Goal: Answer question/provide support: Share knowledge or assist other users

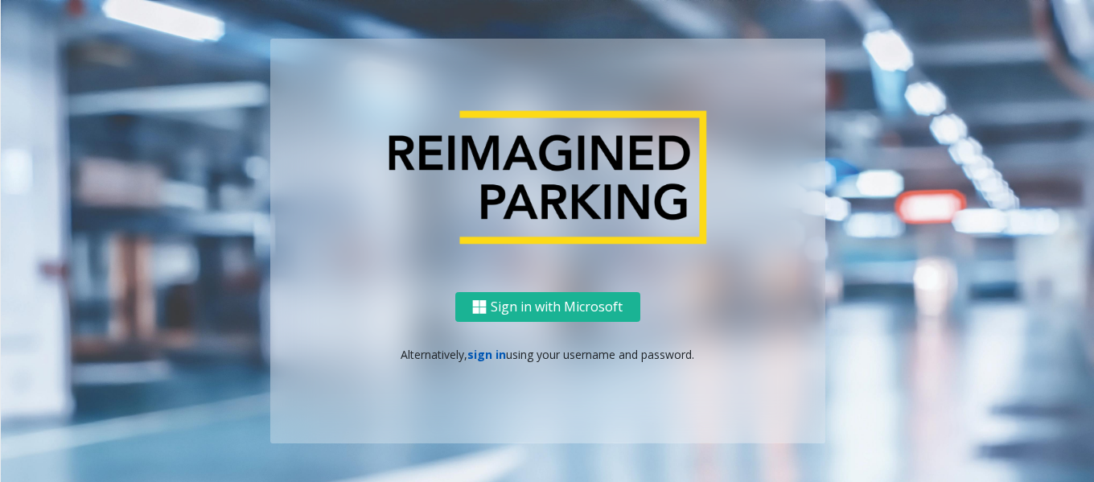
click at [480, 353] on link "sign in" at bounding box center [487, 354] width 39 height 15
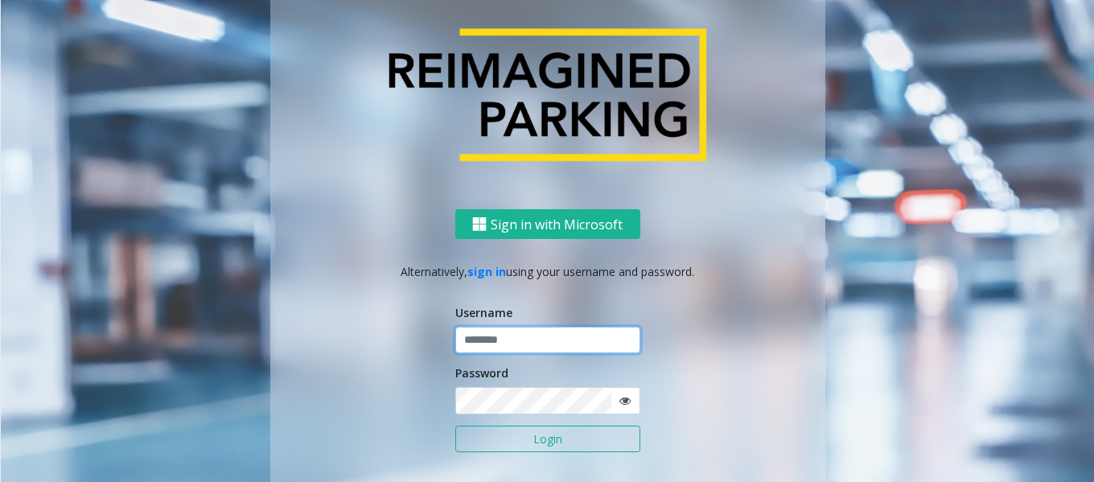
click at [490, 344] on input "text" at bounding box center [547, 340] width 185 height 27
type input "*****"
click at [552, 444] on button "Login" at bounding box center [547, 439] width 185 height 27
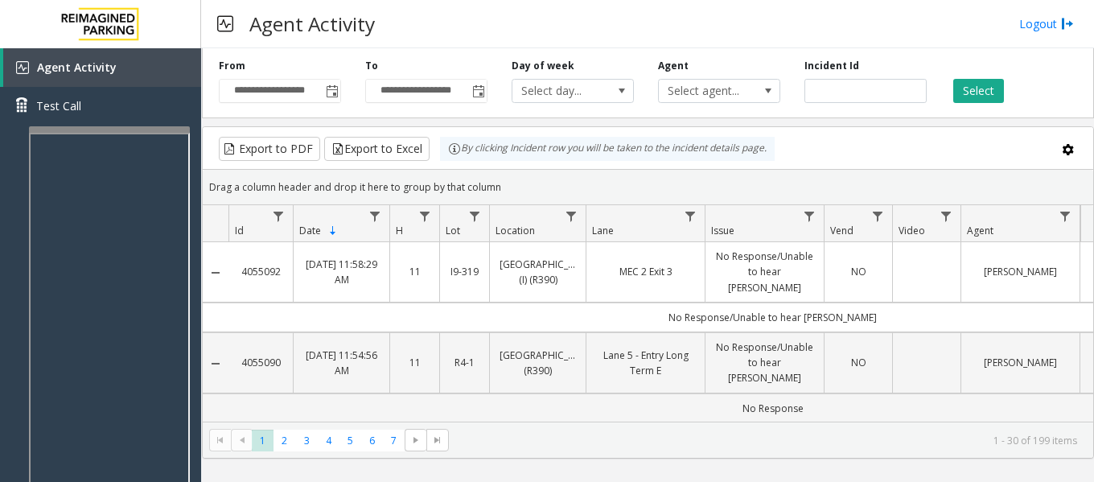
click at [79, 129] on div at bounding box center [109, 129] width 161 height 6
click at [91, 113] on link "Test Call" at bounding box center [100, 106] width 201 height 38
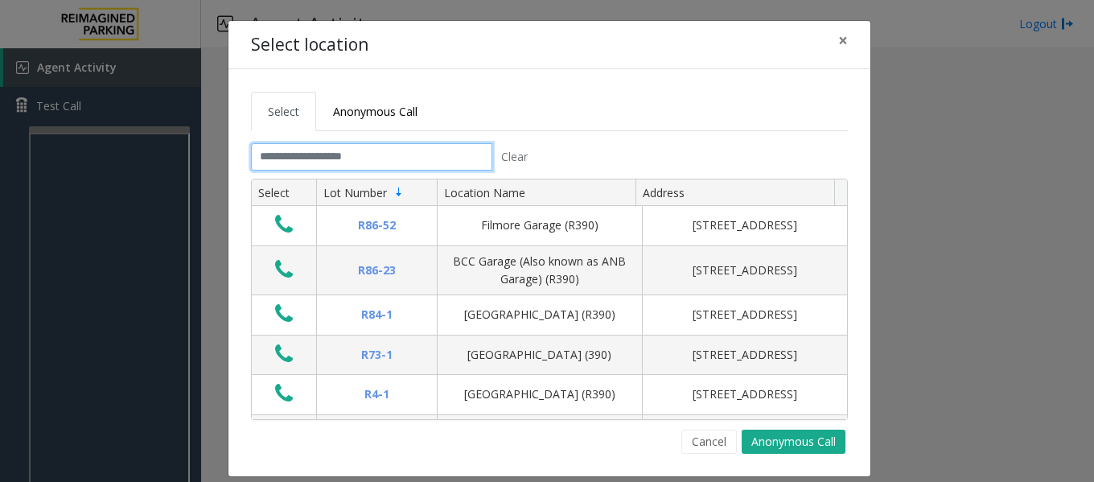
click at [432, 149] on input "text" at bounding box center [371, 156] width 241 height 27
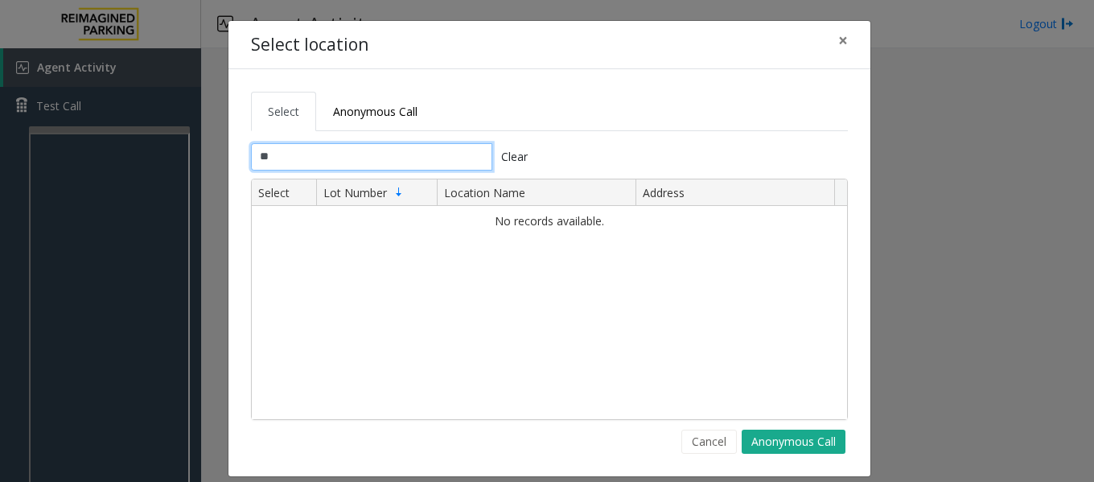
type input "*"
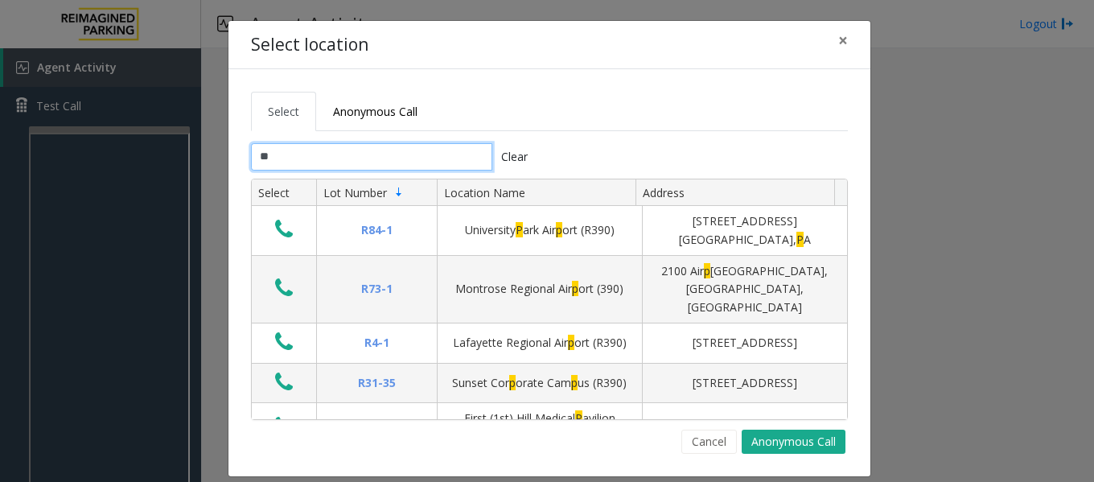
type input "*"
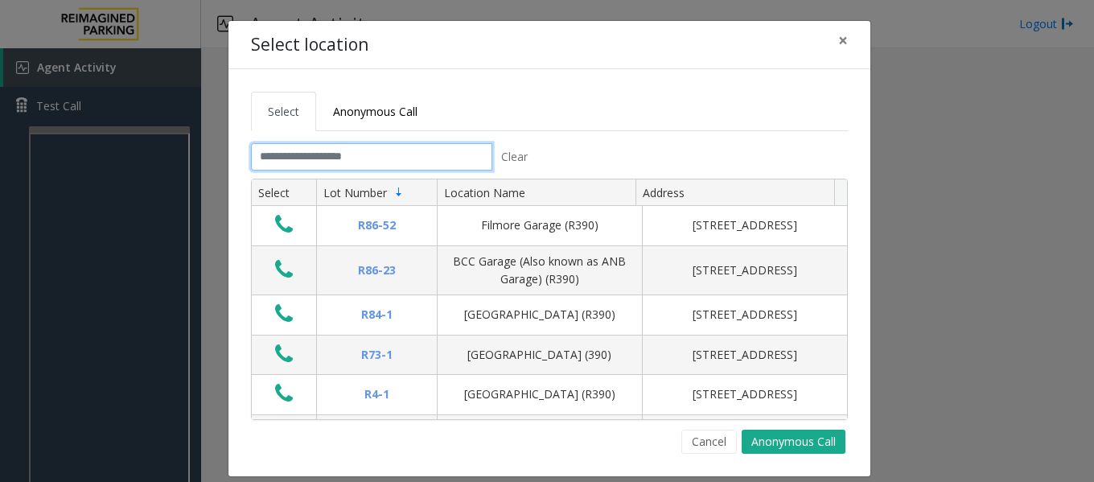
click at [373, 159] on input "text" at bounding box center [371, 156] width 241 height 27
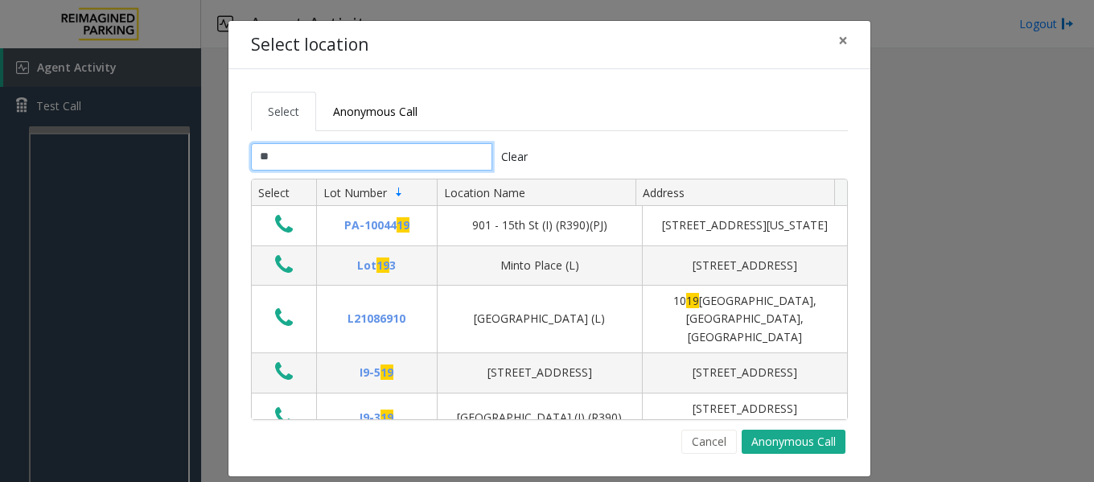
type input "*"
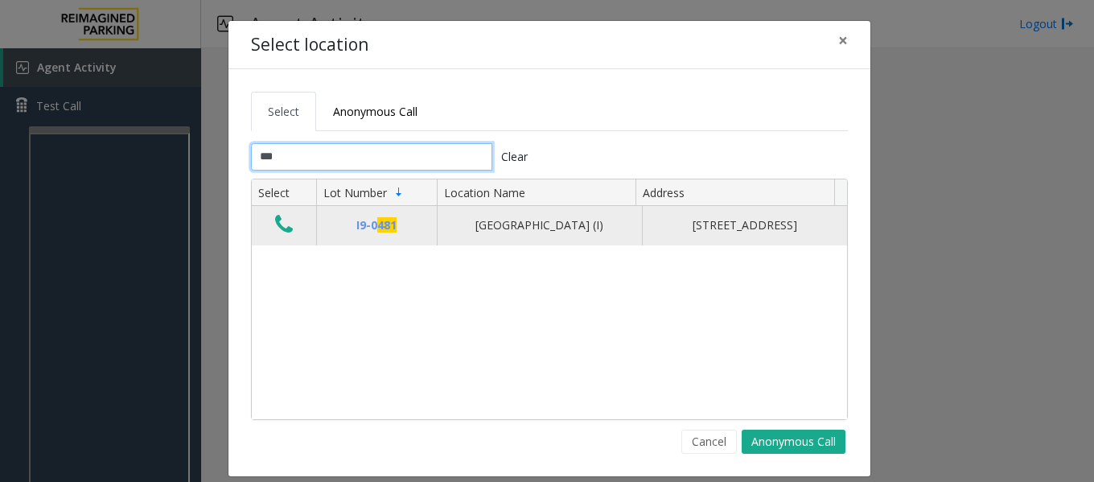
type input "***"
click at [275, 227] on icon "Data table" at bounding box center [284, 224] width 18 height 23
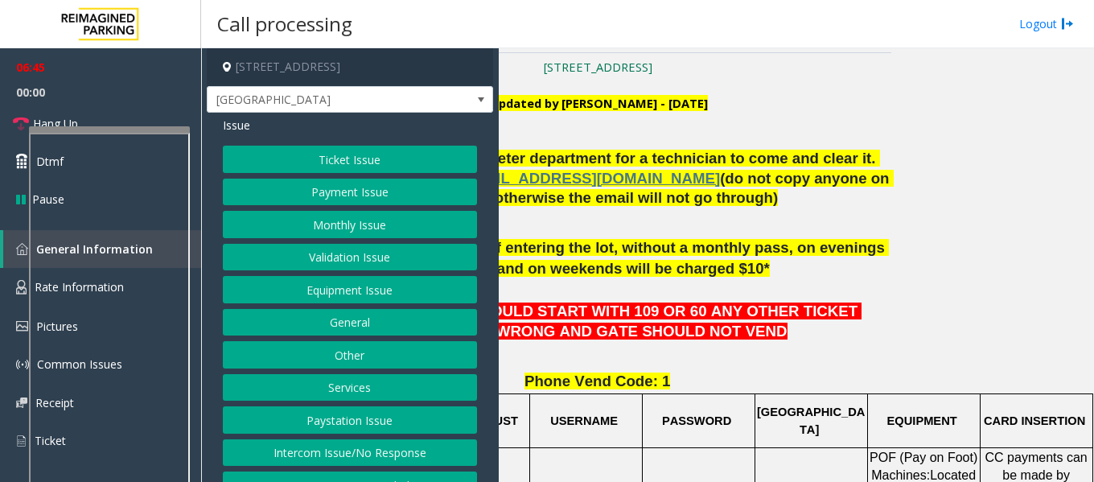
scroll to position [322, 208]
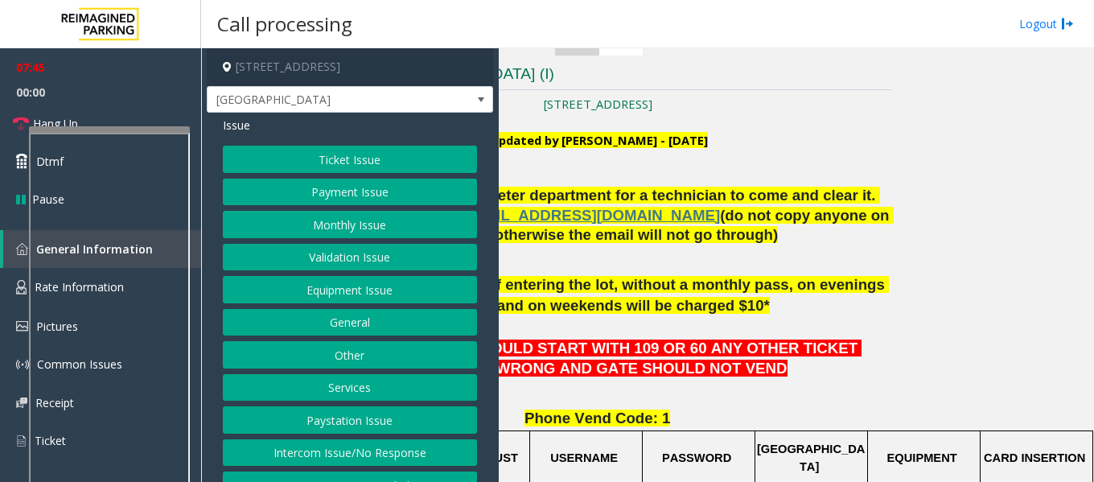
click at [375, 163] on button "Ticket Issue" at bounding box center [350, 159] width 254 height 27
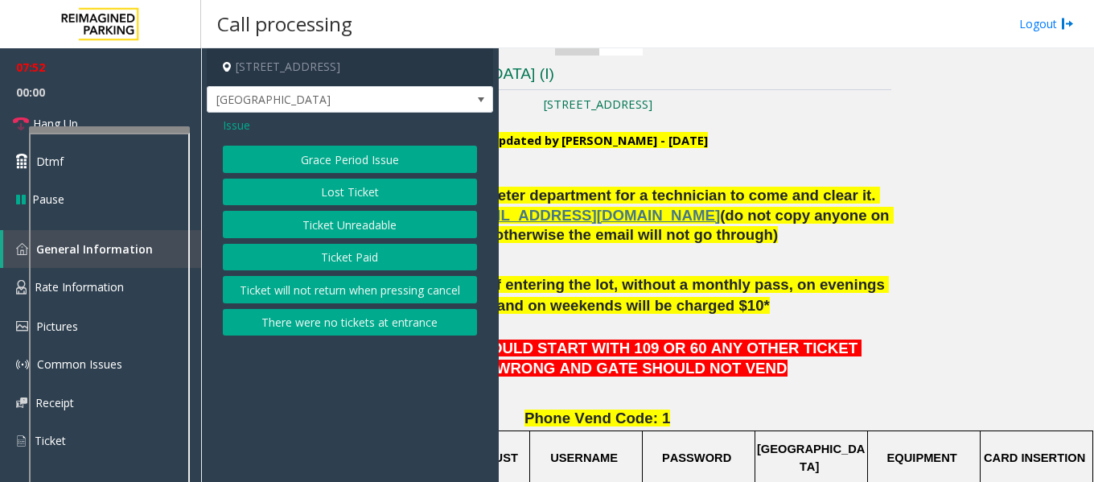
click at [373, 196] on button "Lost Ticket" at bounding box center [350, 192] width 254 height 27
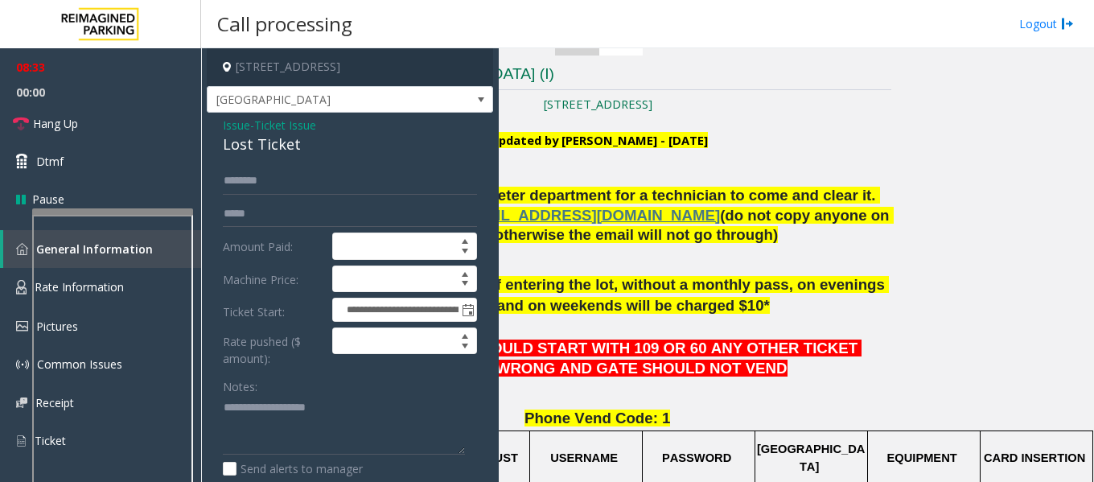
click at [94, 218] on div at bounding box center [112, 396] width 161 height 377
click at [43, 122] on span "Hang Up" at bounding box center [55, 123] width 45 height 17
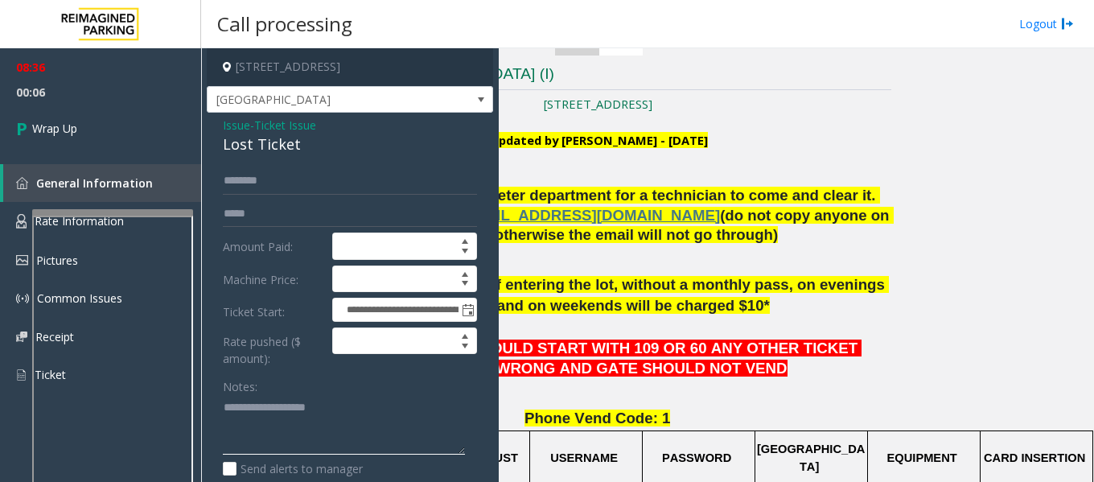
click at [236, 429] on textarea at bounding box center [344, 425] width 242 height 60
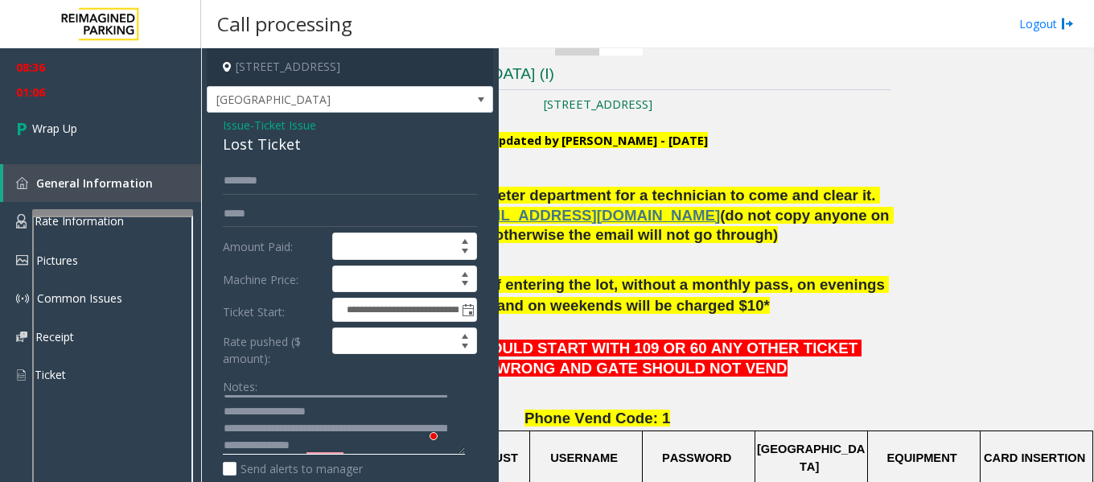
scroll to position [80, 0]
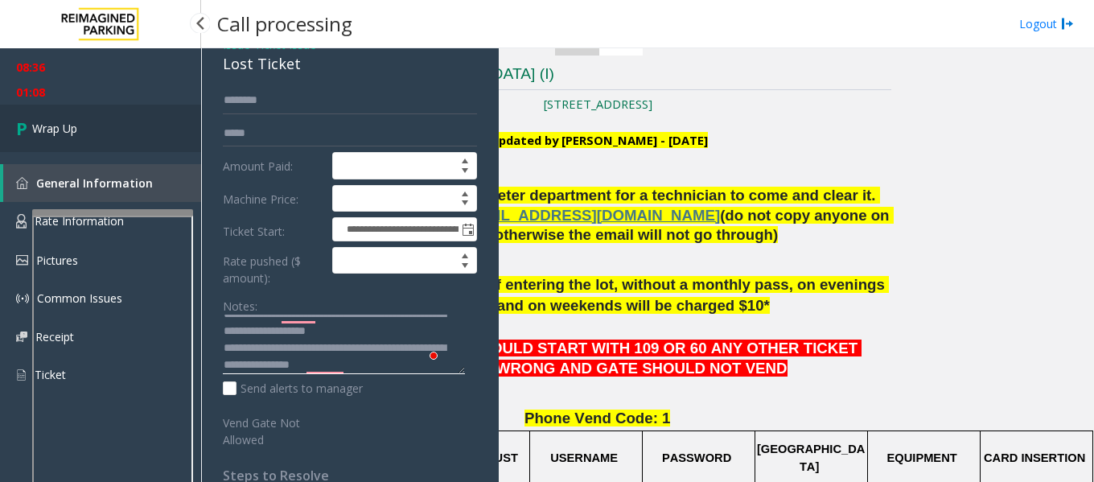
type textarea "**********"
click at [41, 126] on span "Wrap Up" at bounding box center [54, 128] width 45 height 17
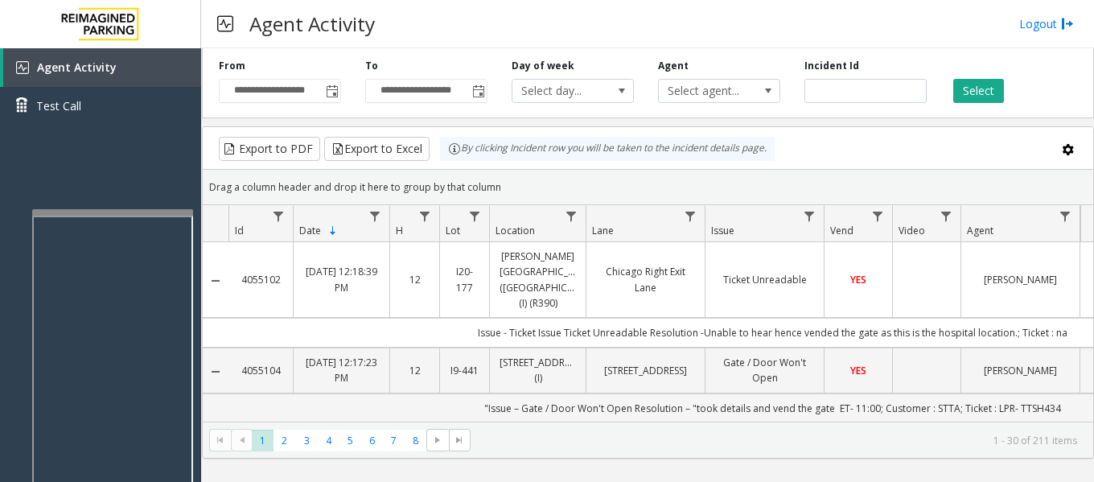
click at [867, 454] on kendo-pager "* * * * * * * * 1 2 3 4 5 6 7 8 1 - 30 of 211 items" at bounding box center [648, 440] width 891 height 36
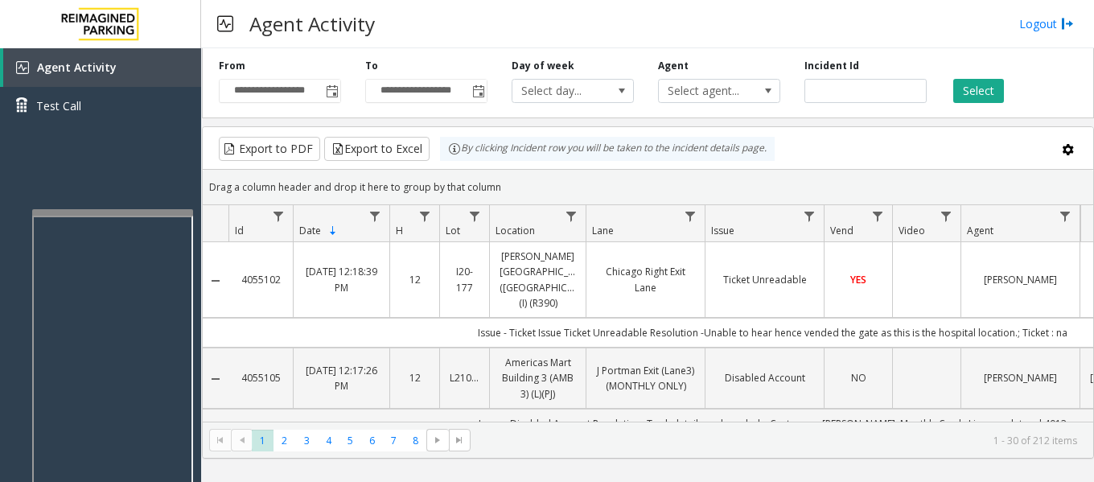
click at [492, 28] on div "Agent Activity Logout" at bounding box center [647, 24] width 893 height 48
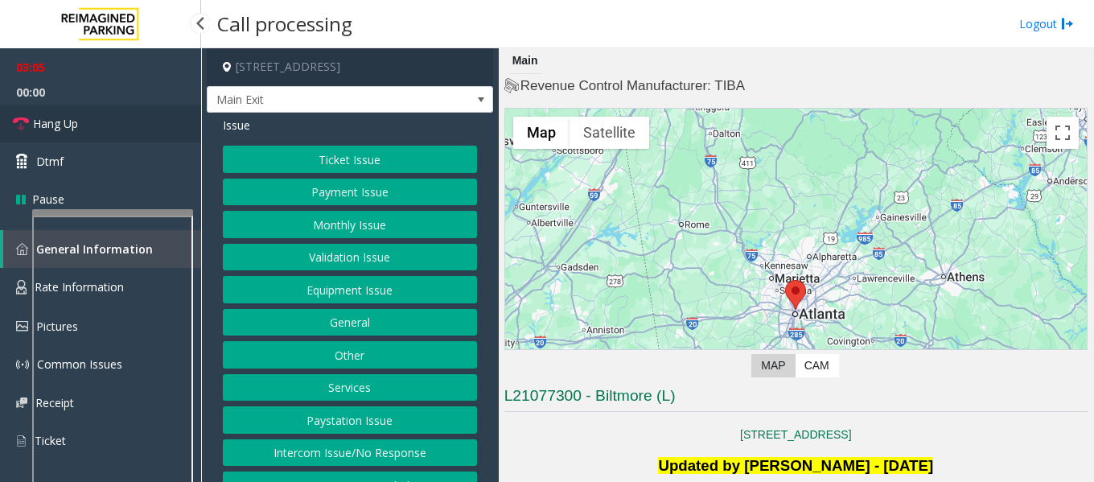
click at [96, 131] on link "Hang Up" at bounding box center [100, 124] width 201 height 38
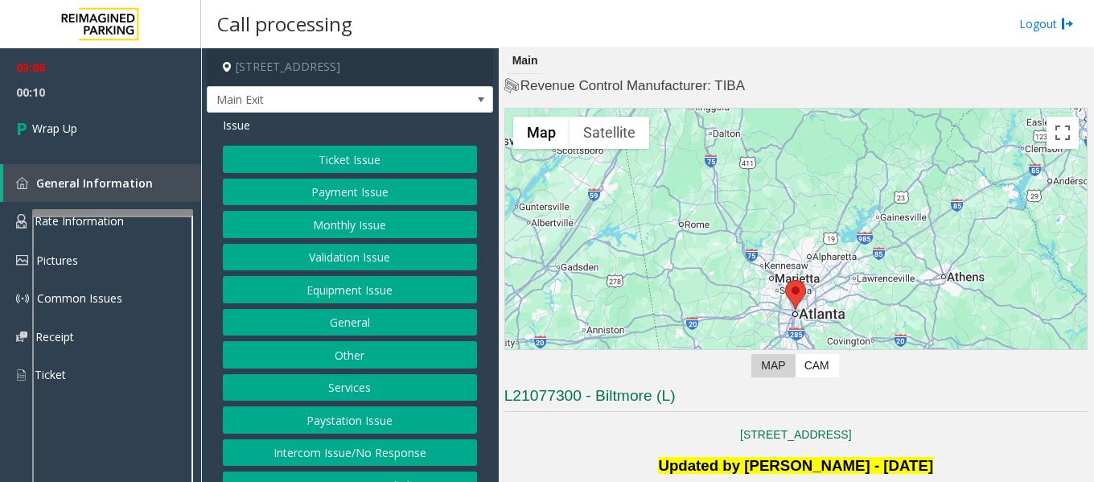
click at [379, 303] on button "Equipment Issue" at bounding box center [350, 289] width 254 height 27
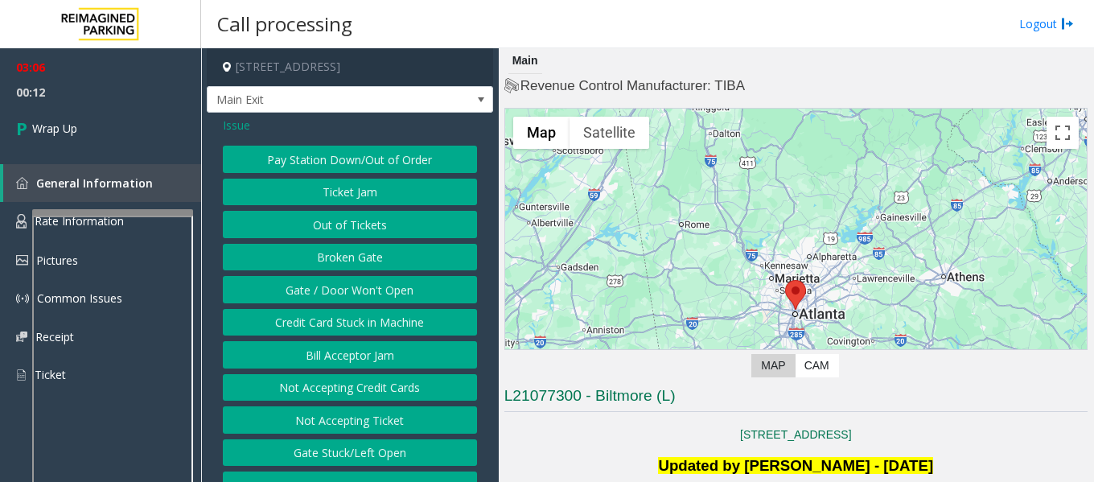
click at [379, 303] on button "Gate / Door Won't Open" at bounding box center [350, 289] width 254 height 27
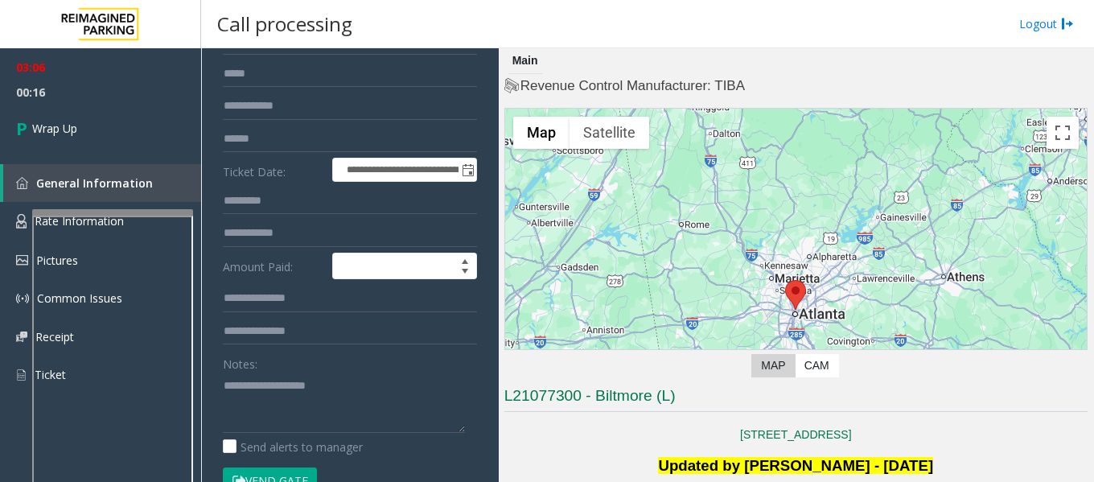
scroll to position [161, 0]
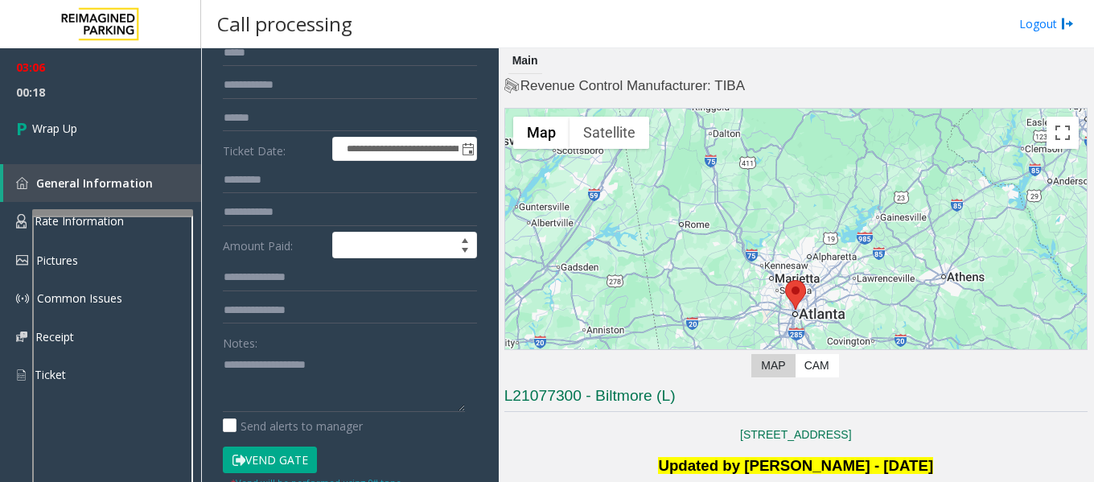
click at [296, 360] on div "Notes:" at bounding box center [350, 370] width 254 height 83
click at [266, 372] on textarea "To enrich screen reader interactions, please activate Accessibility in Grammarl…" at bounding box center [344, 382] width 242 height 60
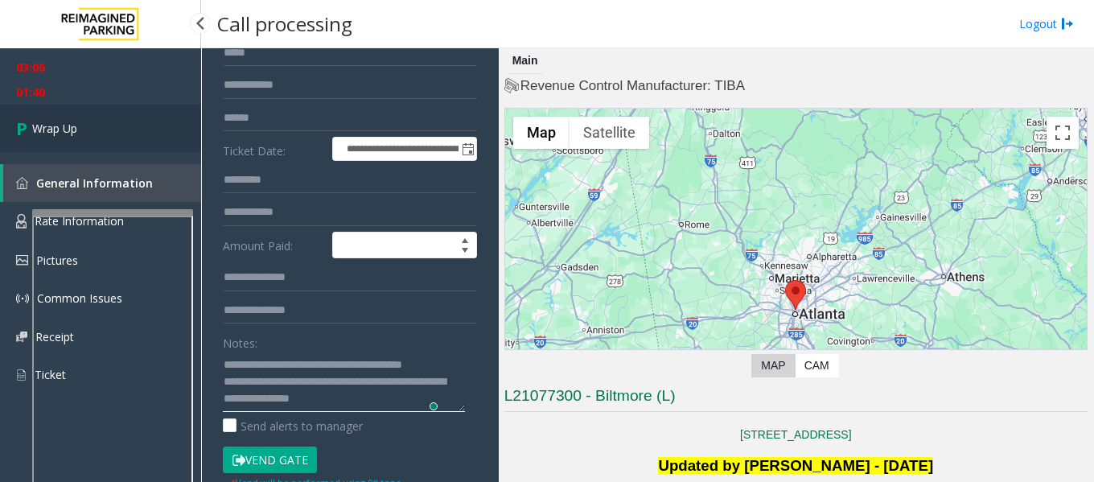
type textarea "**********"
click at [68, 125] on span "Wrap Up" at bounding box center [54, 128] width 45 height 17
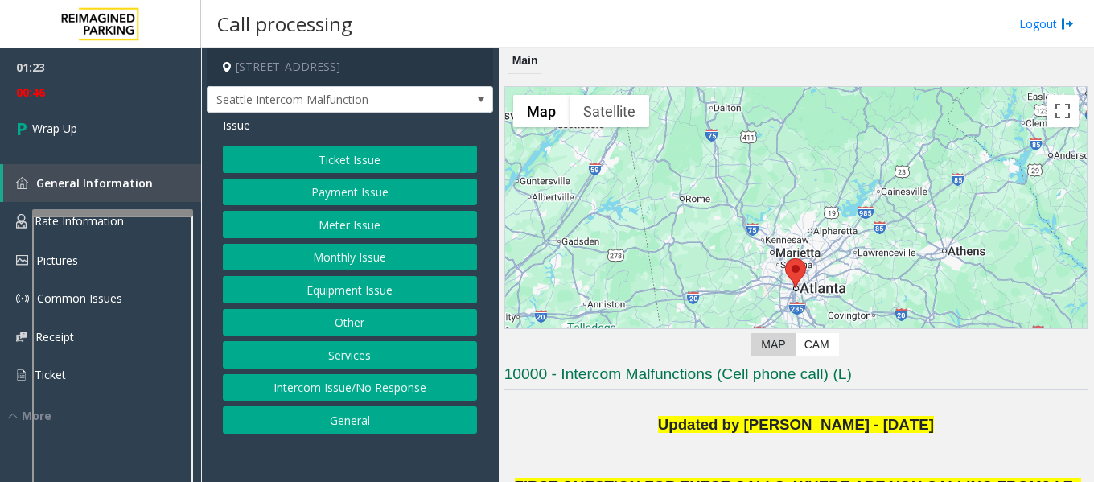
click at [353, 286] on button "Equipment Issue" at bounding box center [350, 289] width 254 height 27
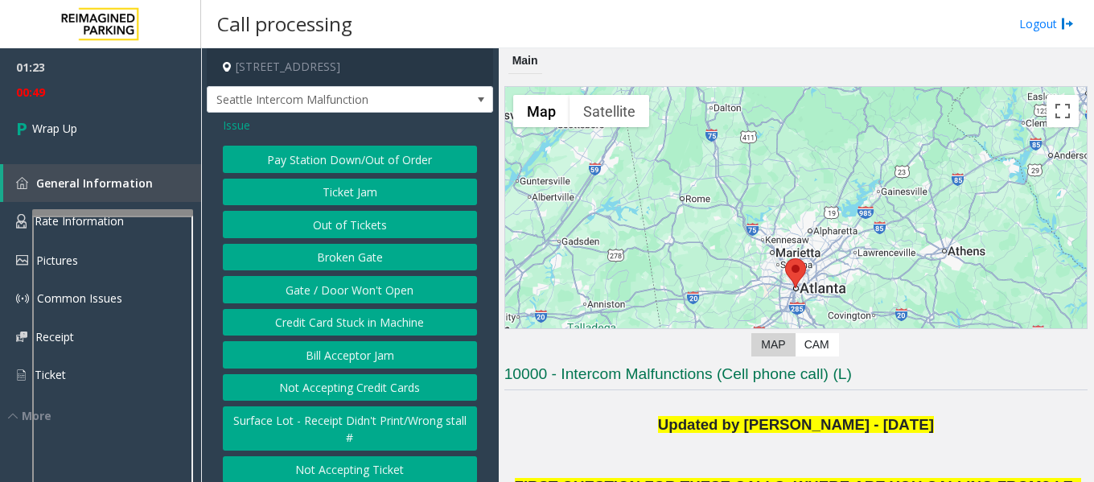
click at [368, 303] on button "Gate / Door Won't Open" at bounding box center [350, 289] width 254 height 27
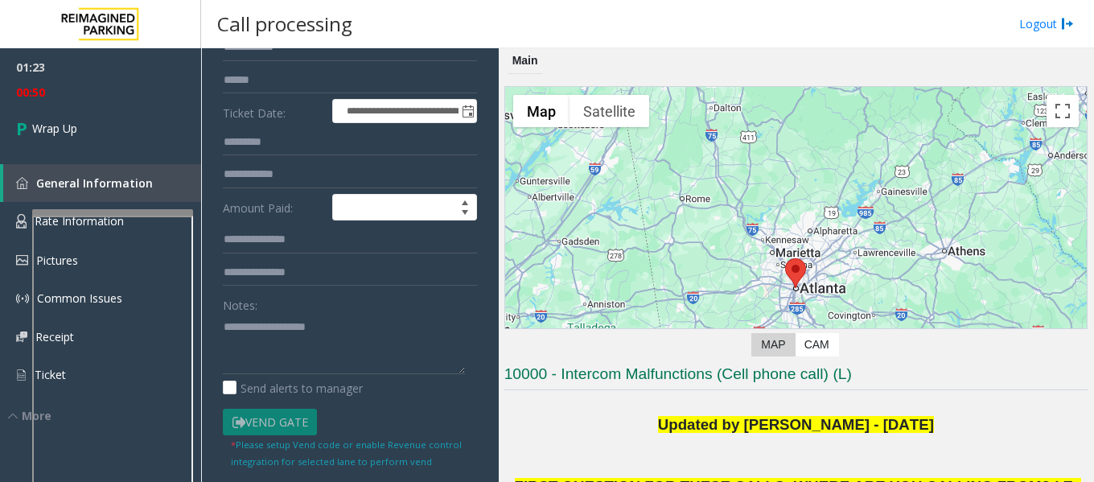
scroll to position [241, 0]
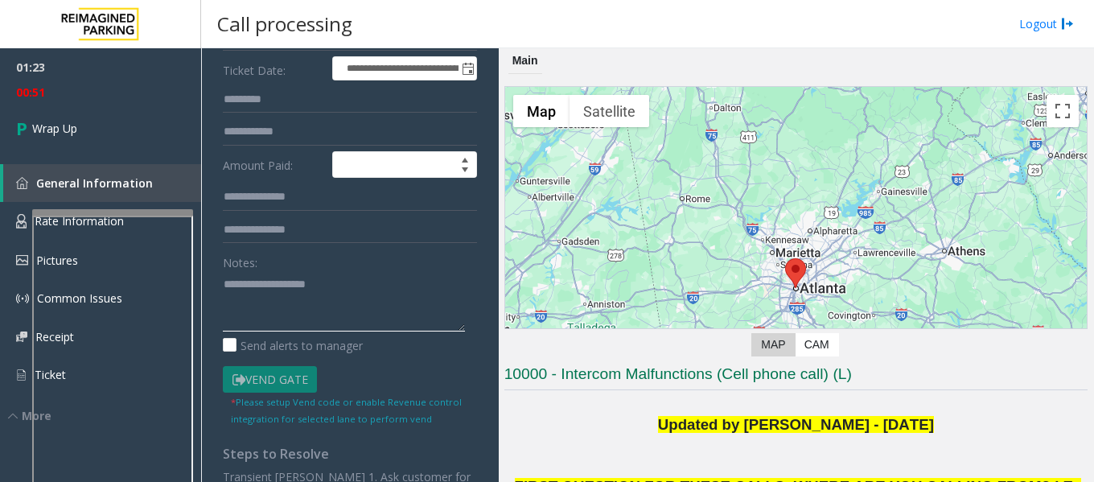
click at [298, 286] on textarea at bounding box center [344, 301] width 242 height 60
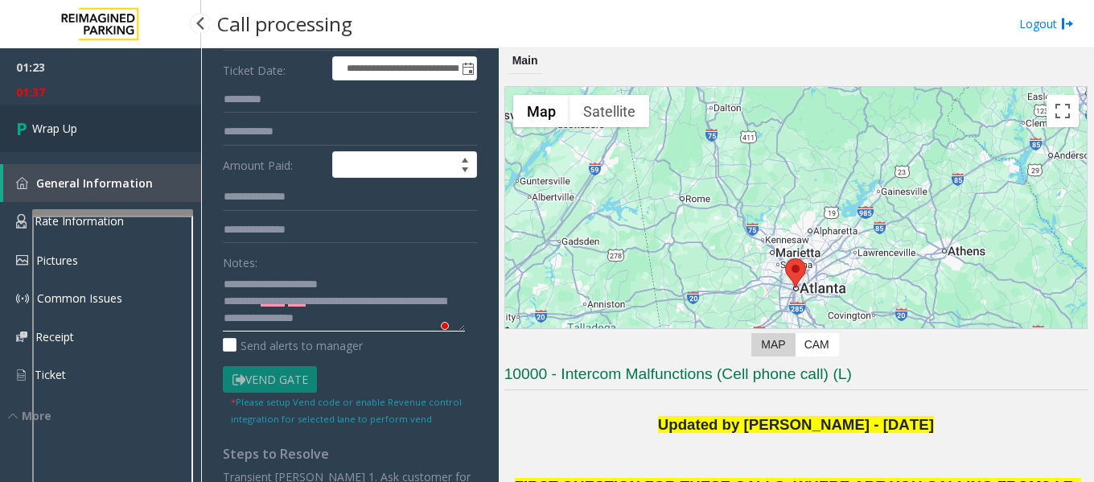
type textarea "**********"
click at [44, 126] on span "Wrap Up" at bounding box center [54, 128] width 45 height 17
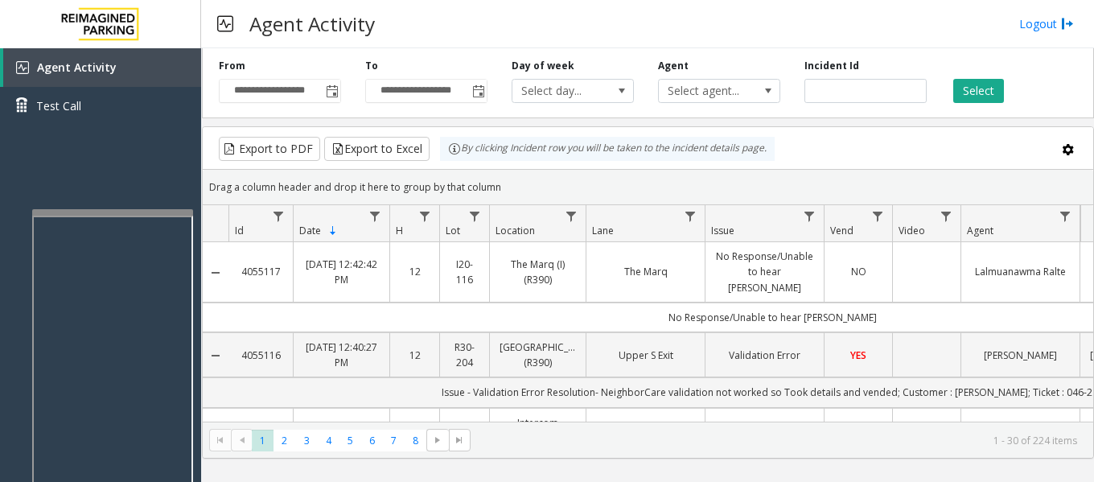
click at [455, 31] on div "Agent Activity Logout" at bounding box center [647, 24] width 893 height 48
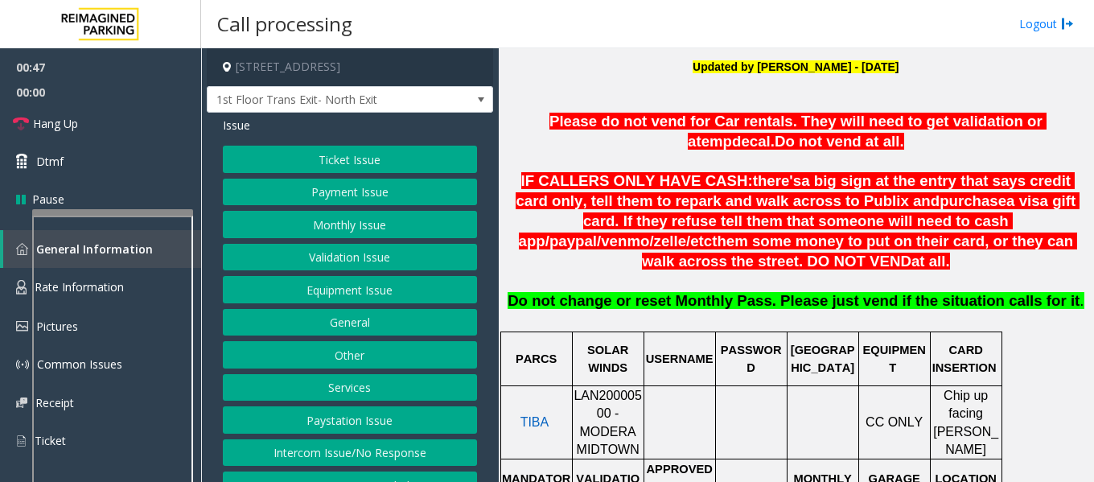
scroll to position [483, 0]
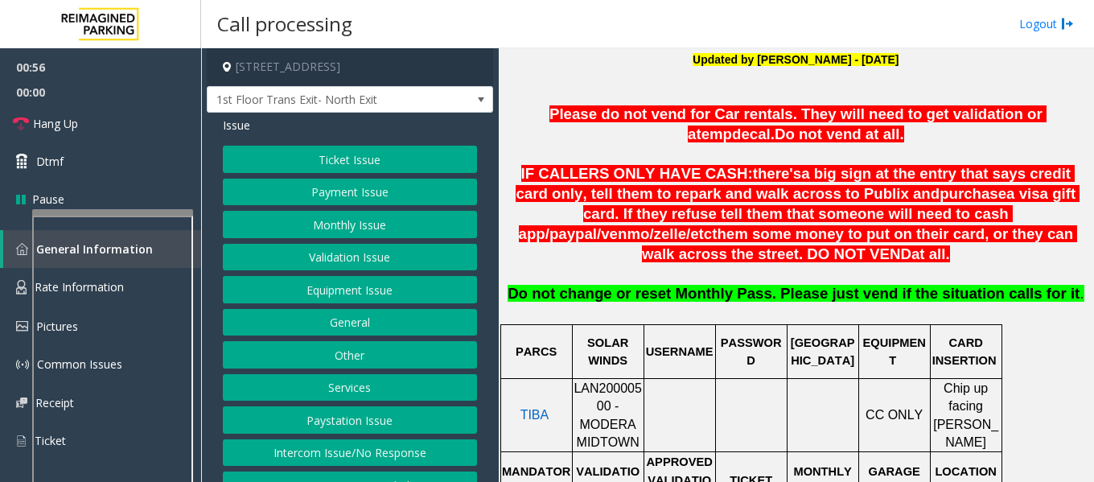
click at [591, 381] on span "LAN20000500 - MODERA MIDTOWN" at bounding box center [608, 415] width 68 height 68
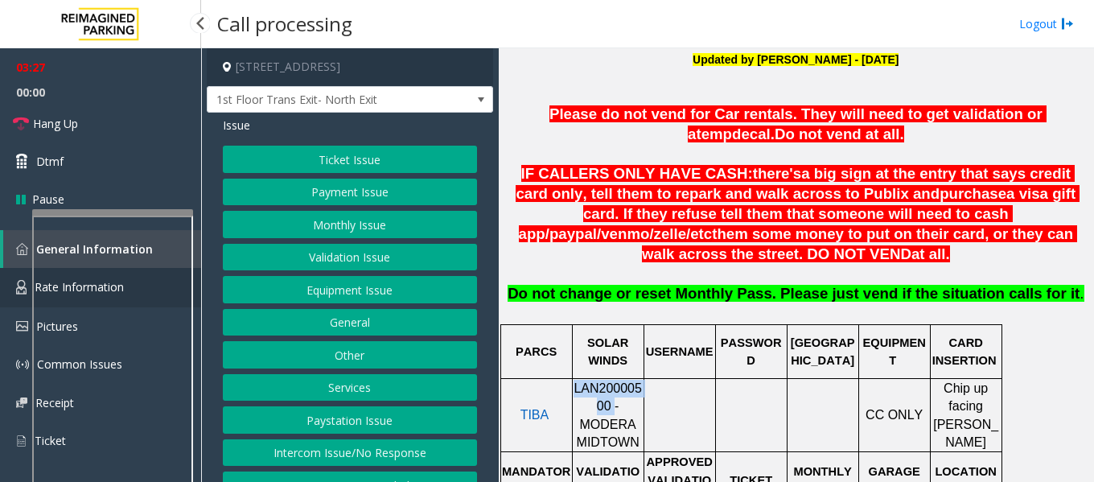
click at [197, 283] on link "Rate Information" at bounding box center [100, 287] width 201 height 39
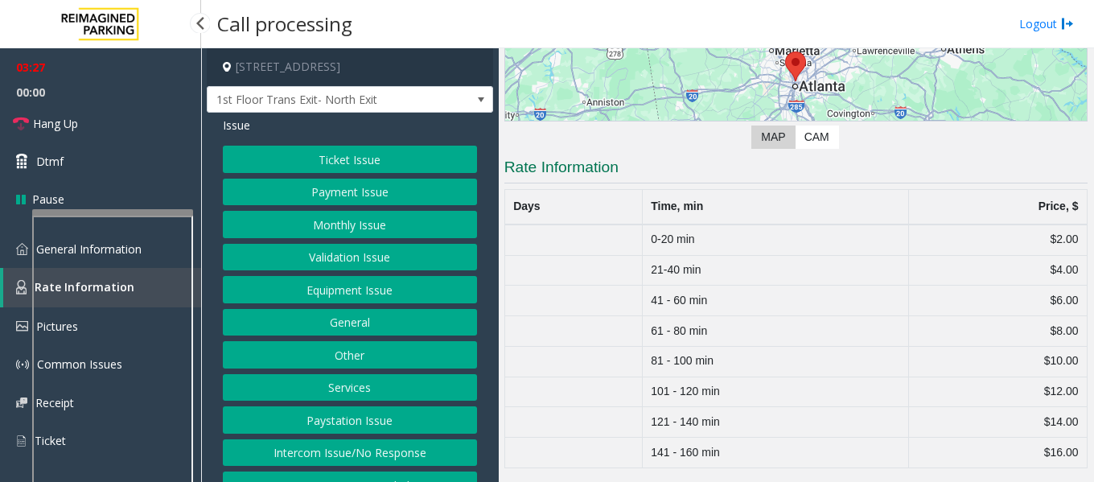
scroll to position [229, 0]
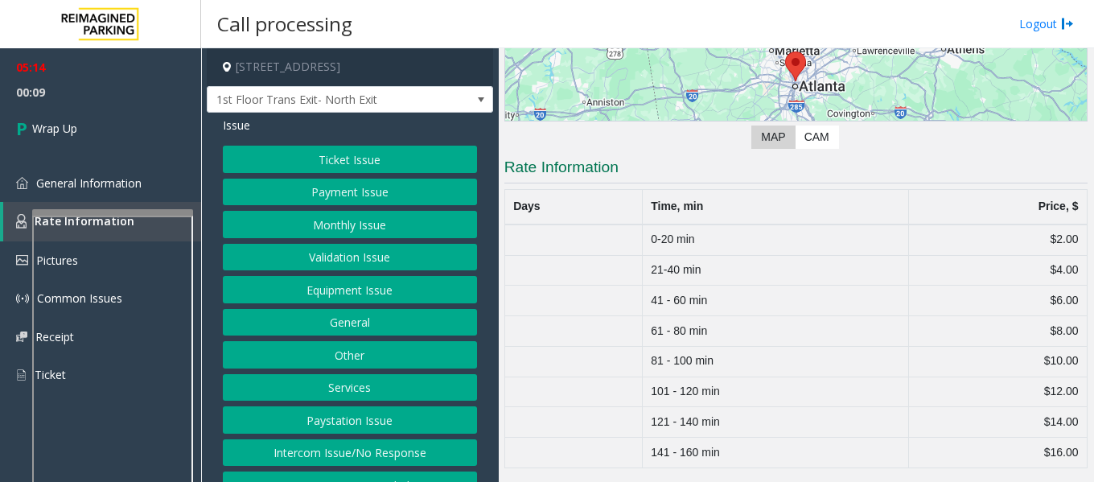
click at [392, 159] on button "Ticket Issue" at bounding box center [350, 159] width 254 height 27
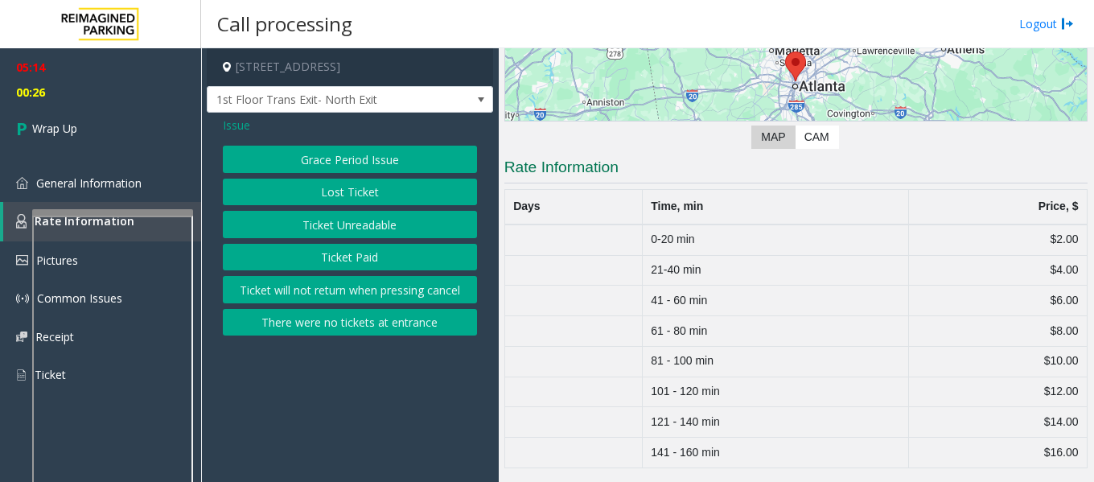
click at [389, 324] on button "There were no tickets at entrance" at bounding box center [350, 322] width 254 height 27
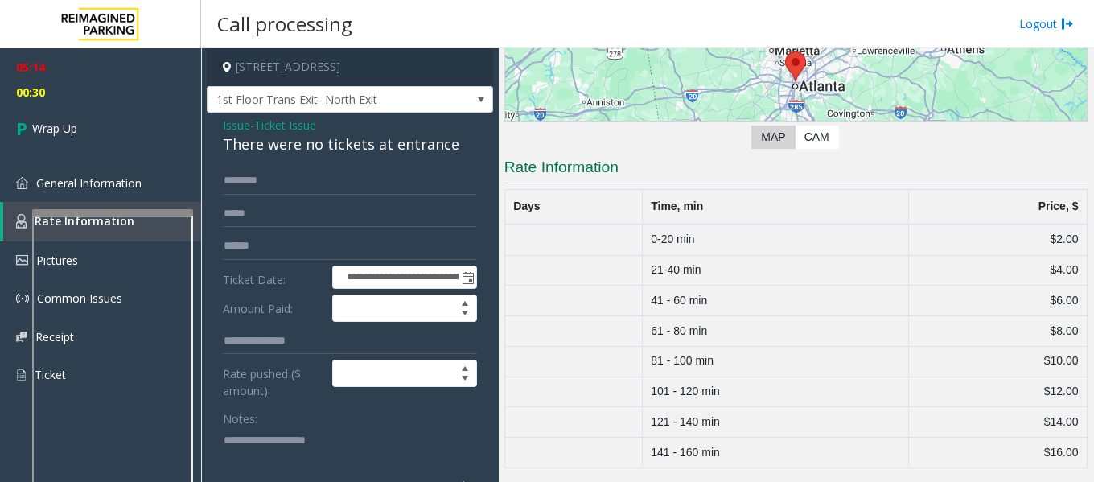
click at [297, 425] on div "Notes:" at bounding box center [350, 446] width 254 height 83
click at [286, 418] on div "Notes:" at bounding box center [350, 446] width 254 height 83
drag, startPoint x: 266, startPoint y: 421, endPoint x: 237, endPoint y: 433, distance: 31.4
click at [261, 428] on div "Notes:" at bounding box center [350, 446] width 254 height 83
click at [233, 433] on textarea "To enrich screen reader interactions, please activate Accessibility in Grammarl…" at bounding box center [344, 457] width 242 height 60
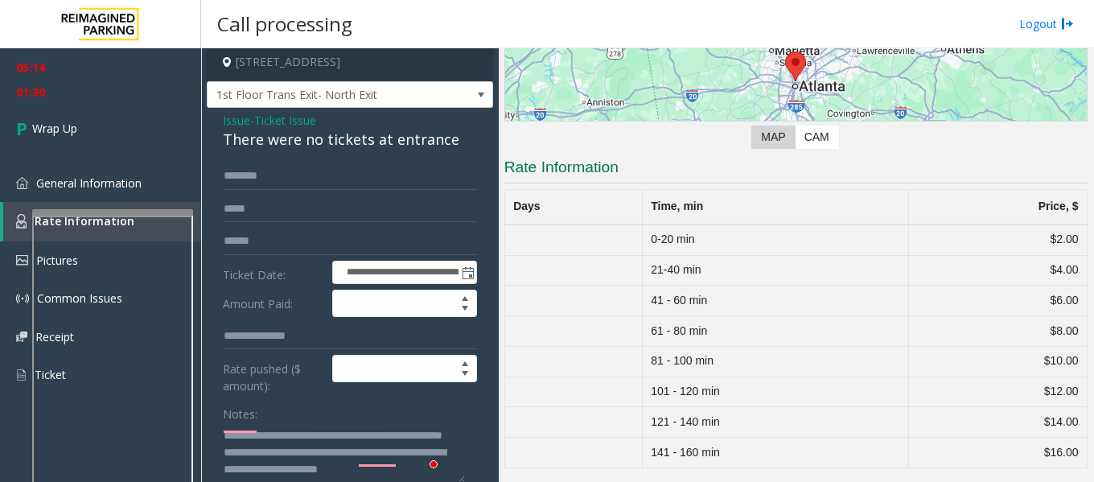
scroll to position [29, 0]
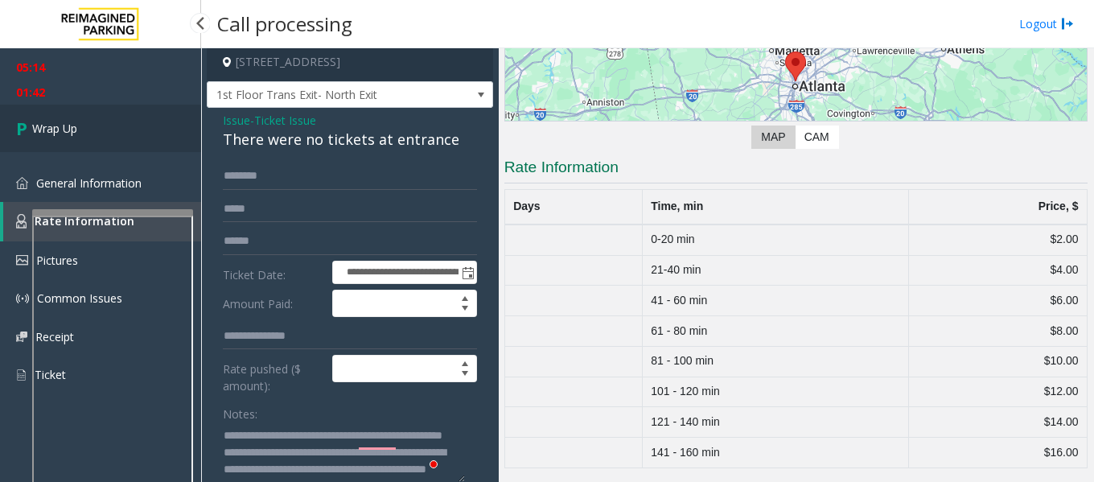
type textarea "**********"
click at [60, 127] on span "Wrap Up" at bounding box center [54, 128] width 45 height 17
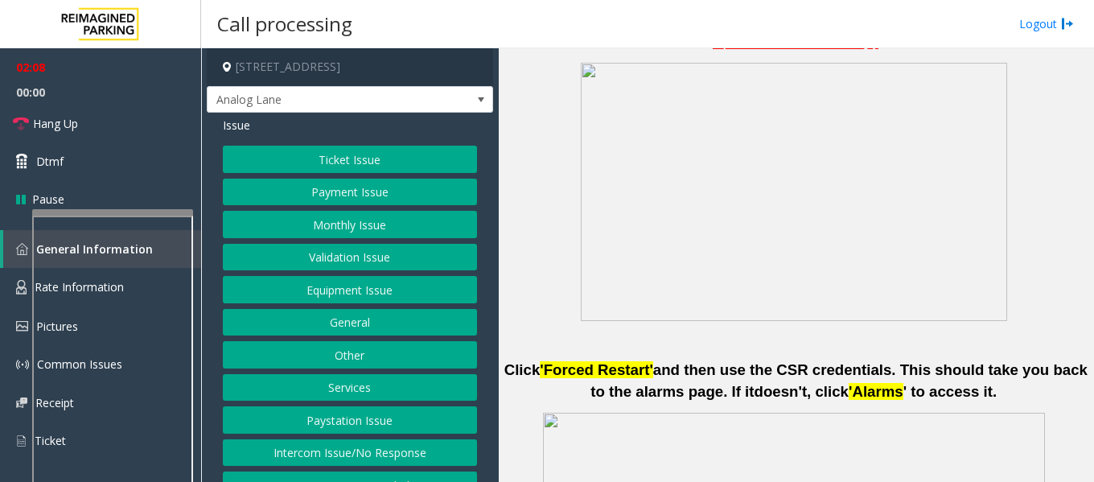
scroll to position [241, 0]
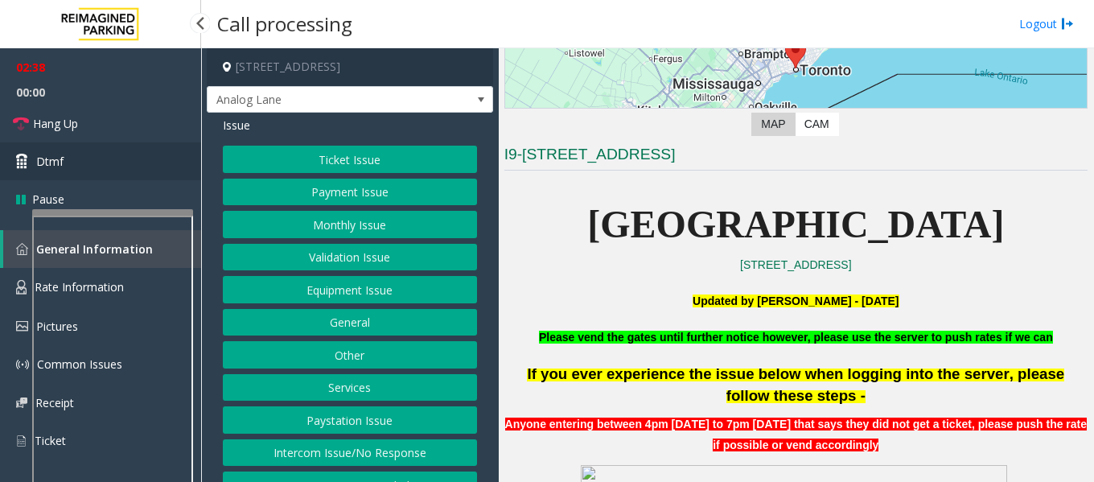
click at [81, 154] on link "Dtmf" at bounding box center [100, 161] width 201 height 38
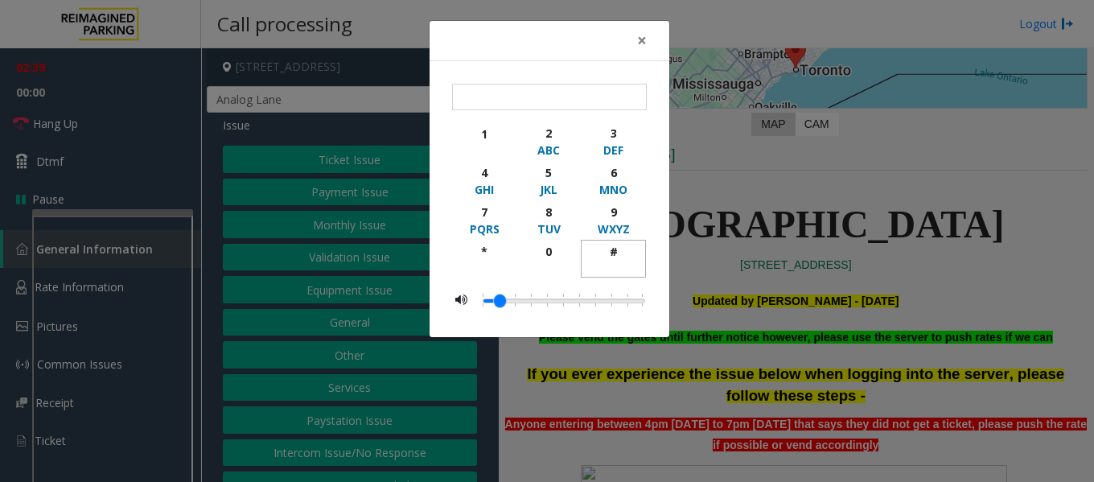
click at [614, 257] on div "#" at bounding box center [613, 251] width 44 height 17
type input "**"
click at [644, 43] on span "×" at bounding box center [642, 40] width 10 height 23
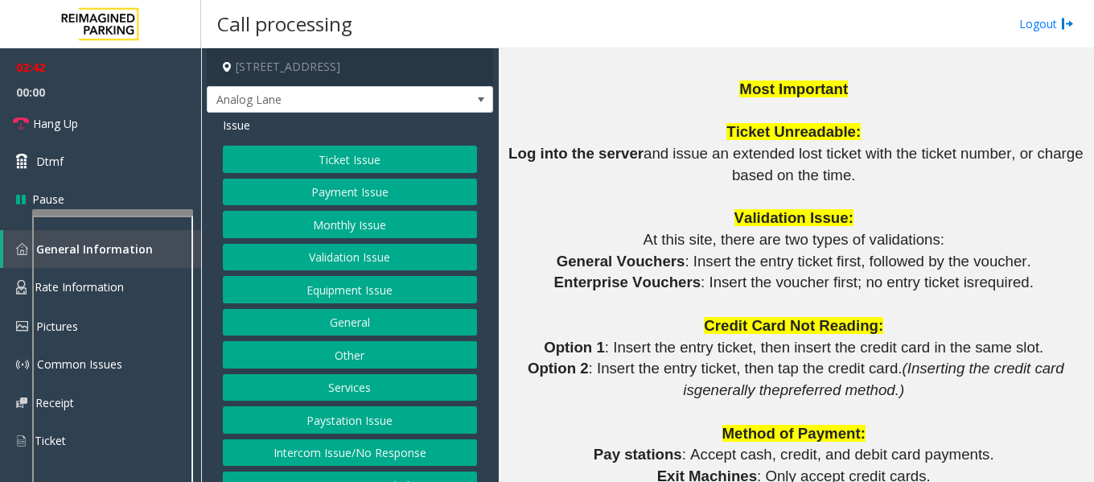
scroll to position [1127, 0]
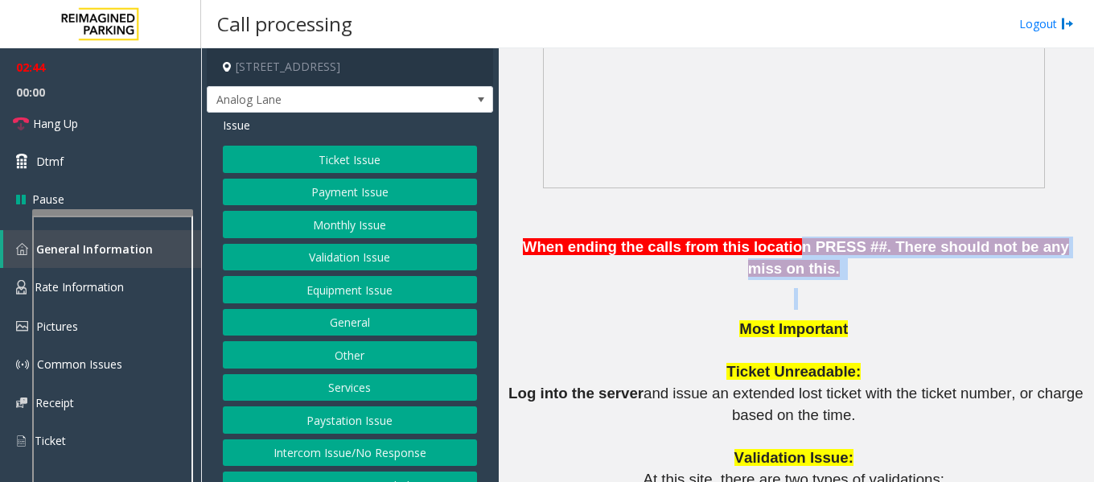
drag, startPoint x: 754, startPoint y: 255, endPoint x: 964, endPoint y: 265, distance: 210.2
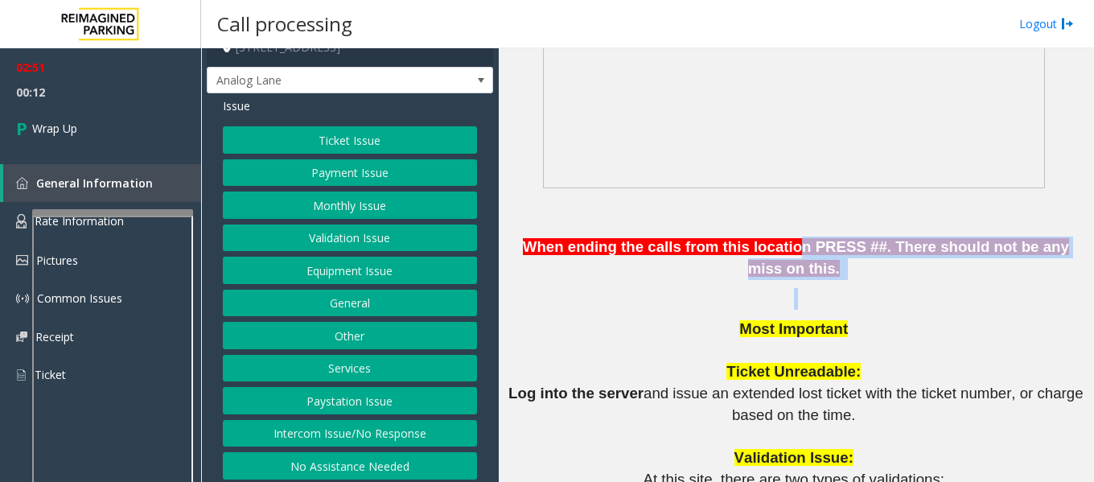
scroll to position [25, 0]
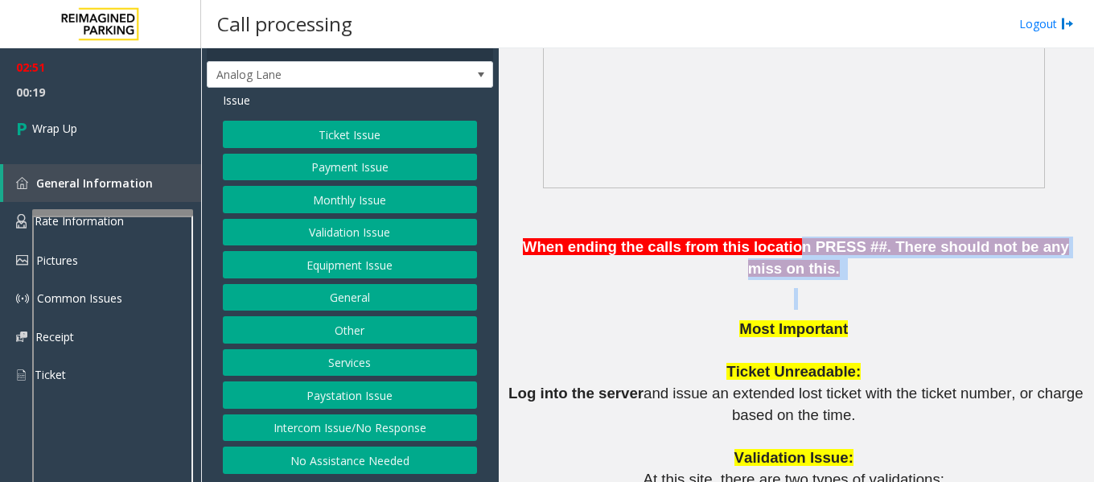
click at [337, 265] on button "Equipment Issue" at bounding box center [350, 264] width 254 height 27
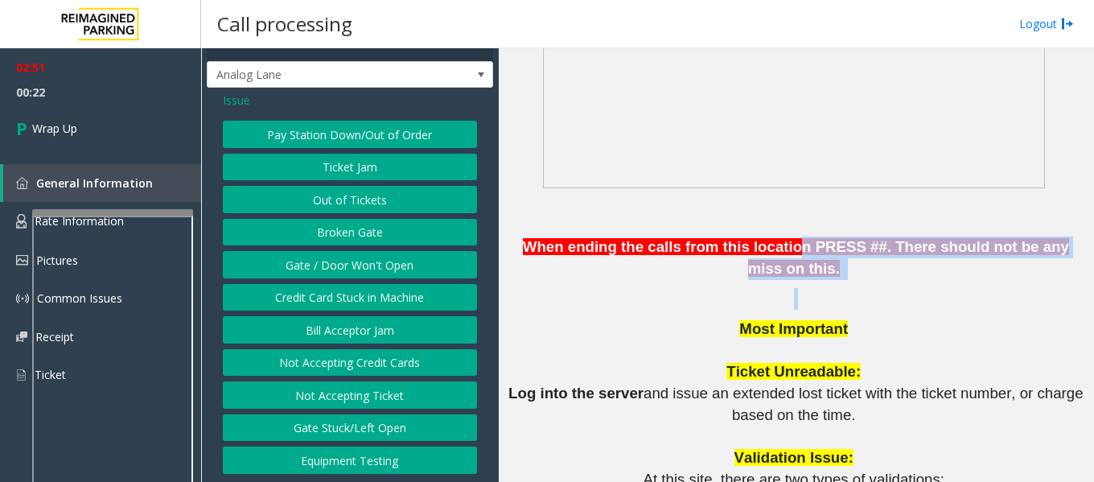
click at [360, 264] on button "Gate / Door Won't Open" at bounding box center [350, 264] width 254 height 27
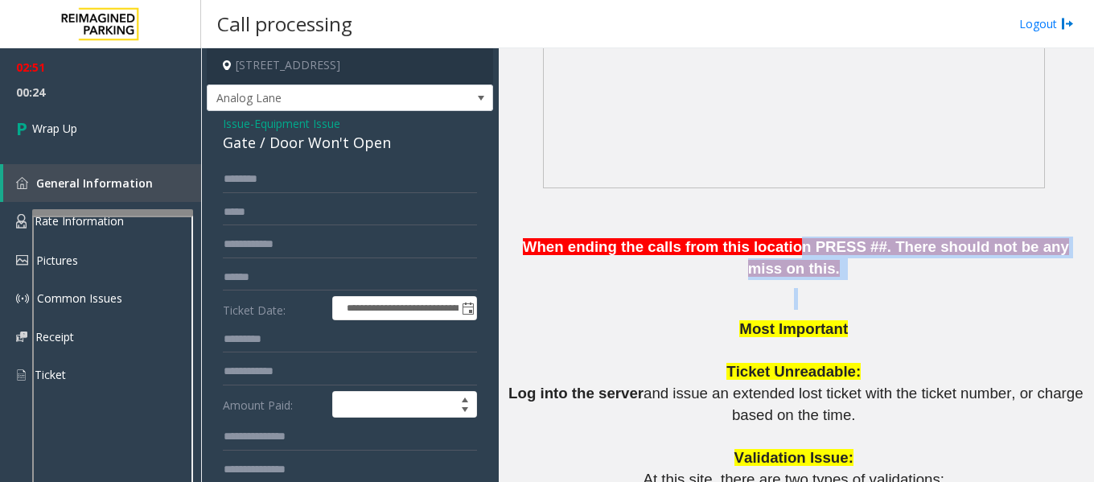
scroll to position [0, 0]
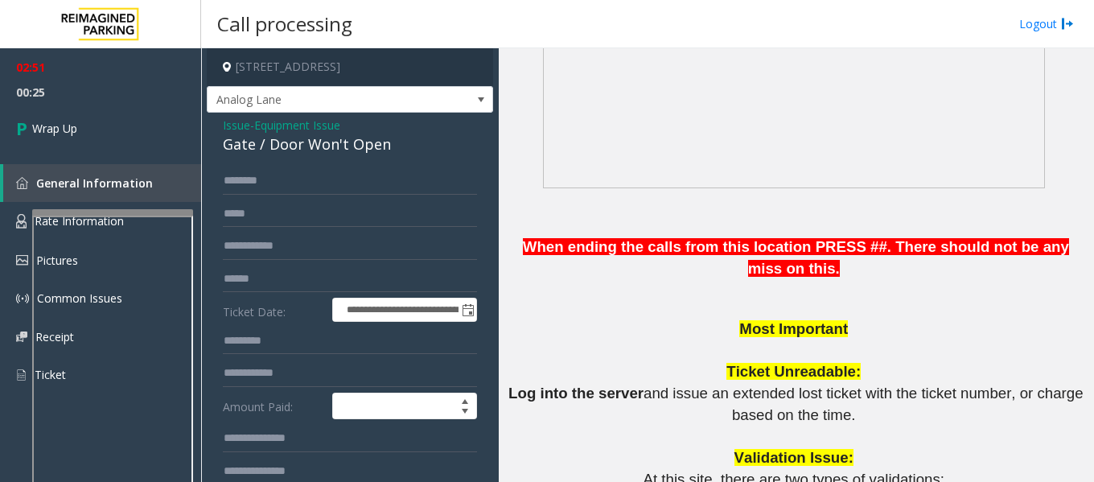
click at [284, 149] on div "Gate / Door Won't Open" at bounding box center [350, 145] width 254 height 22
copy div "Gate / Door Won't Open"
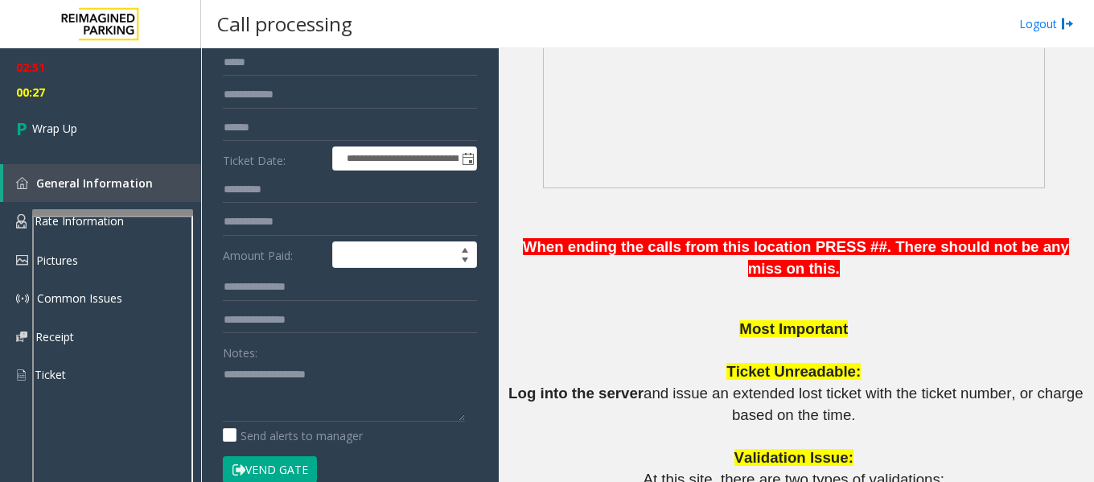
scroll to position [402, 0]
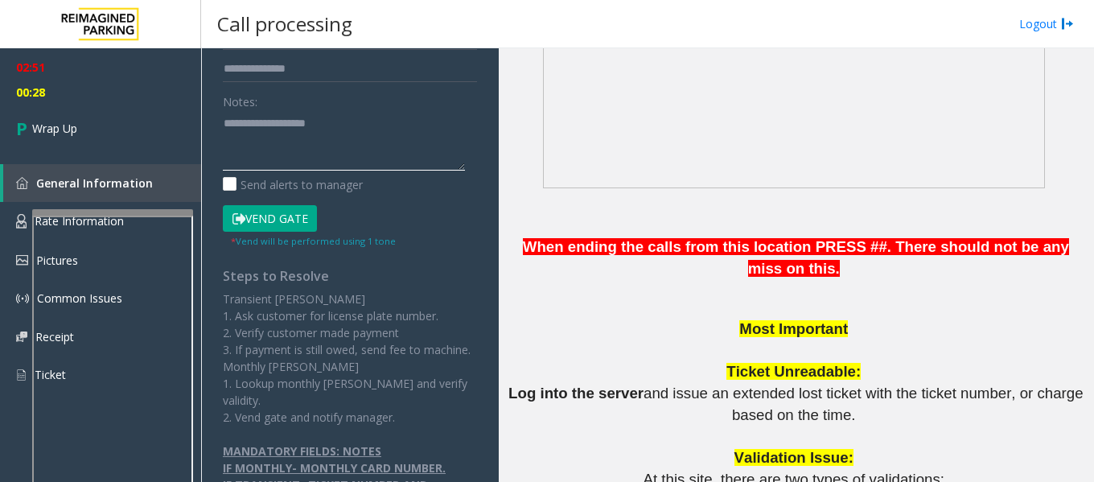
click at [238, 124] on textarea at bounding box center [344, 140] width 242 height 60
paste textarea "**********"
click at [398, 123] on textarea "To enrich screen reader interactions, please activate Accessibility in Grammarl…" at bounding box center [344, 140] width 242 height 60
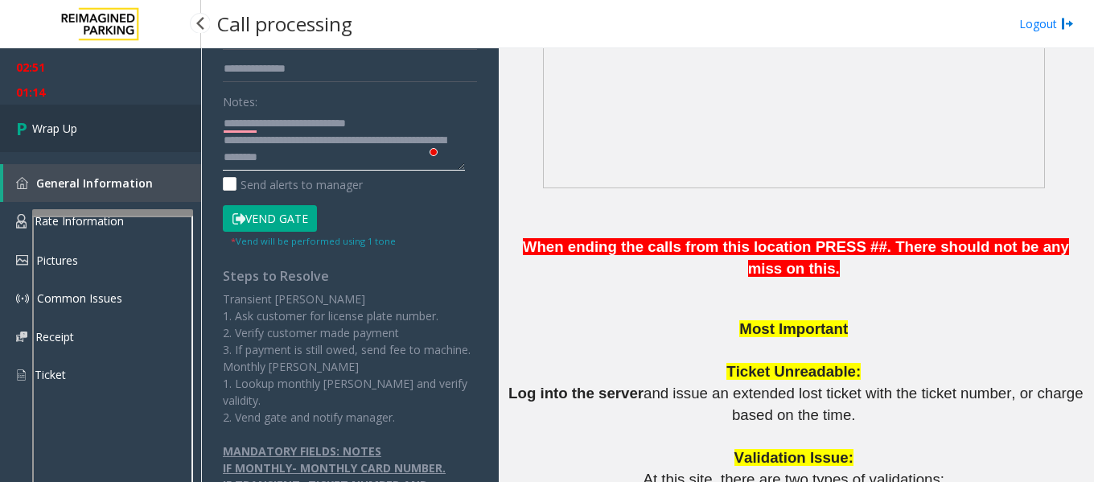
type textarea "**********"
click at [65, 129] on span "Wrap Up" at bounding box center [54, 128] width 45 height 17
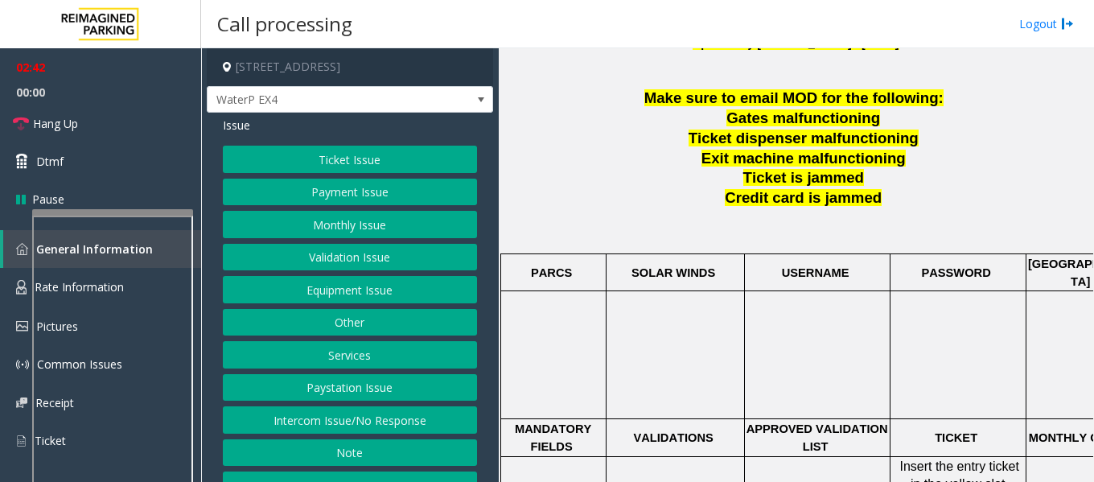
scroll to position [417, 0]
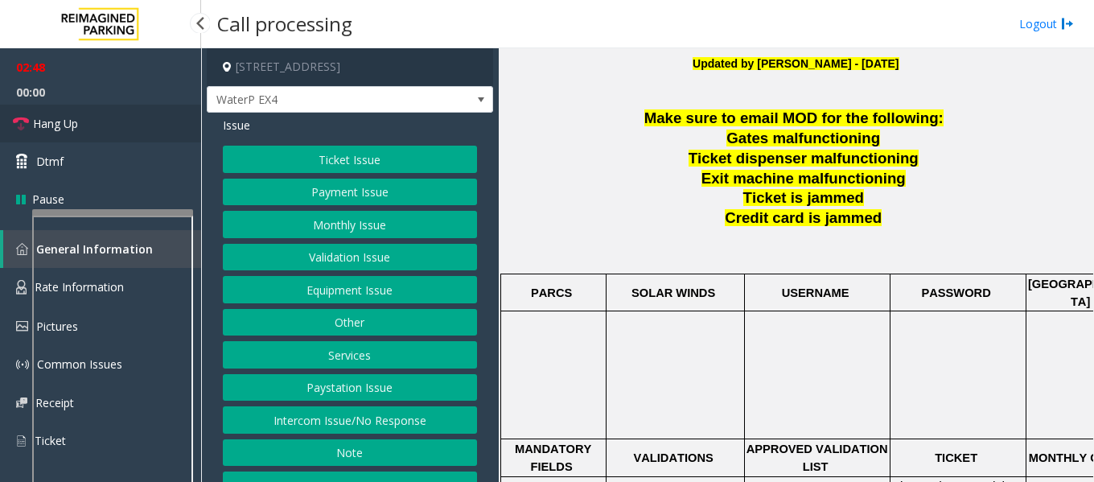
click at [66, 128] on span "Hang Up" at bounding box center [55, 123] width 45 height 17
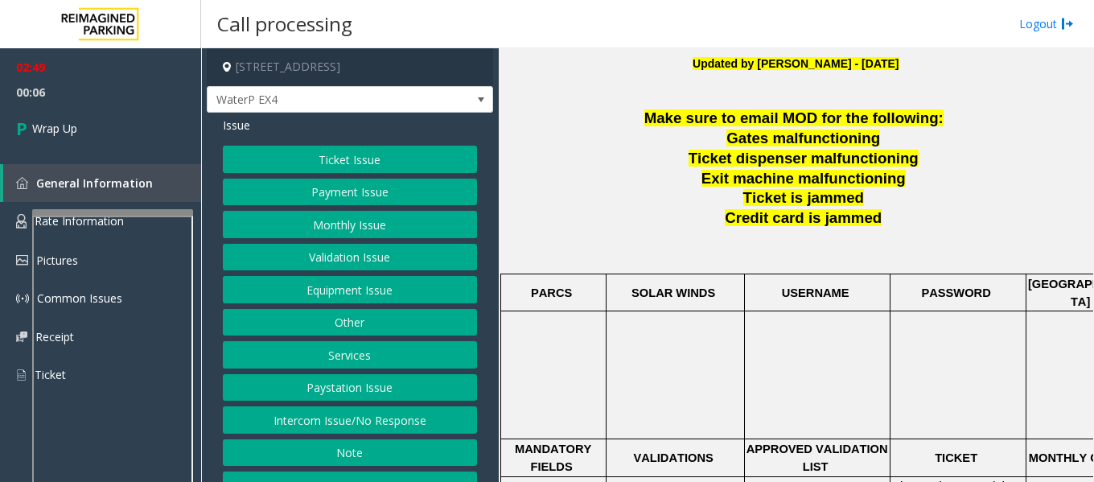
click at [412, 163] on button "Ticket Issue" at bounding box center [350, 159] width 254 height 27
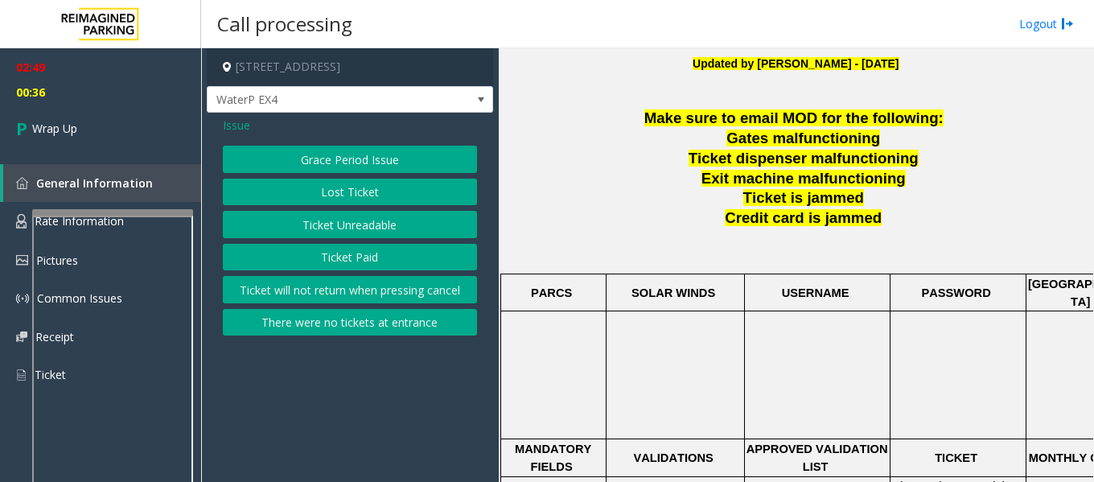
click at [369, 229] on button "Ticket Unreadable" at bounding box center [350, 224] width 254 height 27
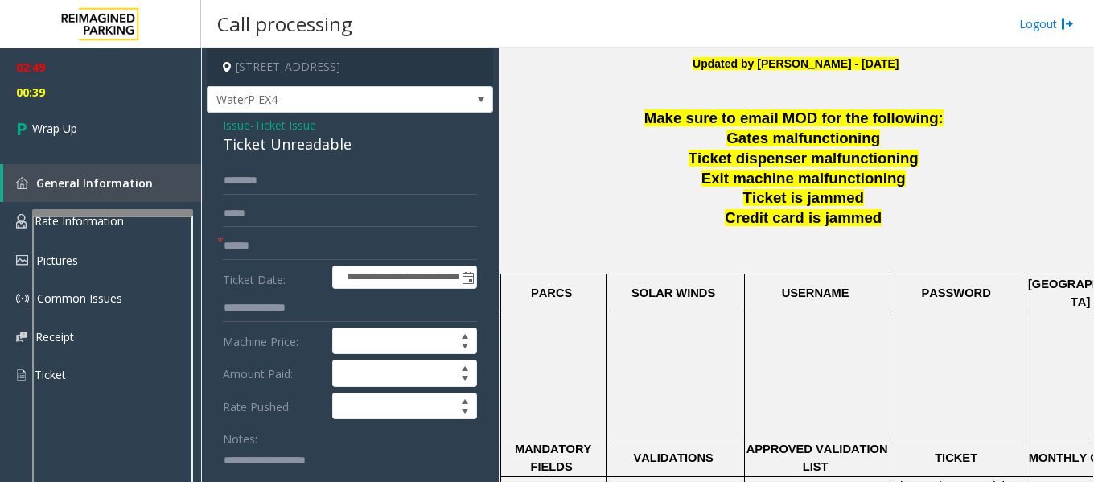
click at [273, 125] on span "Ticket Issue" at bounding box center [285, 125] width 62 height 17
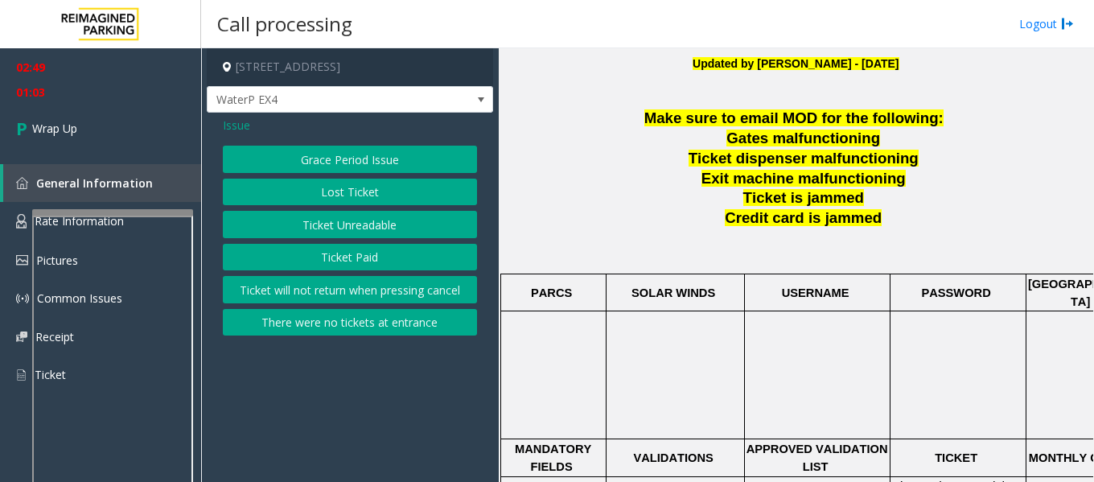
click at [303, 229] on button "Ticket Unreadable" at bounding box center [350, 224] width 254 height 27
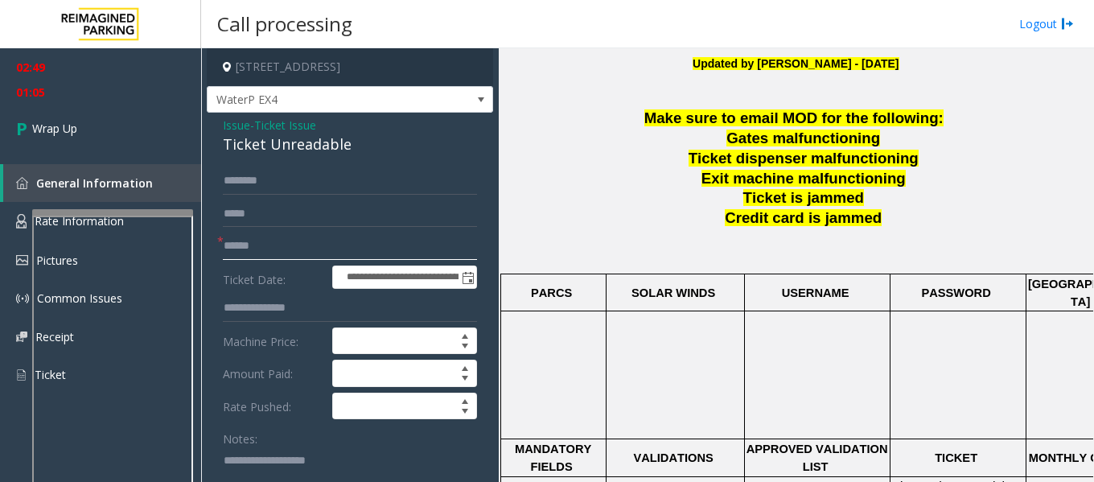
click at [248, 243] on input "text" at bounding box center [350, 246] width 254 height 27
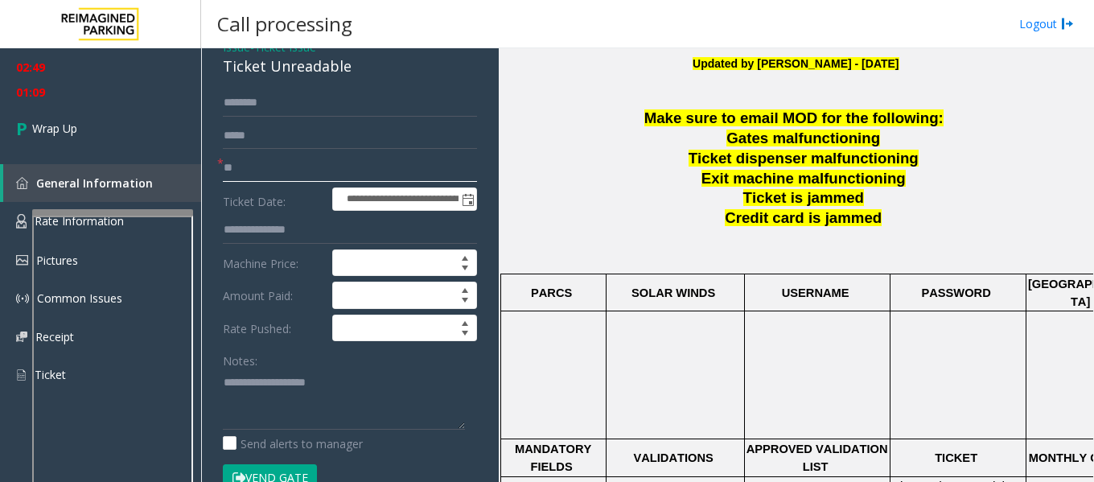
scroll to position [0, 0]
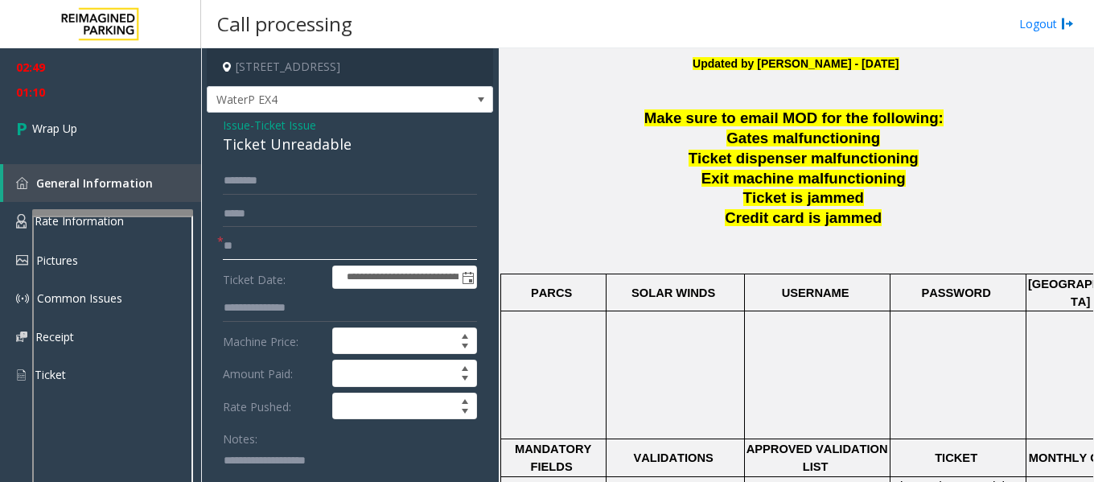
type input "**"
click at [266, 147] on div "Ticket Unreadable" at bounding box center [350, 145] width 254 height 22
click at [265, 147] on div "Ticket Unreadable" at bounding box center [350, 145] width 254 height 22
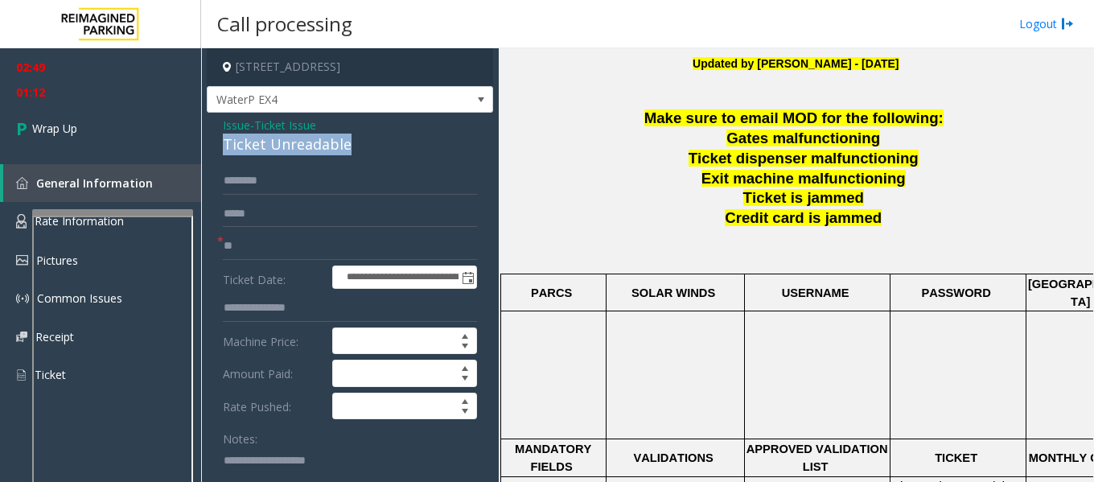
click at [265, 147] on div "Ticket Unreadable" at bounding box center [350, 145] width 254 height 22
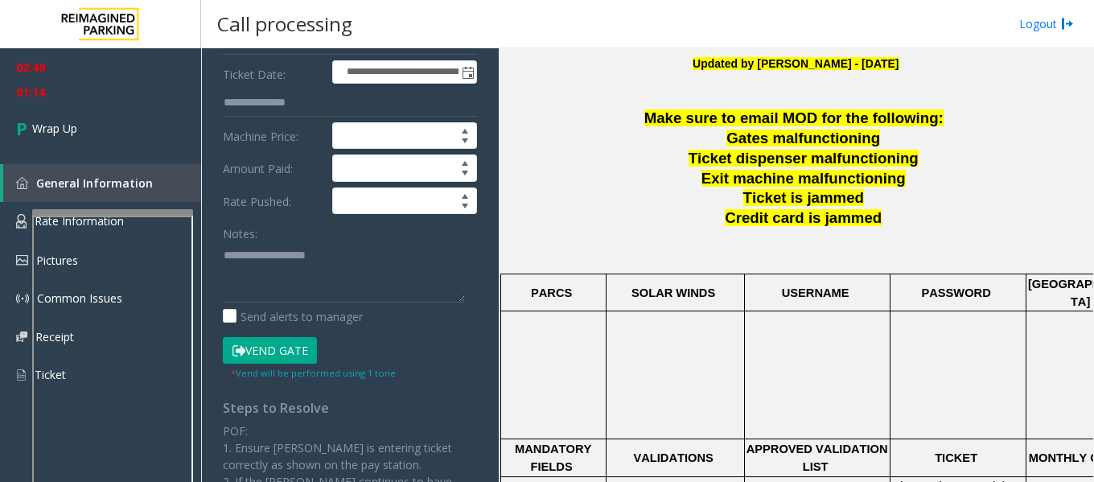
scroll to position [241, 0]
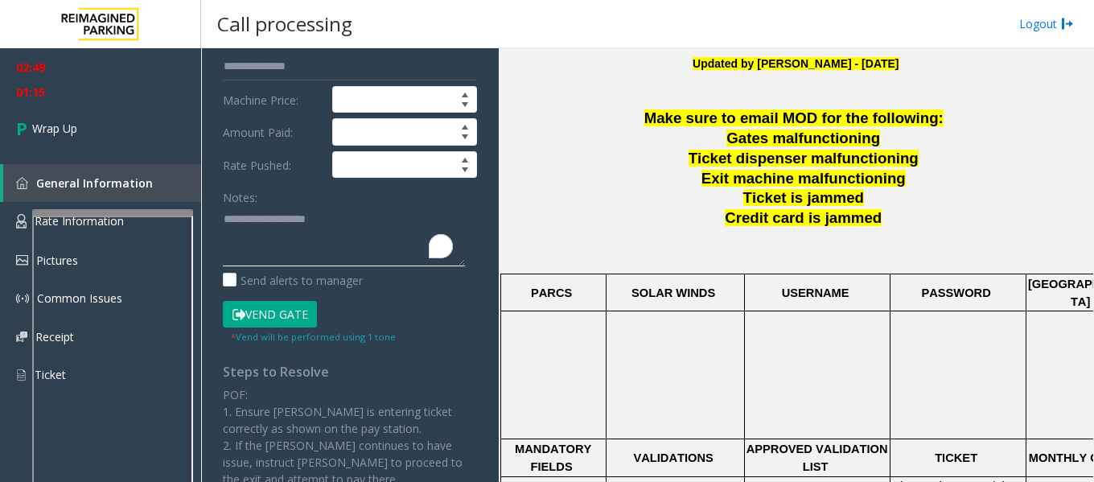
click at [281, 208] on textarea "To enrich screen reader interactions, please activate Accessibility in Grammarl…" at bounding box center [344, 236] width 242 height 60
paste textarea "**********"
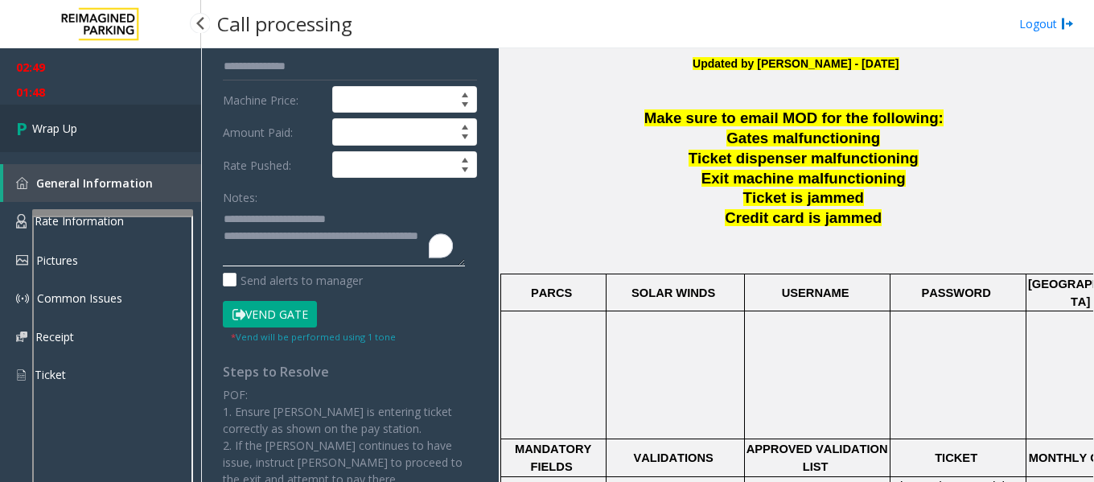
type textarea "**********"
click at [68, 126] on span "Wrap Up" at bounding box center [54, 128] width 45 height 17
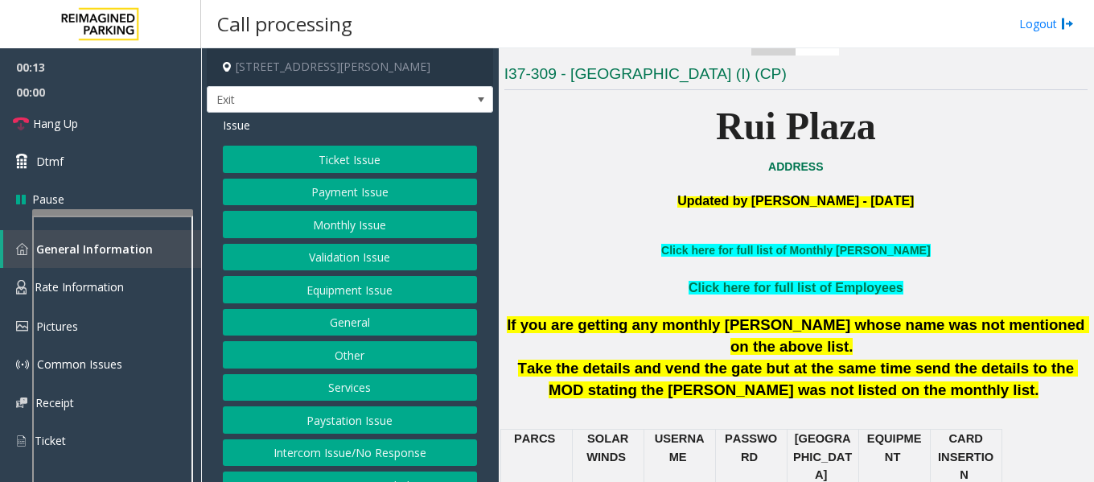
scroll to position [402, 0]
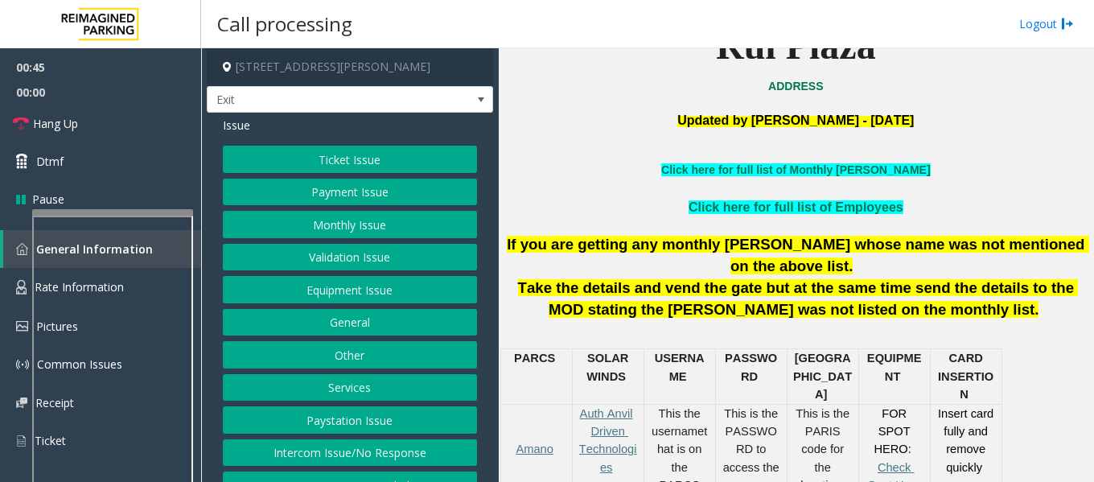
click at [364, 389] on button "Services" at bounding box center [350, 387] width 254 height 27
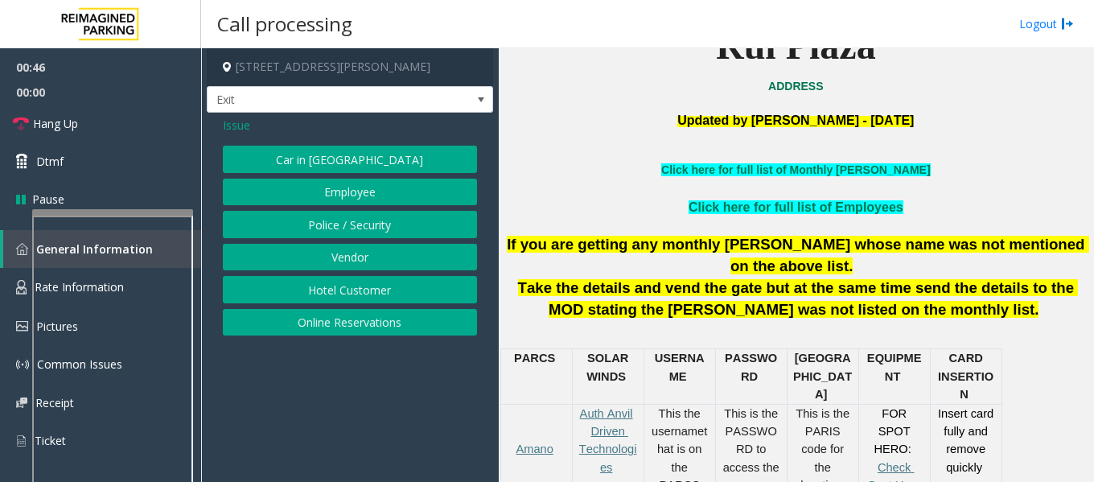
click at [351, 290] on button "Hotel Customer" at bounding box center [350, 289] width 254 height 27
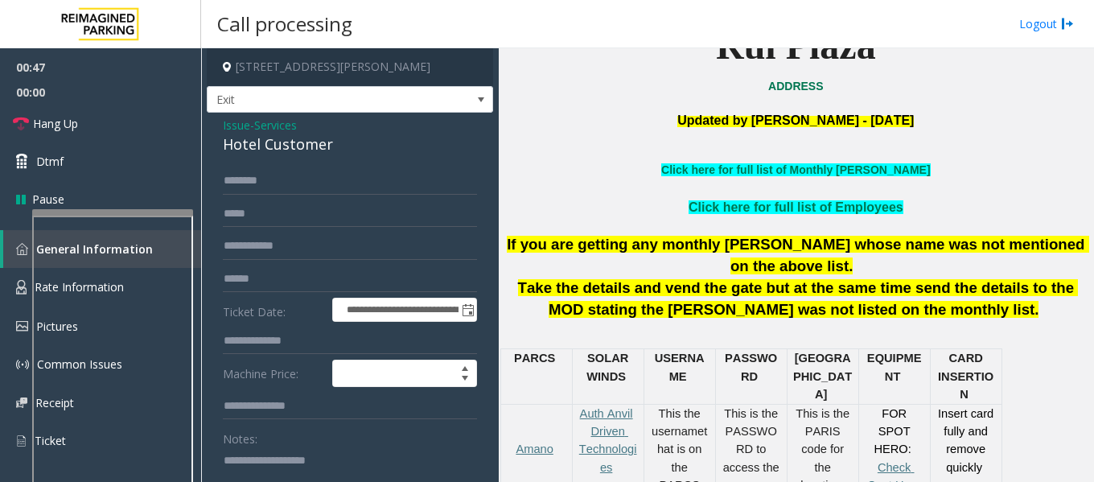
scroll to position [80, 0]
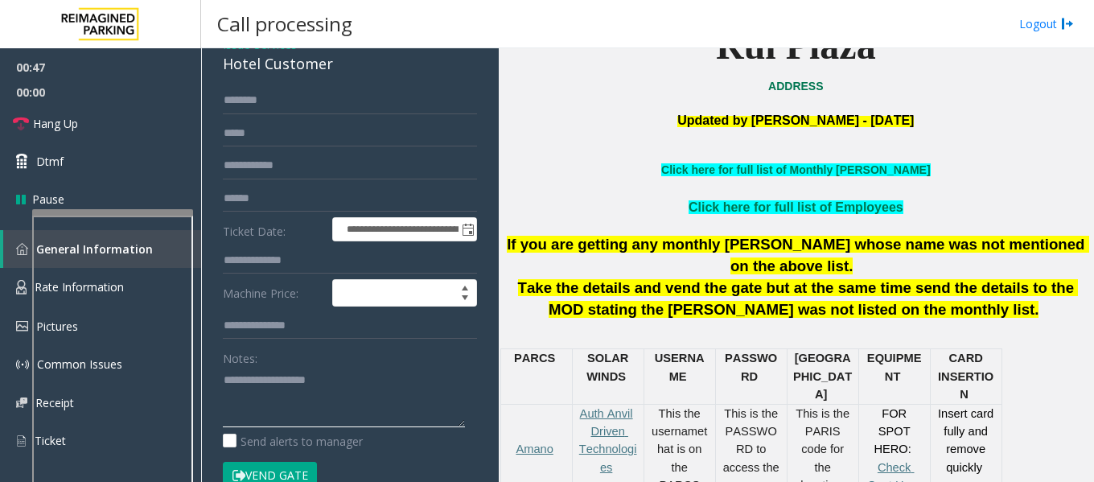
click at [307, 382] on textarea at bounding box center [344, 397] width 242 height 60
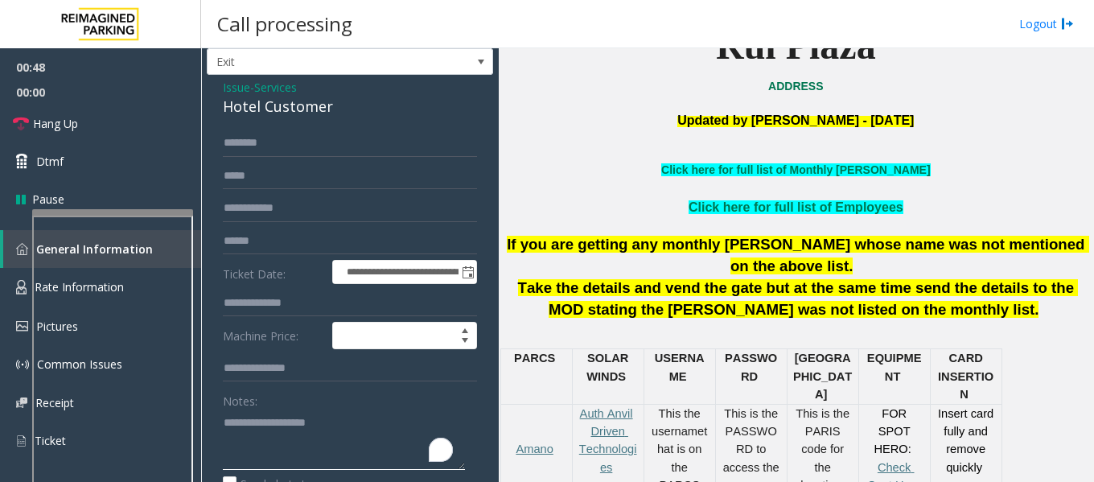
scroll to position [0, 0]
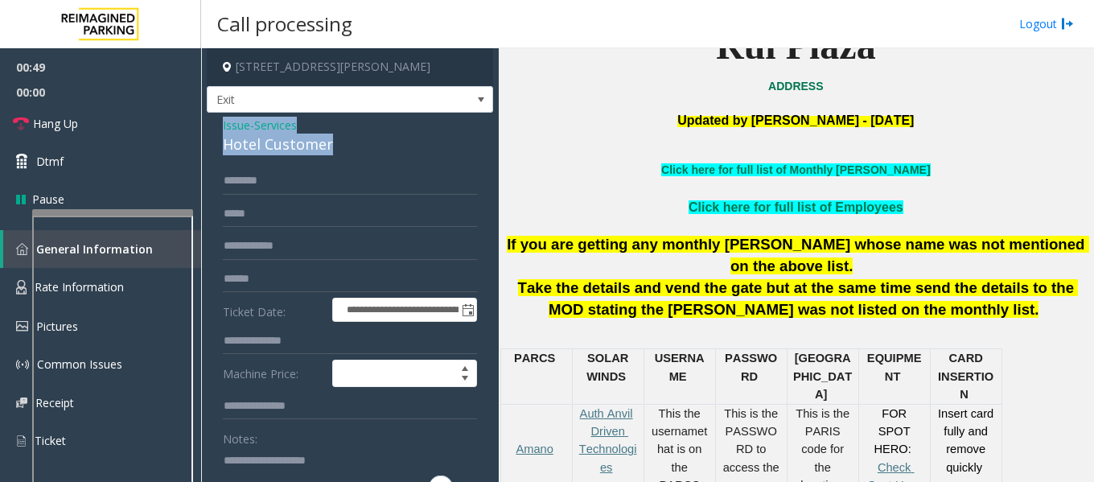
drag, startPoint x: 336, startPoint y: 144, endPoint x: 211, endPoint y: 127, distance: 125.9
click at [211, 127] on div "**********" at bounding box center [350, 412] width 286 height 598
copy div "Issue - Services Hotel Customer"
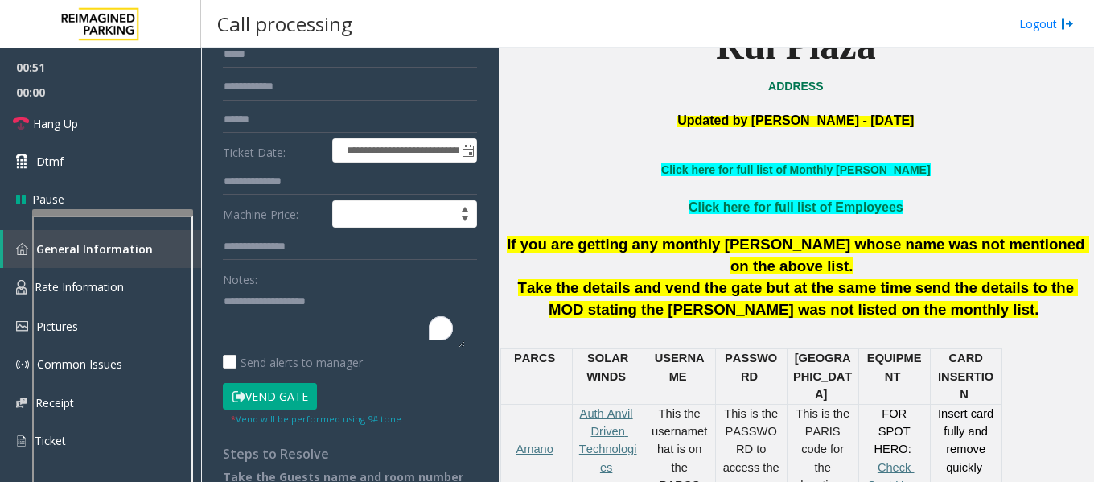
scroll to position [161, 0]
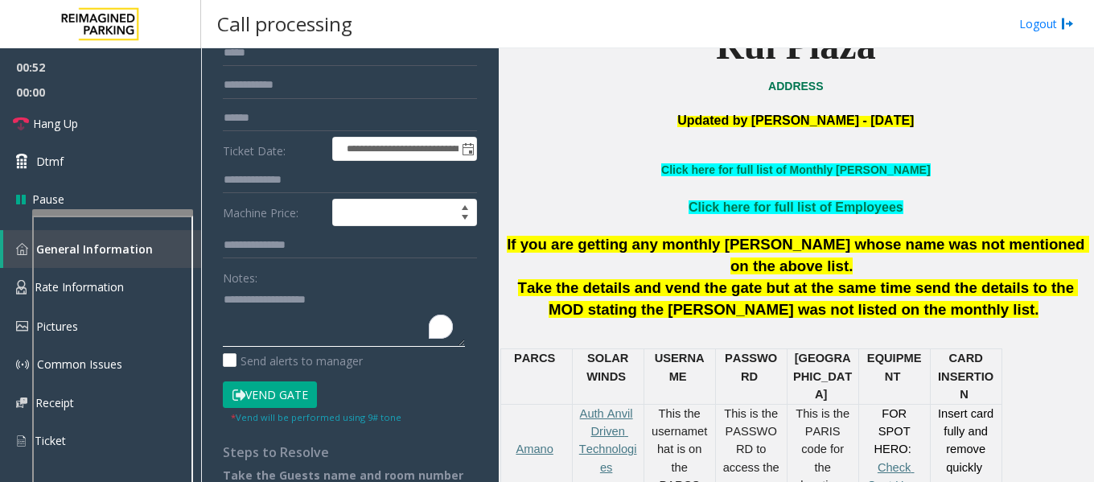
paste textarea "**********"
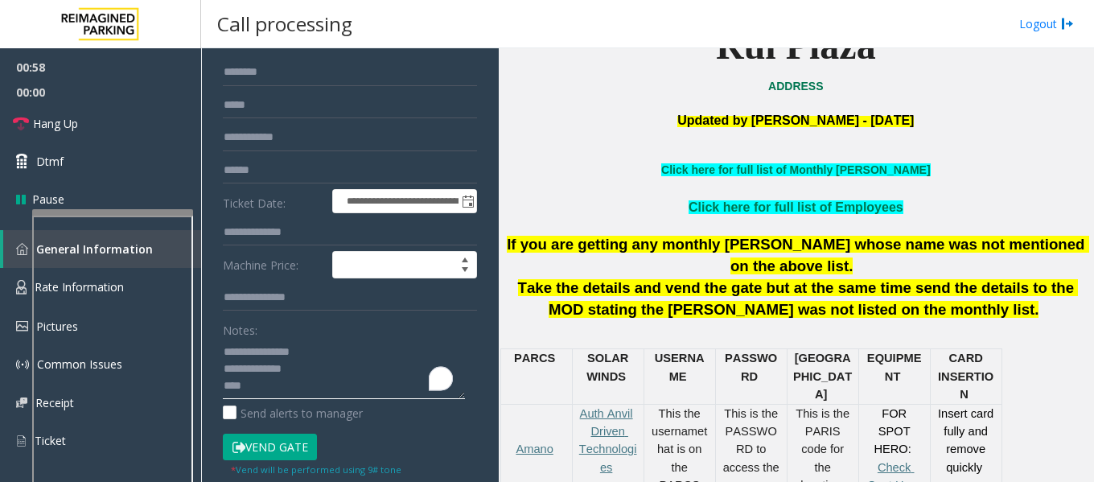
scroll to position [80, 0]
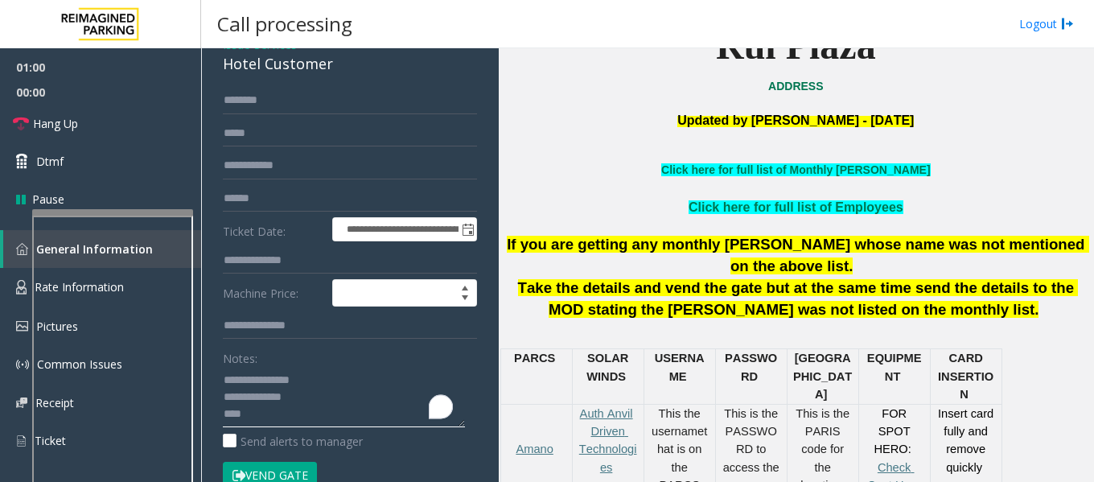
type textarea "**********"
click at [303, 100] on input "text" at bounding box center [350, 100] width 254 height 27
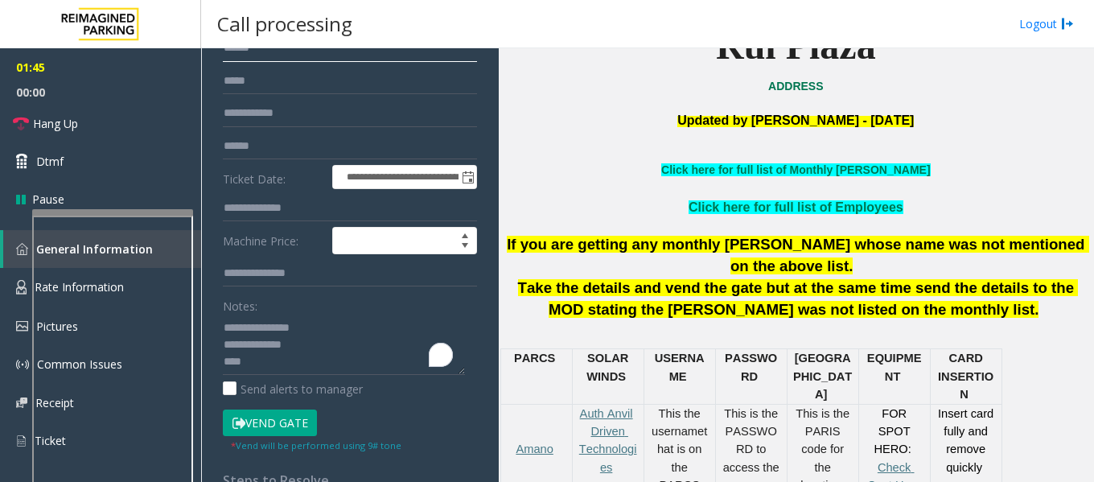
scroll to position [161, 0]
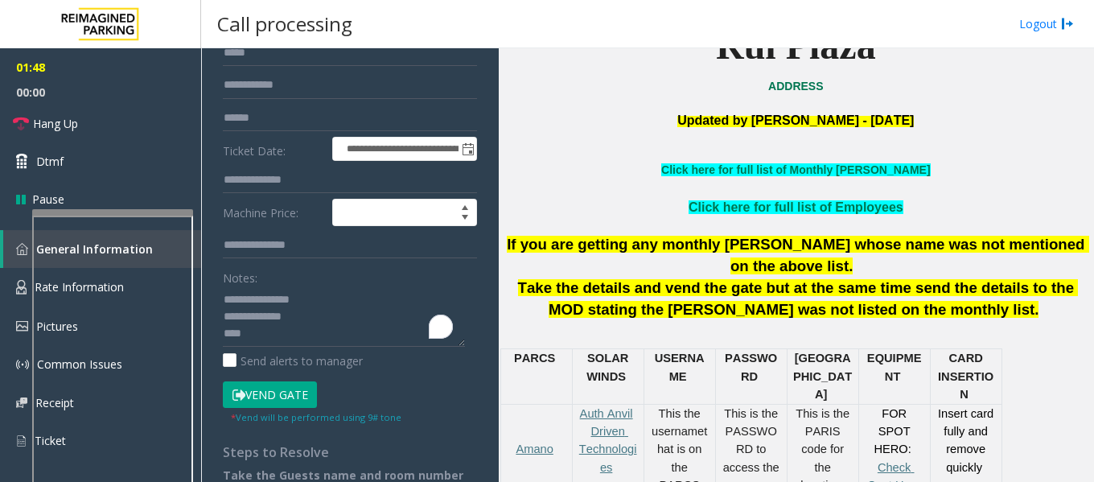
type input "******"
click at [290, 398] on button "Vend Gate" at bounding box center [270, 394] width 94 height 27
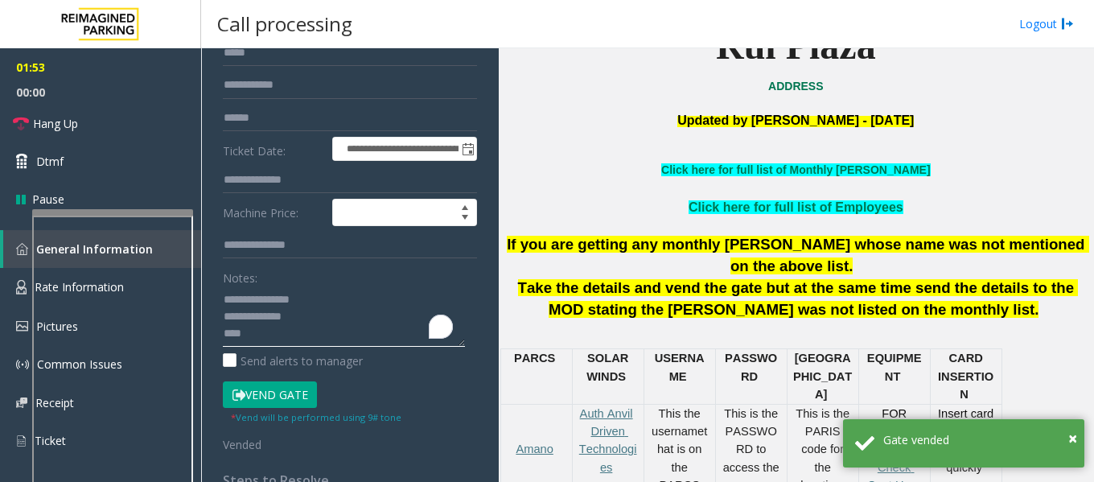
click at [321, 333] on textarea "To enrich screen reader interactions, please activate Accessibility in Grammarl…" at bounding box center [344, 316] width 242 height 60
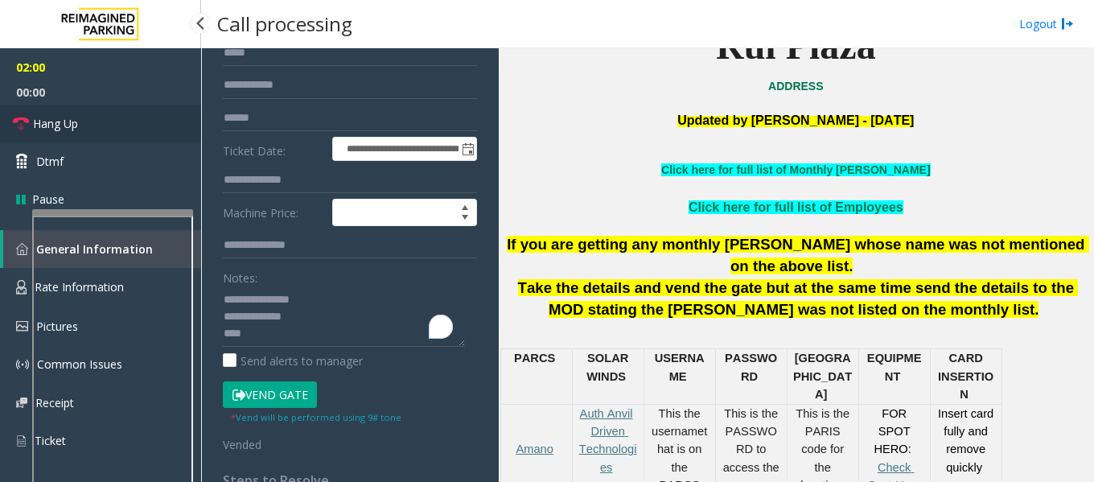
click at [82, 130] on link "Hang Up" at bounding box center [100, 124] width 201 height 38
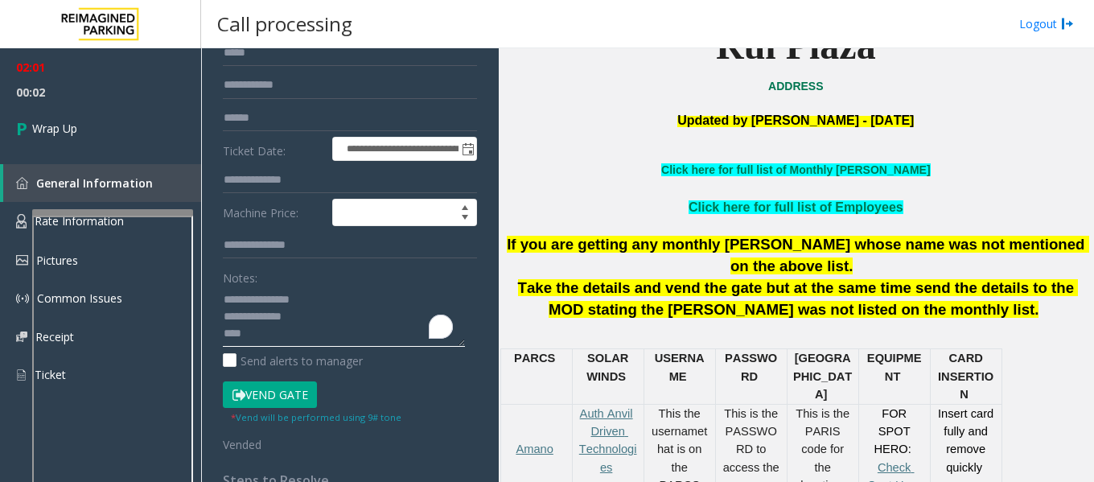
click at [265, 339] on textarea "To enrich screen reader interactions, please activate Accessibility in Grammarl…" at bounding box center [344, 316] width 242 height 60
click at [308, 334] on textarea "To enrich screen reader interactions, please activate Accessibility in Grammarl…" at bounding box center [344, 316] width 242 height 60
click at [448, 335] on textarea "To enrich screen reader interactions, please activate Accessibility in Grammarl…" at bounding box center [344, 316] width 242 height 60
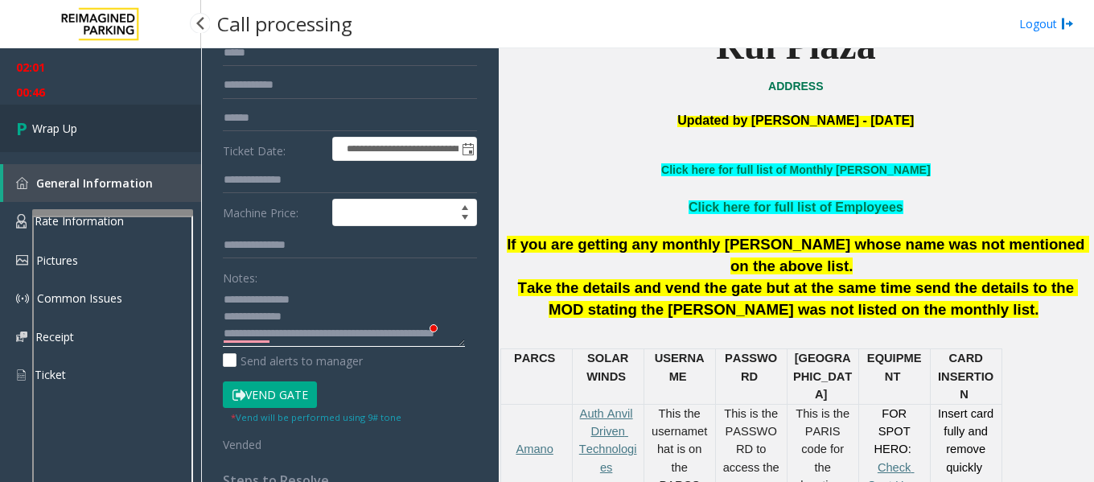
type textarea "**********"
click at [43, 127] on span "Wrap Up" at bounding box center [54, 128] width 45 height 17
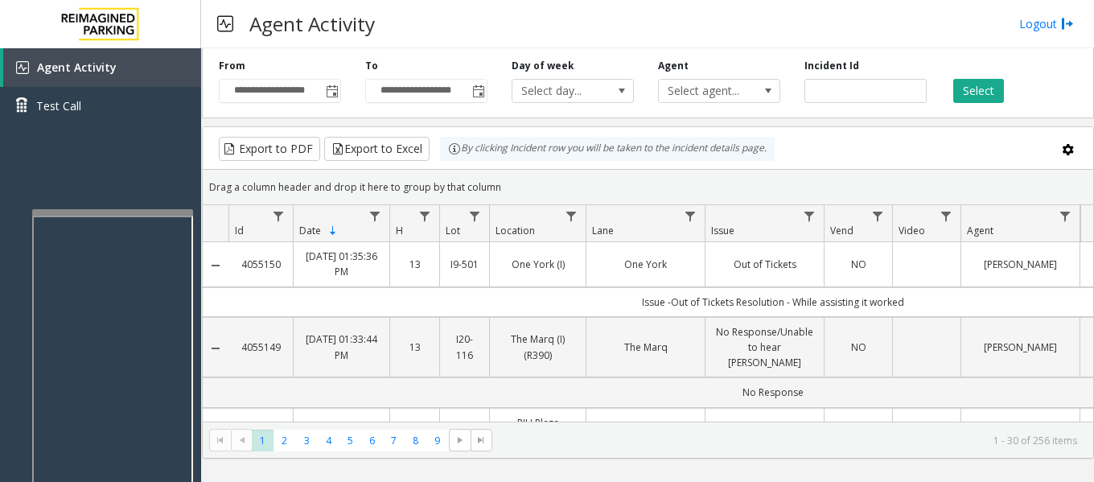
click at [601, 19] on div "Agent Activity Logout" at bounding box center [647, 24] width 893 height 48
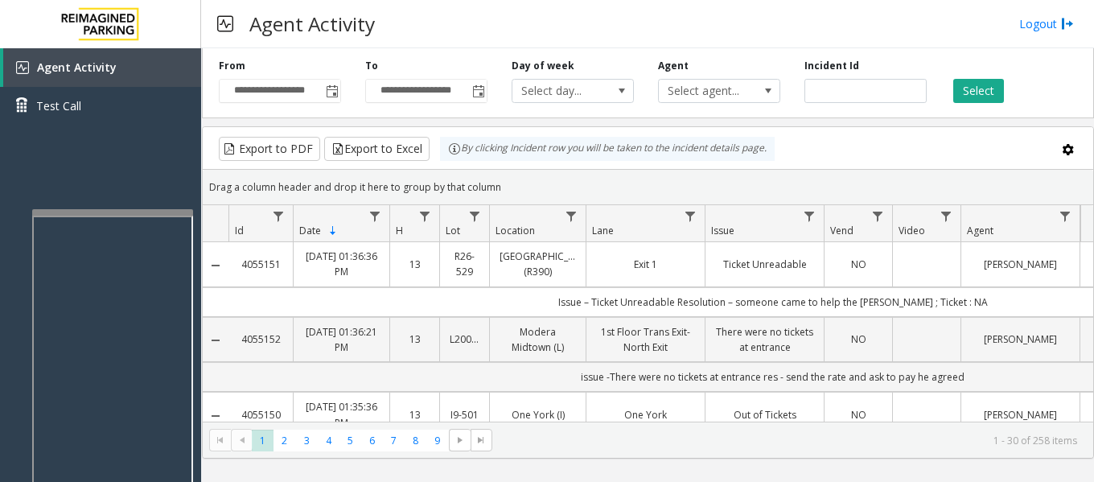
click at [645, 10] on div "Agent Activity Logout" at bounding box center [647, 24] width 893 height 48
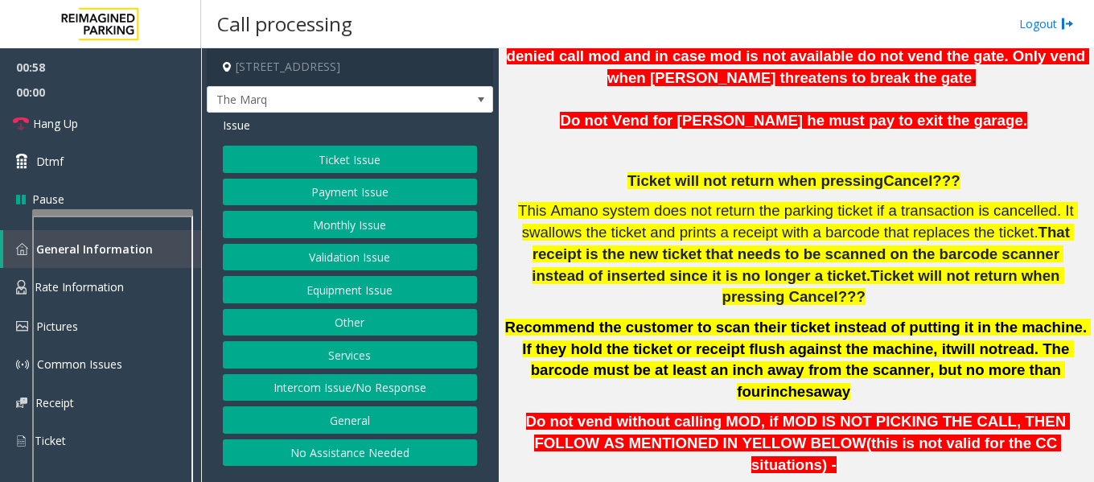
scroll to position [724, 0]
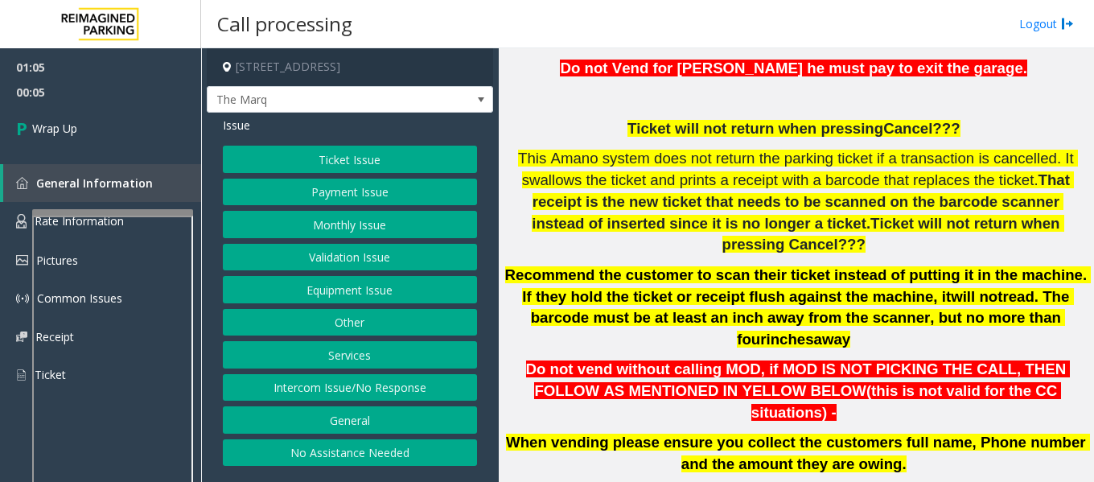
click at [365, 303] on button "Equipment Issue" at bounding box center [350, 289] width 254 height 27
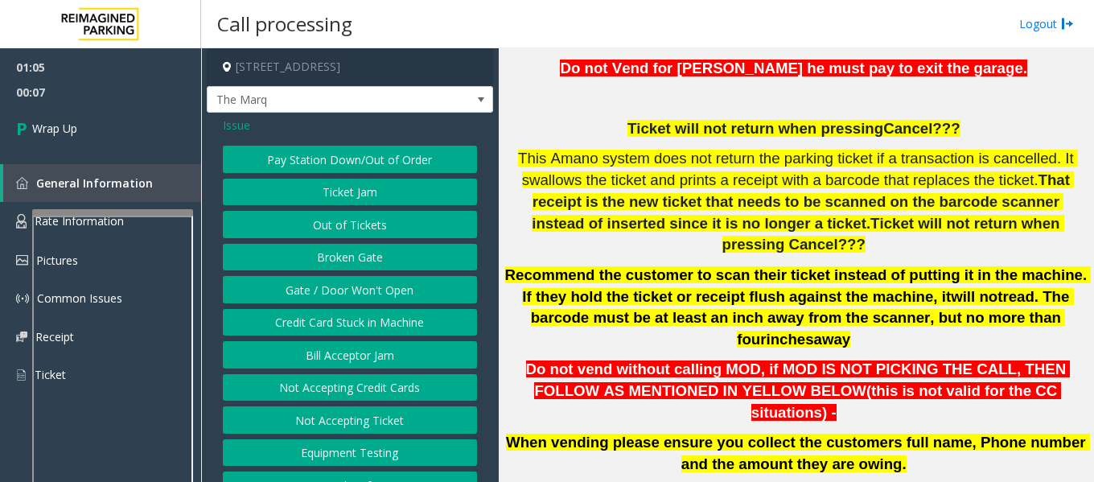
click at [378, 303] on button "Gate / Door Won't Open" at bounding box center [350, 289] width 254 height 27
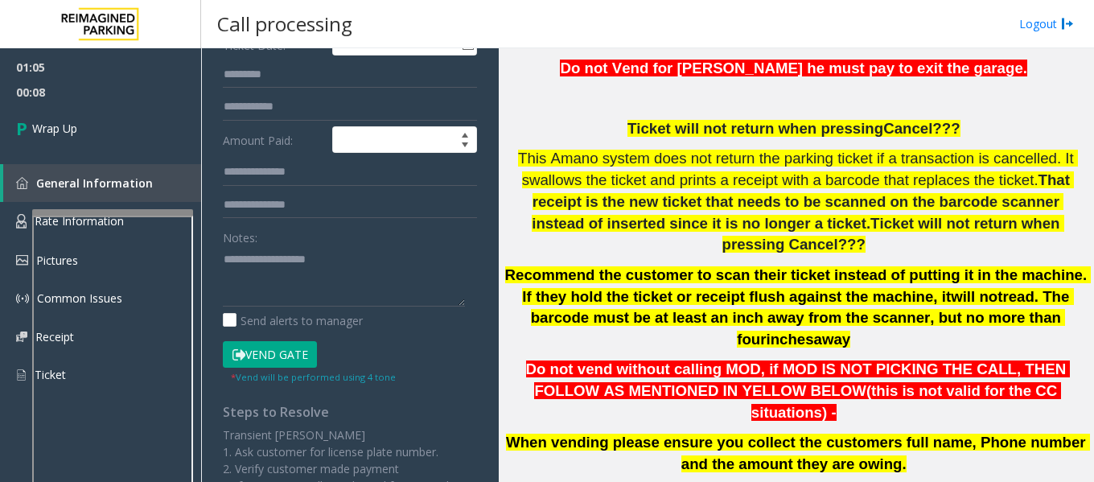
scroll to position [322, 0]
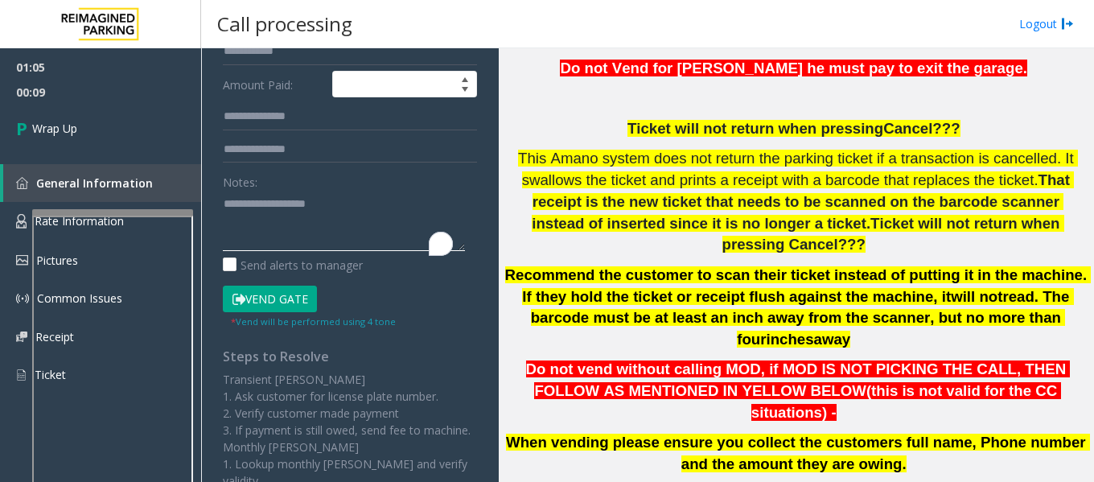
click at [285, 208] on textarea "To enrich screen reader interactions, please activate Accessibility in Grammarl…" at bounding box center [344, 221] width 242 height 60
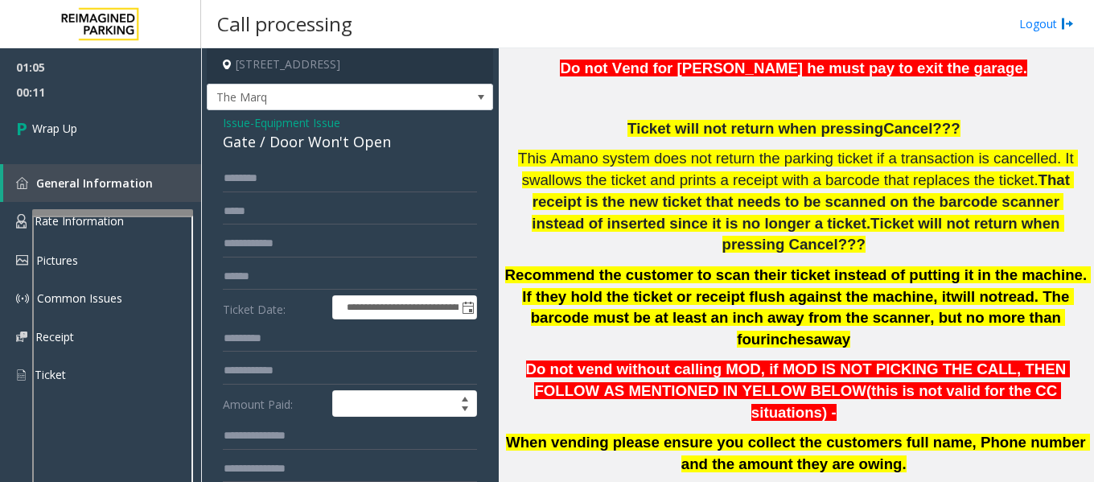
scroll to position [0, 0]
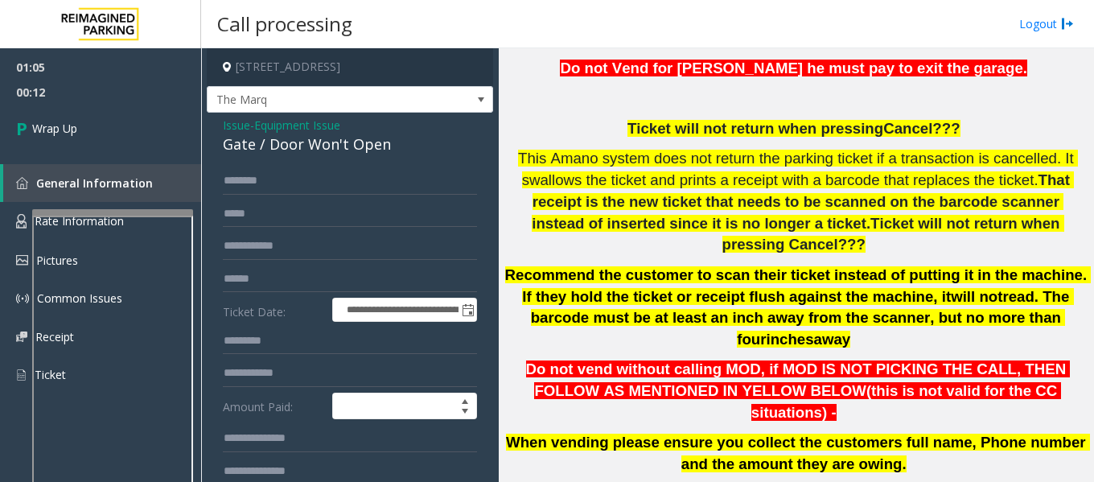
click at [261, 155] on div "Gate / Door Won't Open" at bounding box center [350, 145] width 254 height 22
copy div "Gate / Door Won't Open"
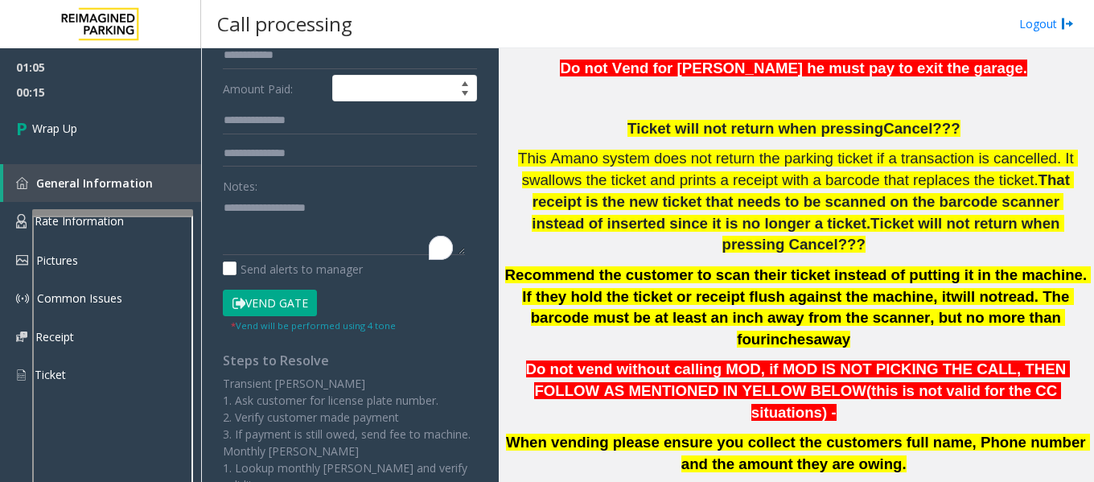
scroll to position [322, 0]
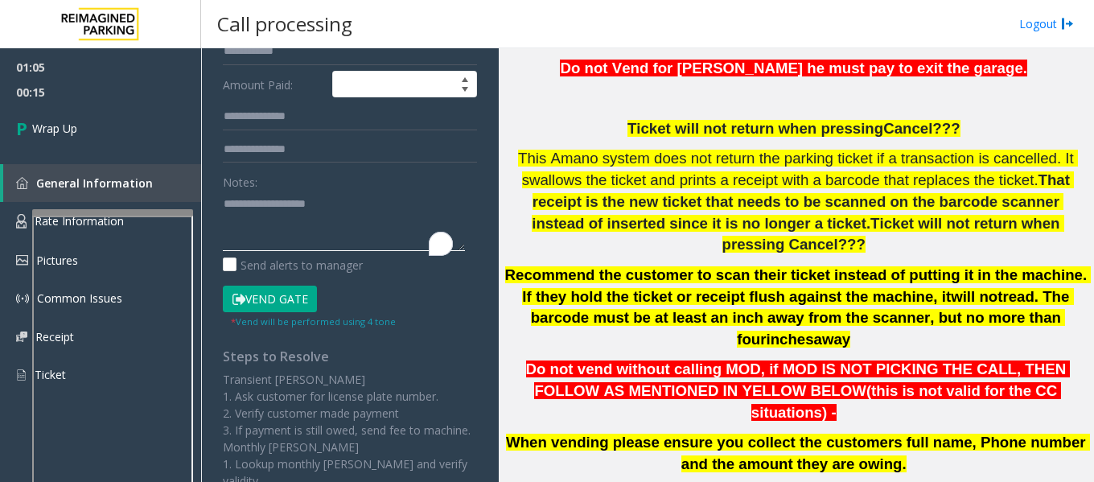
click at [247, 210] on textarea "To enrich screen reader interactions, please activate Accessibility in Grammarl…" at bounding box center [344, 221] width 242 height 60
paste textarea "**********"
click at [402, 214] on textarea "To enrich screen reader interactions, please activate Accessibility in Grammarl…" at bounding box center [344, 221] width 242 height 60
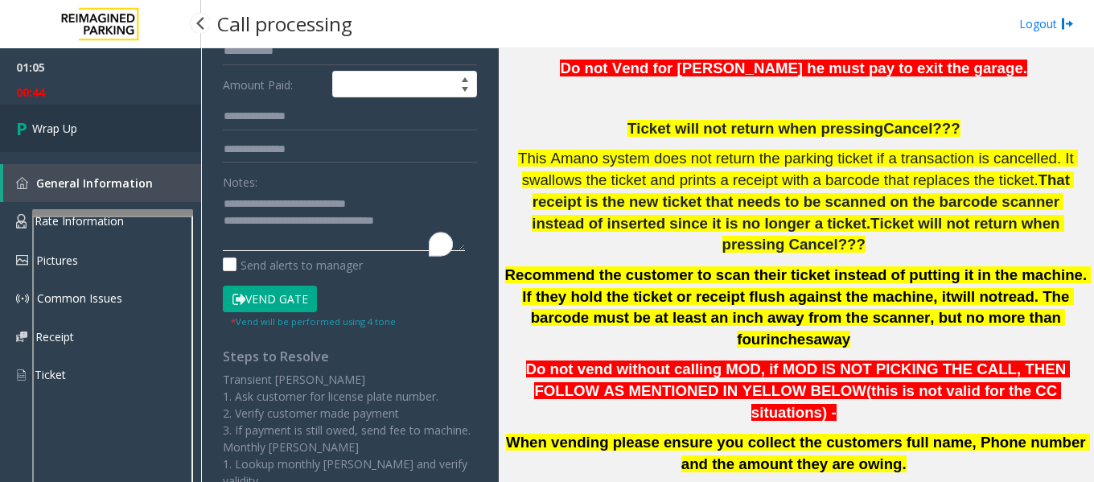
type textarea "**********"
click at [47, 126] on span "Wrap Up" at bounding box center [54, 128] width 45 height 17
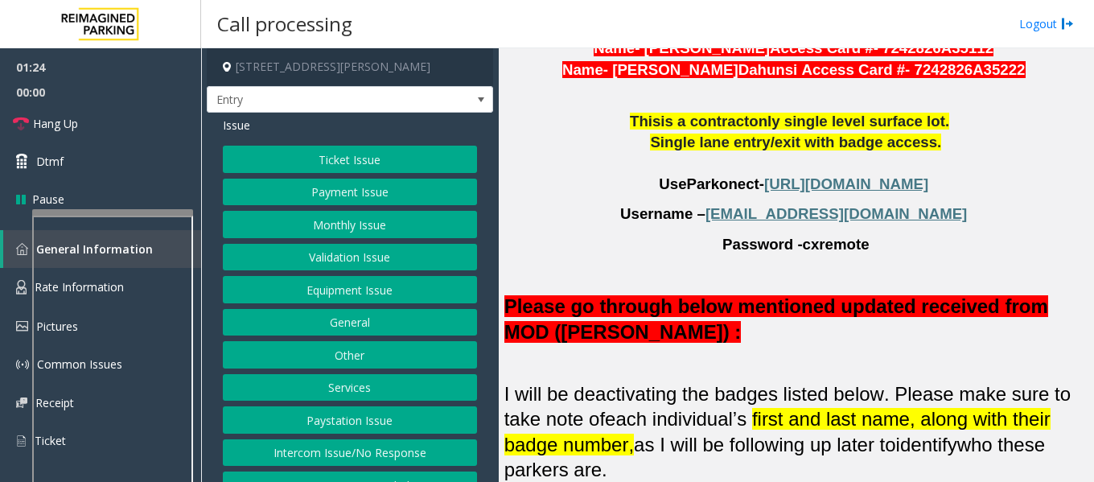
scroll to position [1287, 0]
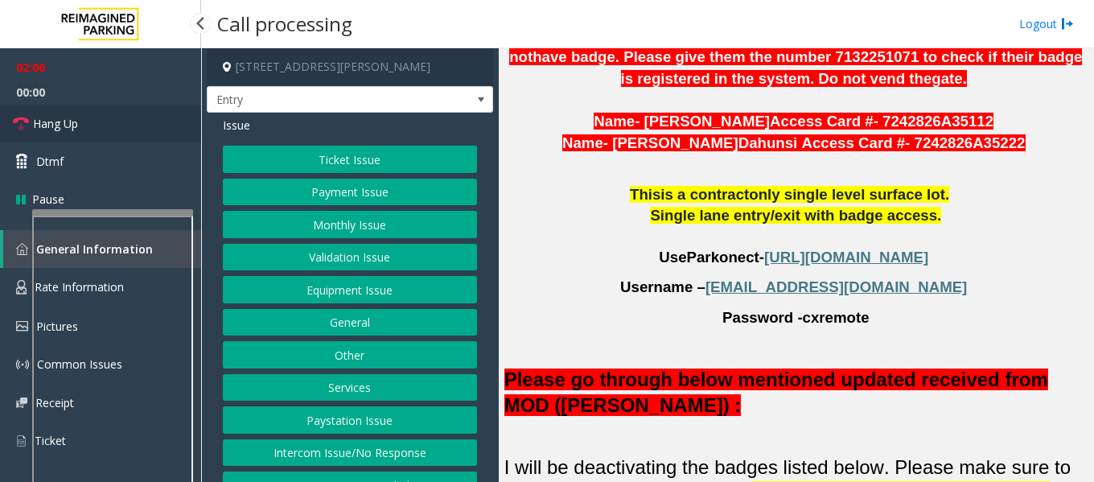
click at [140, 117] on link "Hang Up" at bounding box center [100, 124] width 201 height 38
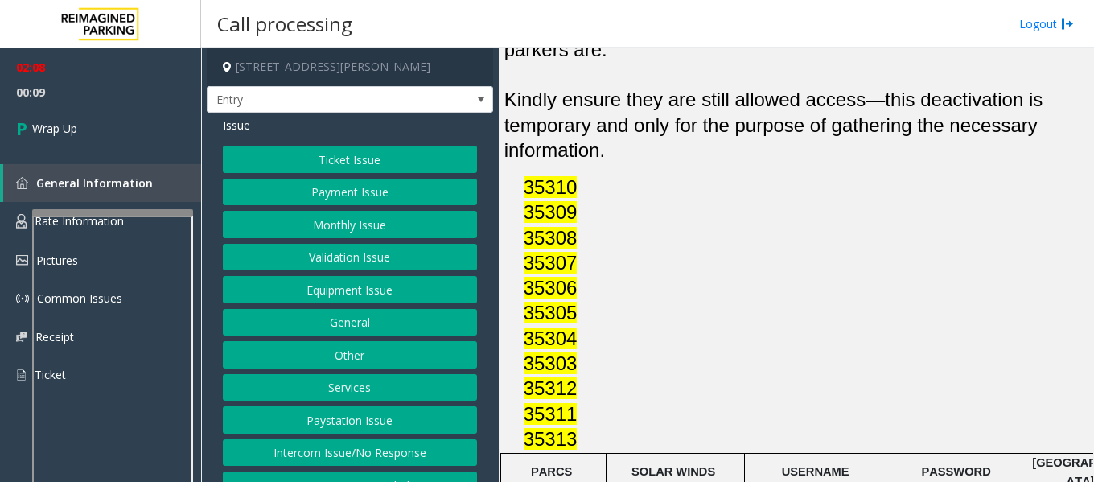
scroll to position [1609, 0]
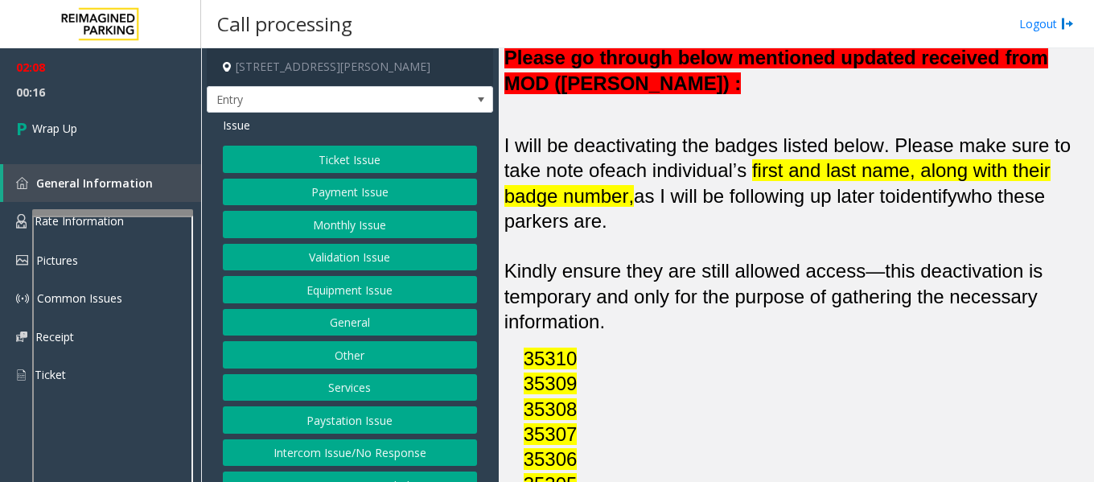
click at [343, 350] on button "Other" at bounding box center [350, 354] width 254 height 27
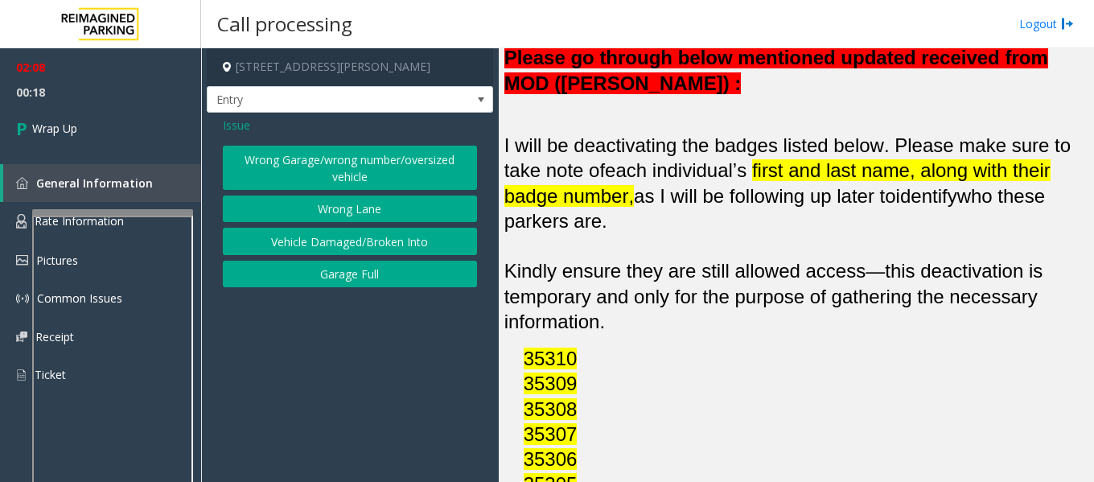
click at [289, 171] on button "Wrong Garage/wrong number/oversized vehicle" at bounding box center [350, 168] width 254 height 44
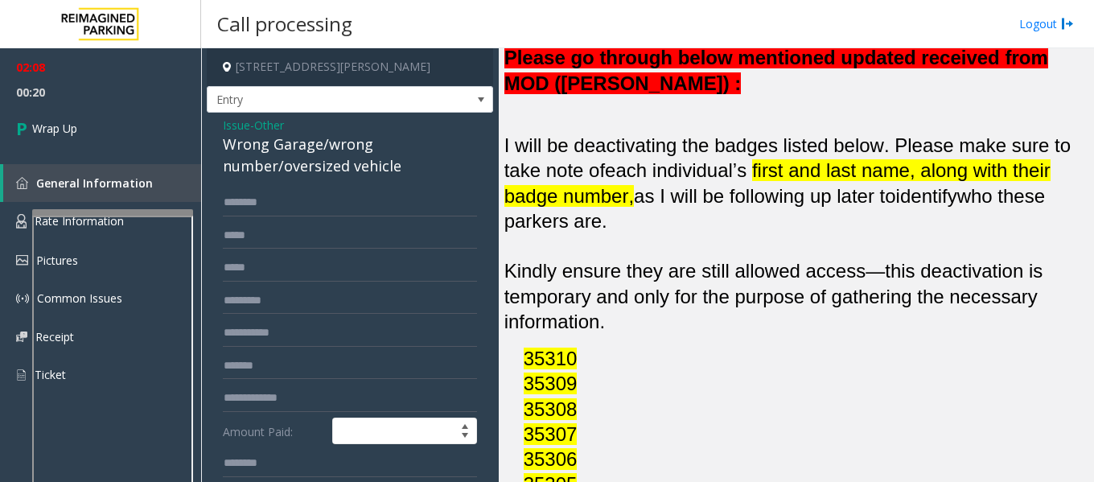
click at [243, 146] on div "Wrong Garage/wrong number/oversized vehicle" at bounding box center [350, 155] width 254 height 43
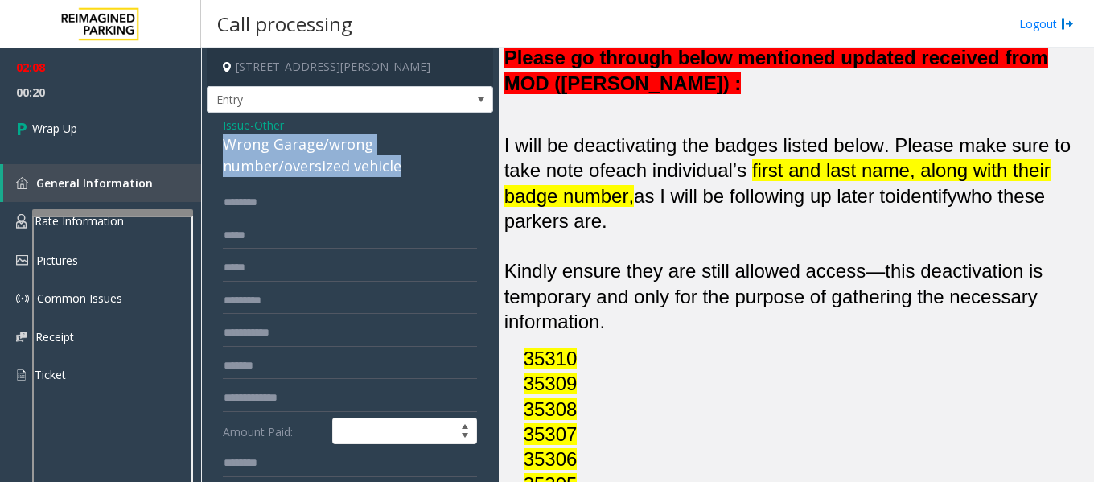
click at [243, 146] on div "Wrong Garage/wrong number/oversized vehicle" at bounding box center [350, 155] width 254 height 43
copy div "Wrong Garage/wrong number/oversized vehicle"
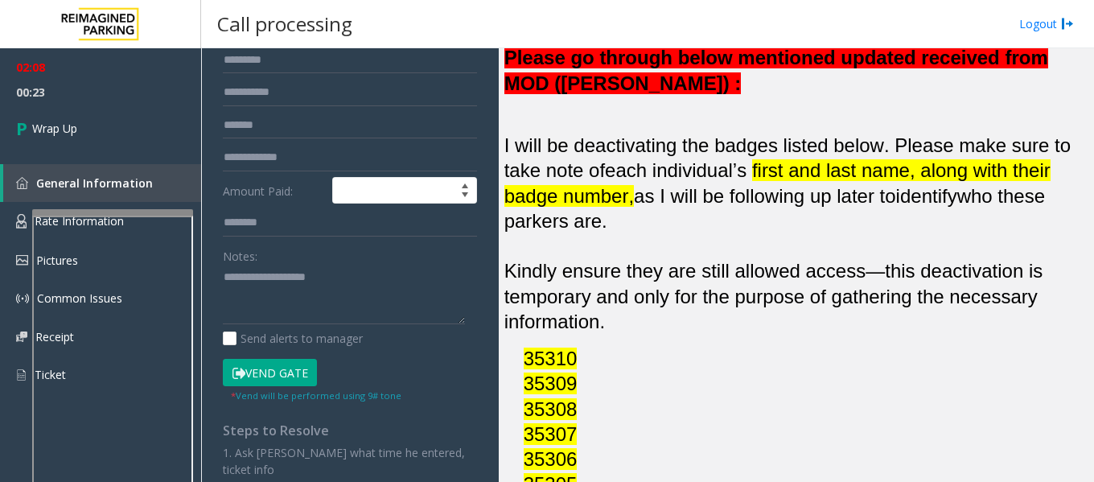
scroll to position [241, 0]
click at [307, 274] on textarea "To enrich screen reader interactions, please activate Accessibility in Grammarl…" at bounding box center [344, 294] width 242 height 60
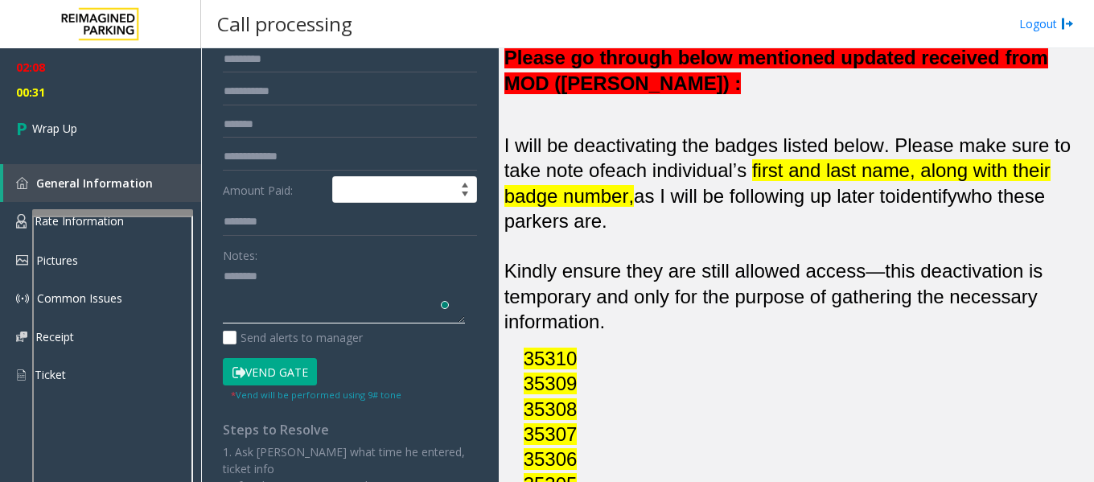
paste textarea "**********"
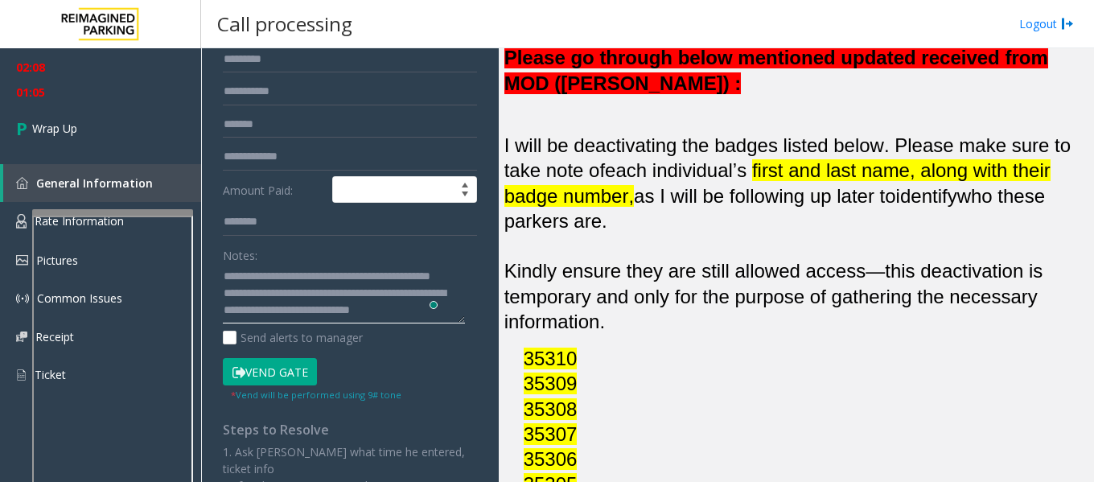
scroll to position [30, 0]
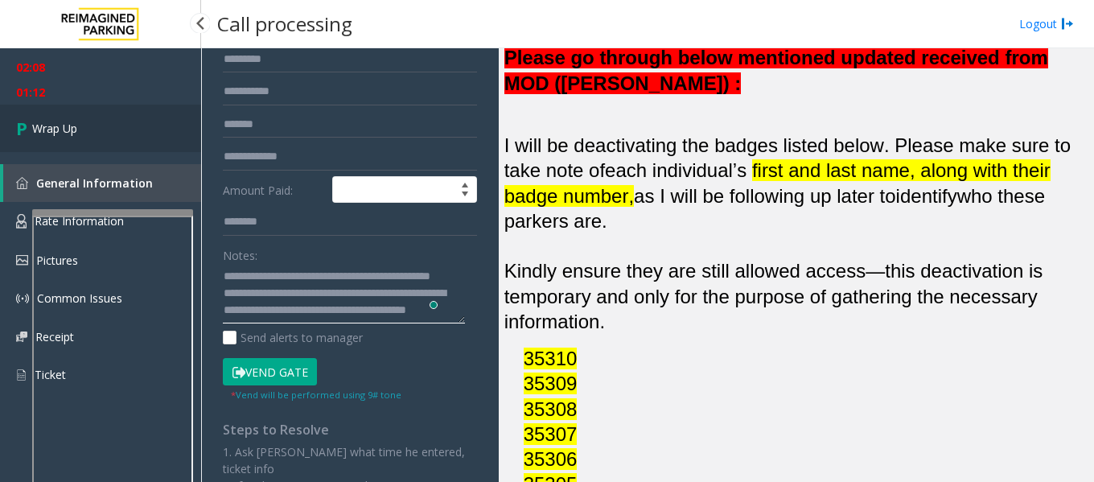
type textarea "**********"
click at [37, 126] on span "Wrap Up" at bounding box center [54, 128] width 45 height 17
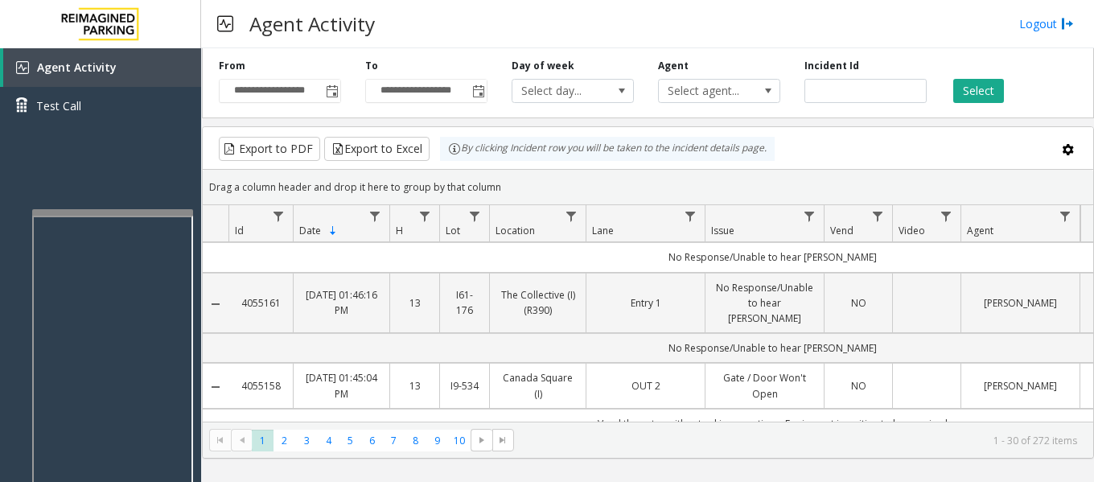
scroll to position [322, 0]
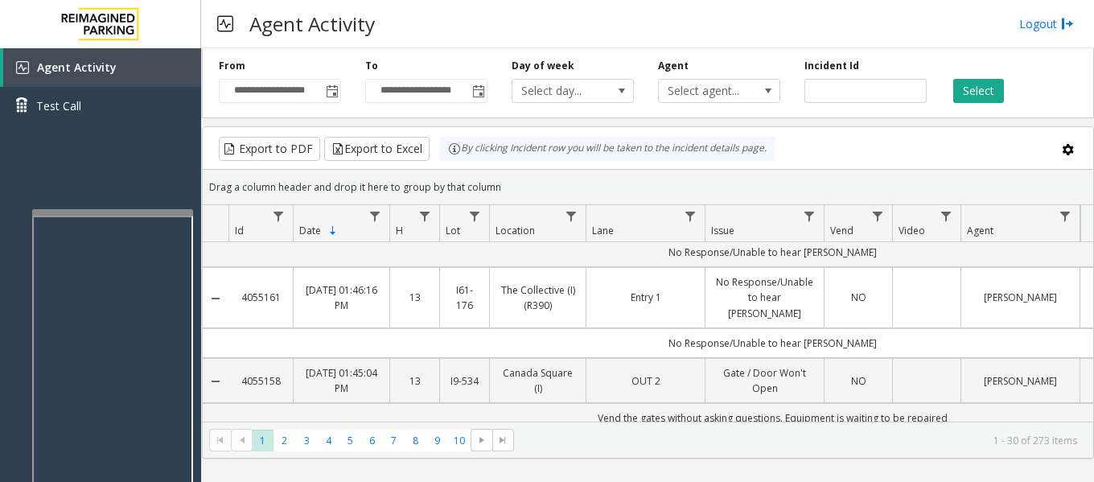
click at [904, 31] on div "Agent Activity Logout" at bounding box center [647, 24] width 893 height 48
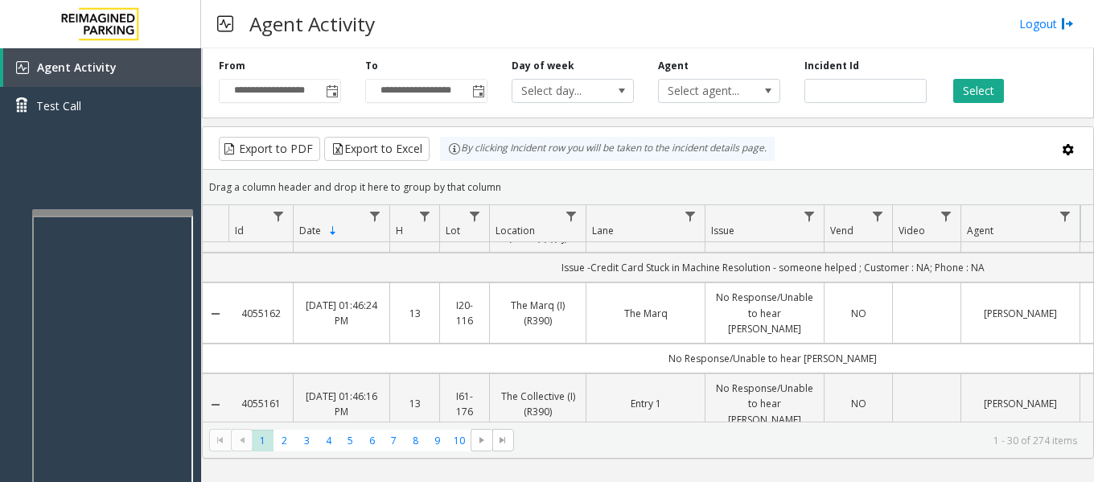
click at [753, 62] on div "Agent Select agent..." at bounding box center [719, 81] width 146 height 44
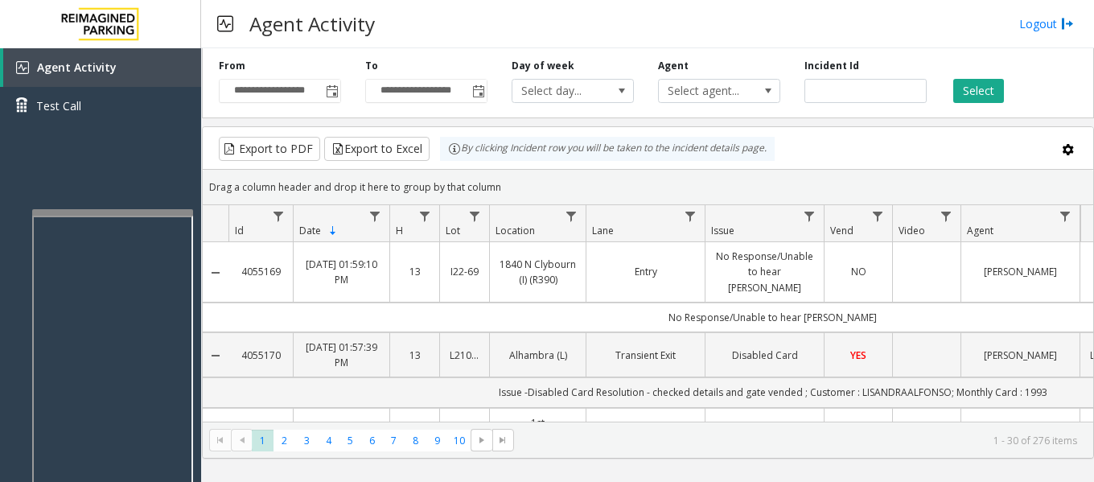
click at [702, 18] on div "Agent Activity Logout" at bounding box center [647, 24] width 893 height 48
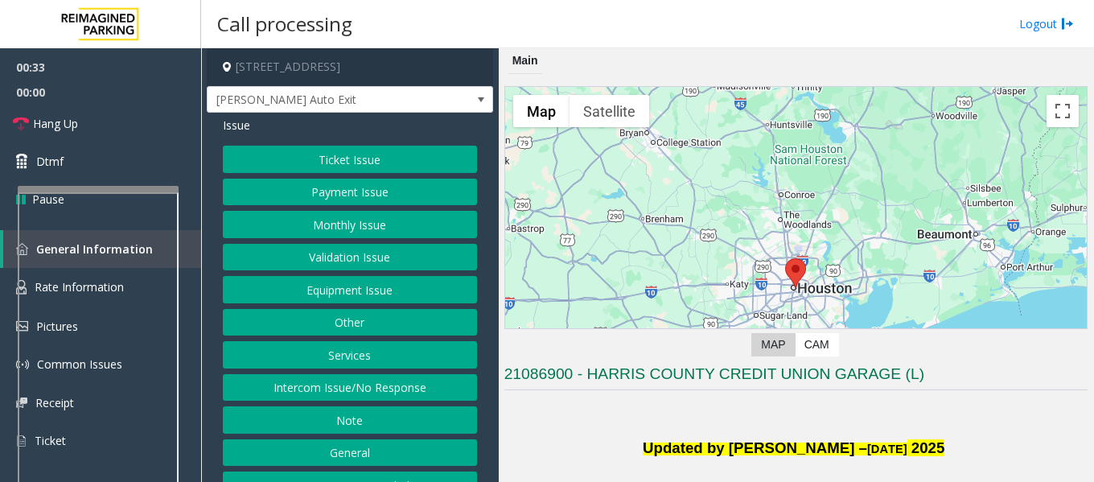
click at [100, 195] on div at bounding box center [98, 374] width 161 height 377
click at [53, 122] on span "Hang Up" at bounding box center [55, 123] width 45 height 17
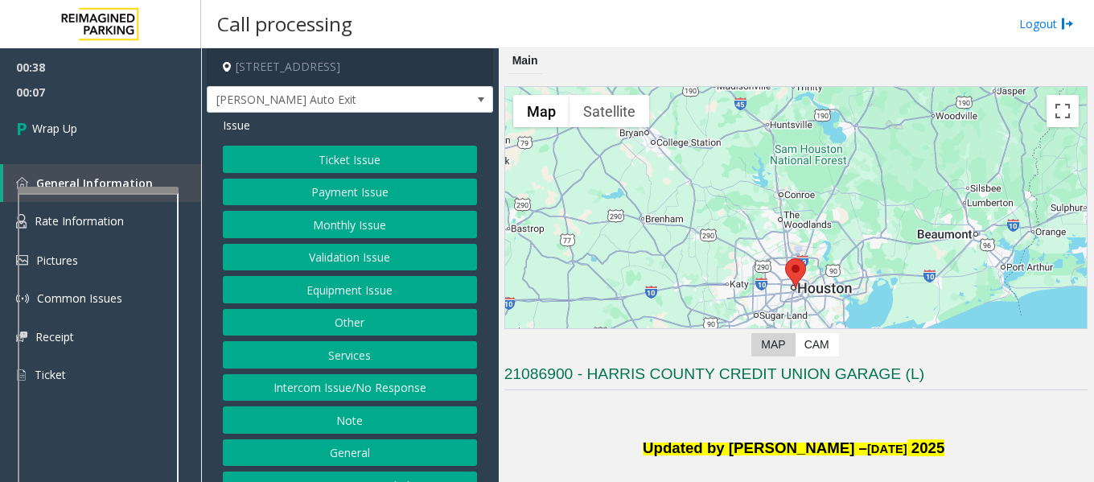
click at [395, 323] on button "Other" at bounding box center [350, 322] width 254 height 27
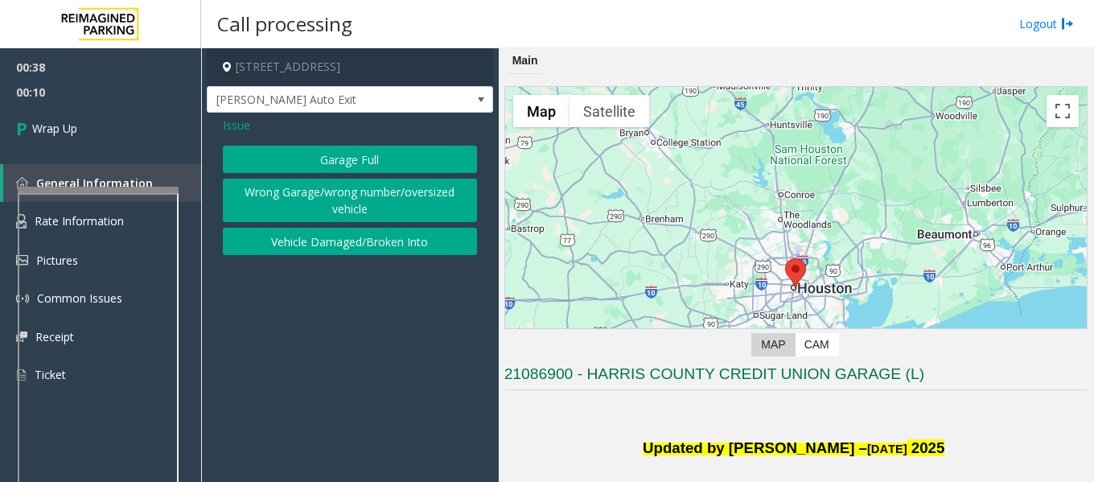
click at [245, 130] on span "Issue" at bounding box center [236, 125] width 27 height 17
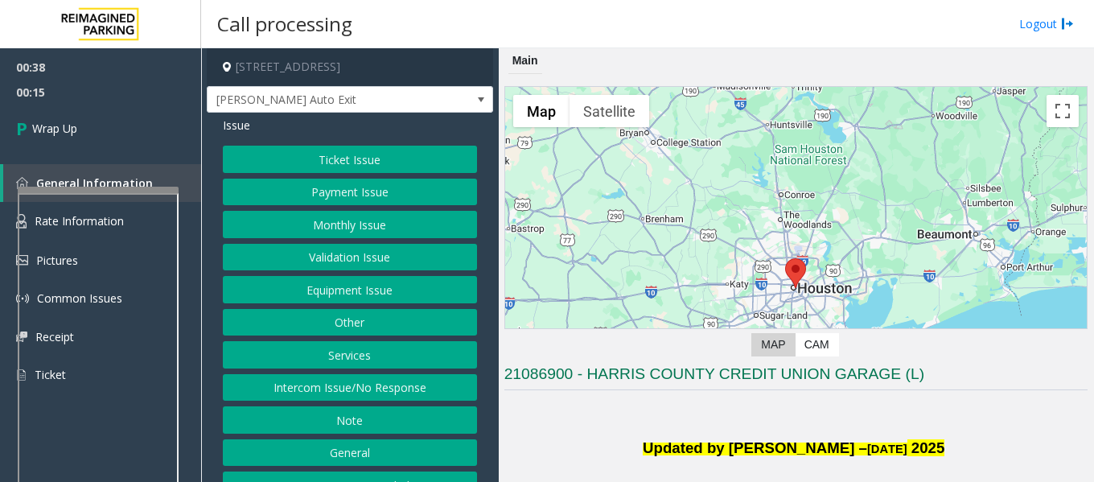
click at [382, 291] on button "Equipment Issue" at bounding box center [350, 289] width 254 height 27
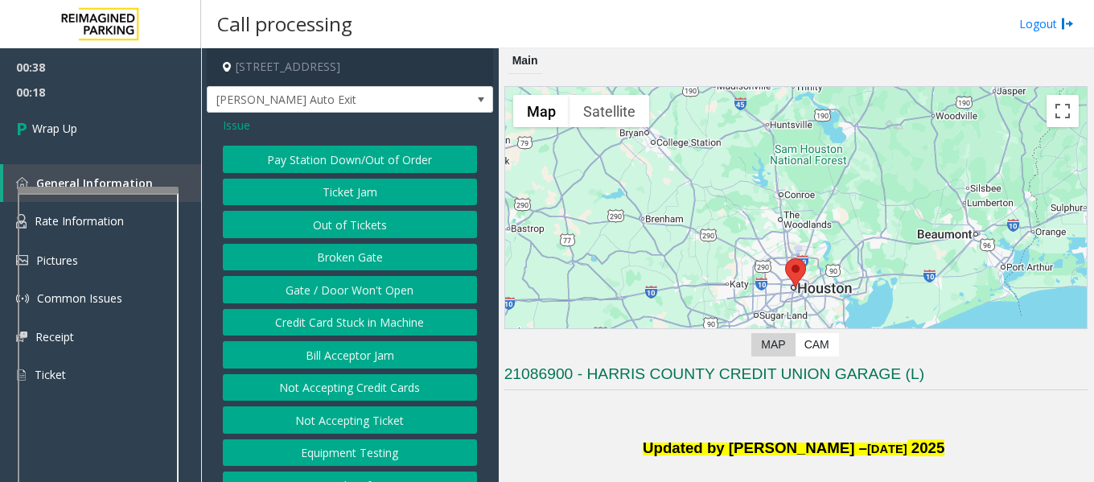
scroll to position [25, 0]
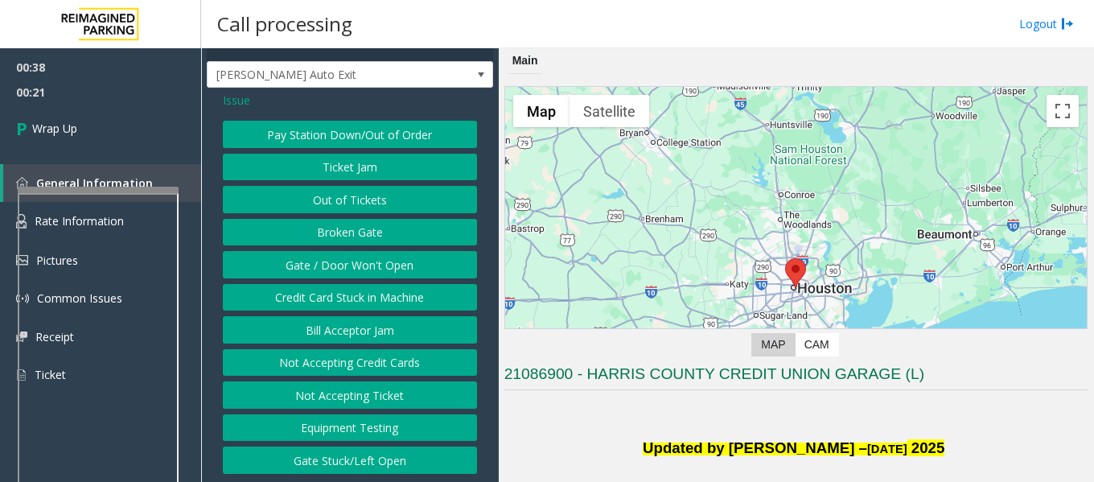
click at [381, 265] on button "Gate / Door Won't Open" at bounding box center [350, 264] width 254 height 27
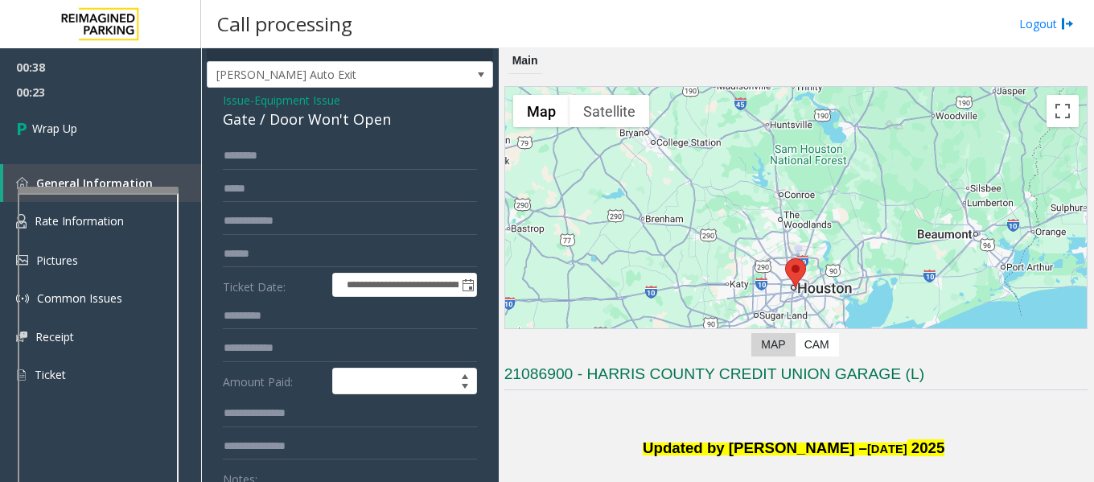
click at [286, 117] on div "Gate / Door Won't Open" at bounding box center [350, 120] width 254 height 22
copy div "Gate / Door Won't Open"
click at [253, 105] on span "- Equipment Issue" at bounding box center [295, 100] width 90 height 15
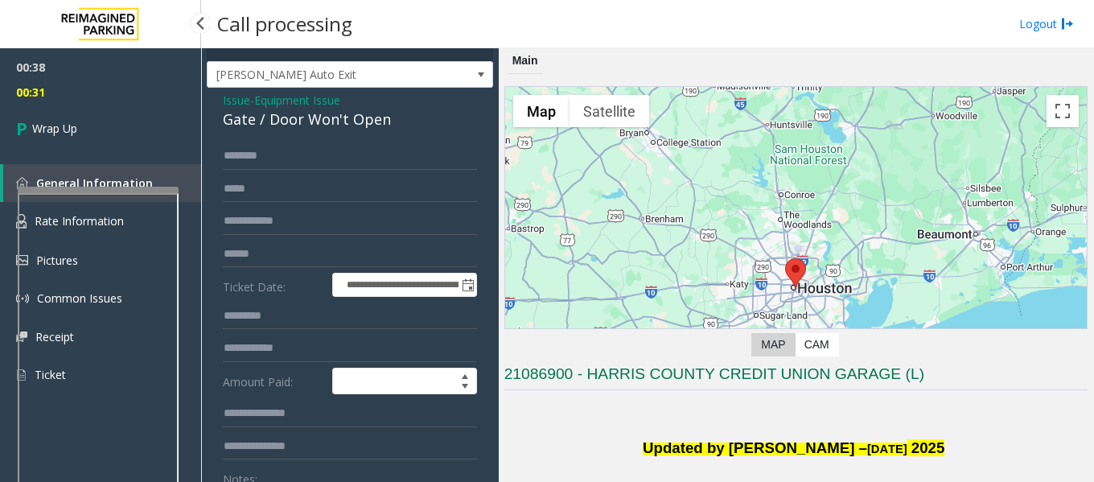
click at [237, 97] on span "Issue" at bounding box center [236, 100] width 27 height 17
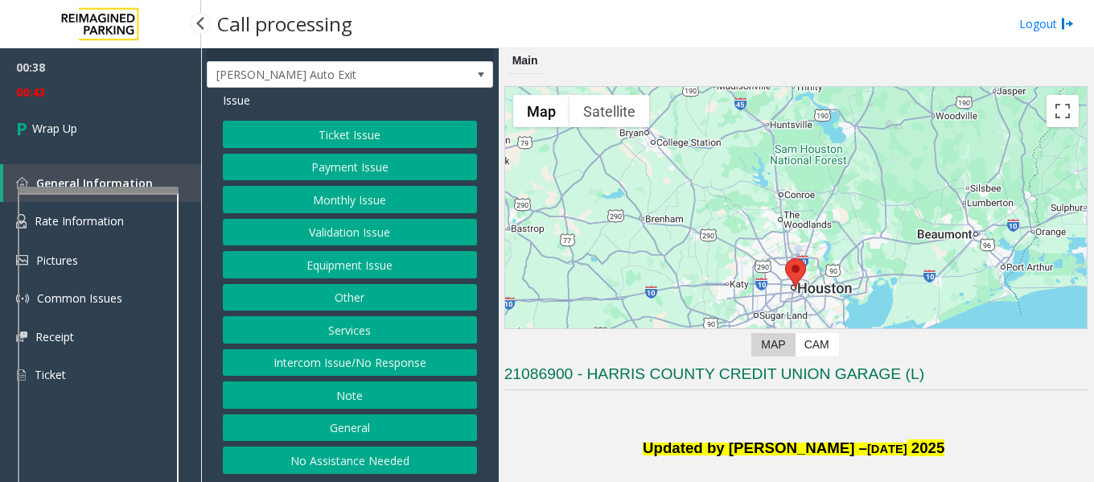
click at [390, 364] on button "Intercom Issue/No Response" at bounding box center [350, 362] width 254 height 27
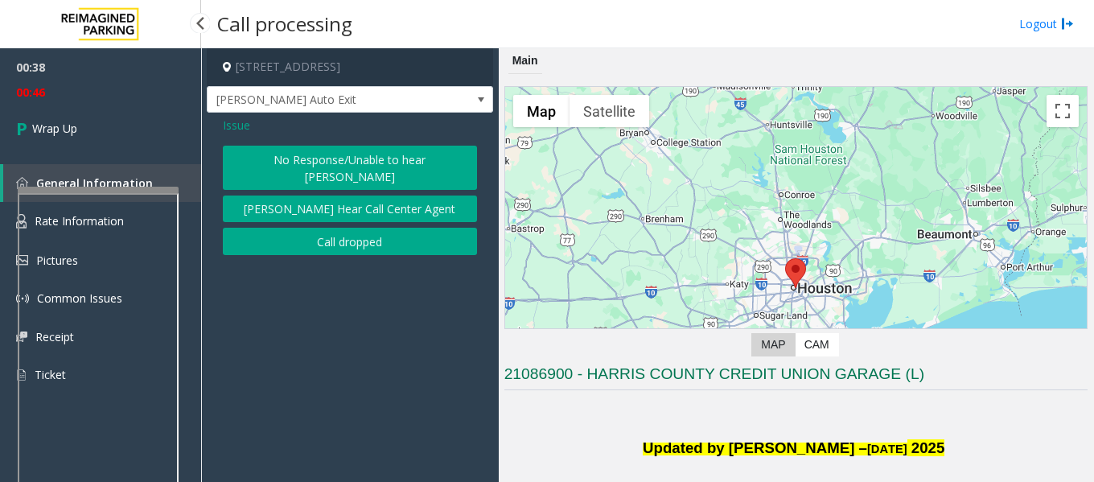
click at [360, 163] on button "No Response/Unable to hear [PERSON_NAME]" at bounding box center [350, 168] width 254 height 44
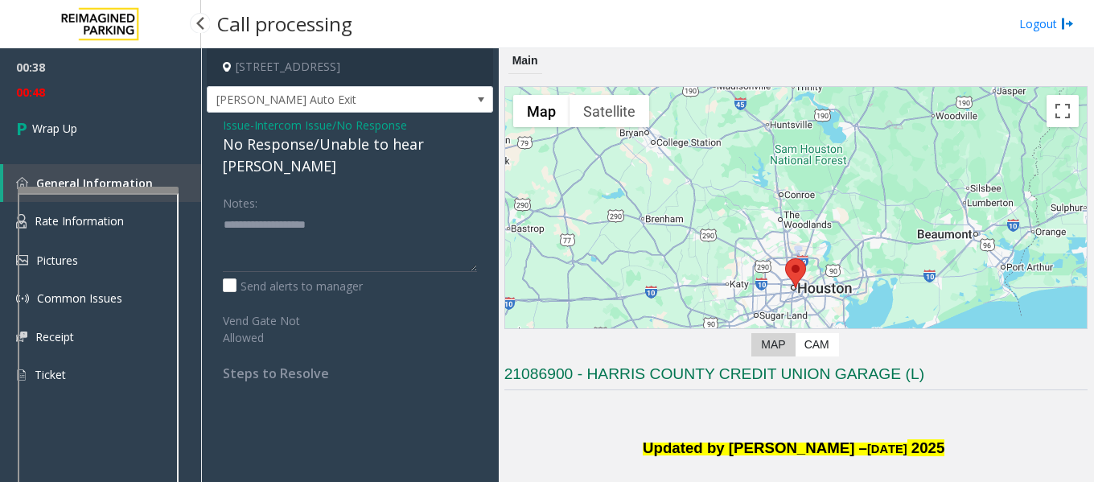
click at [285, 144] on div "No Response/Unable to hear [PERSON_NAME]" at bounding box center [350, 155] width 254 height 43
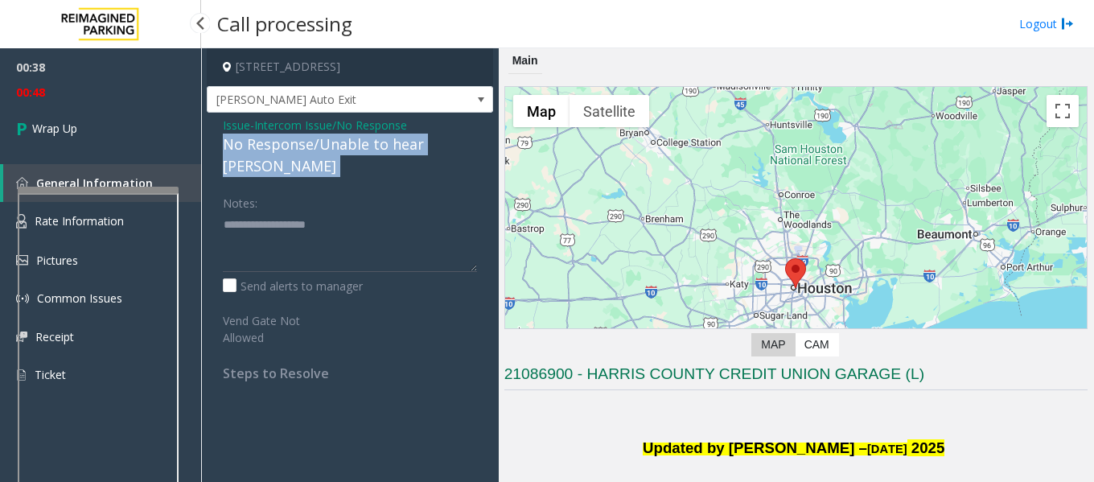
click at [285, 144] on div "No Response/Unable to hear [PERSON_NAME]" at bounding box center [350, 155] width 254 height 43
copy div "No Response/Unable to hear [PERSON_NAME]"
click at [250, 212] on textarea at bounding box center [350, 242] width 254 height 60
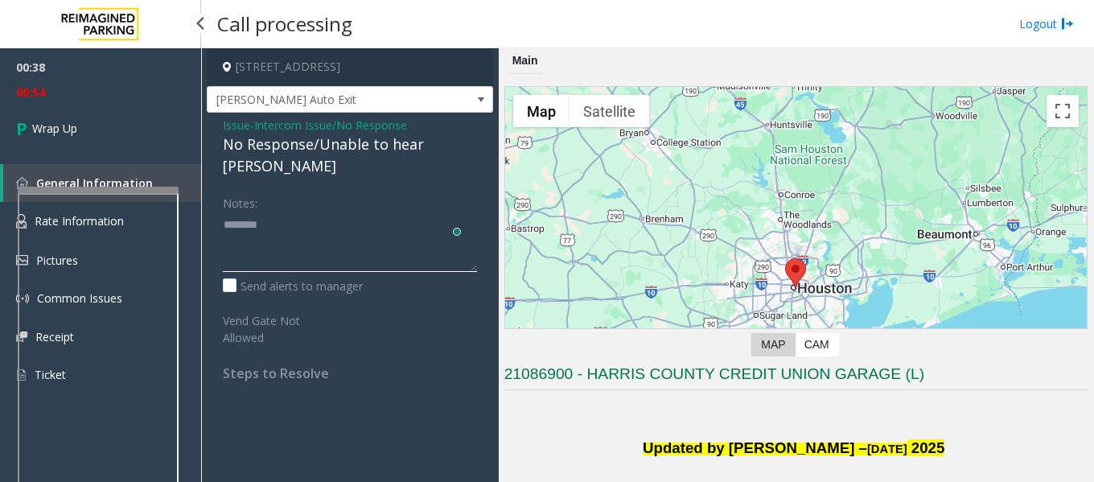
paste textarea "**********"
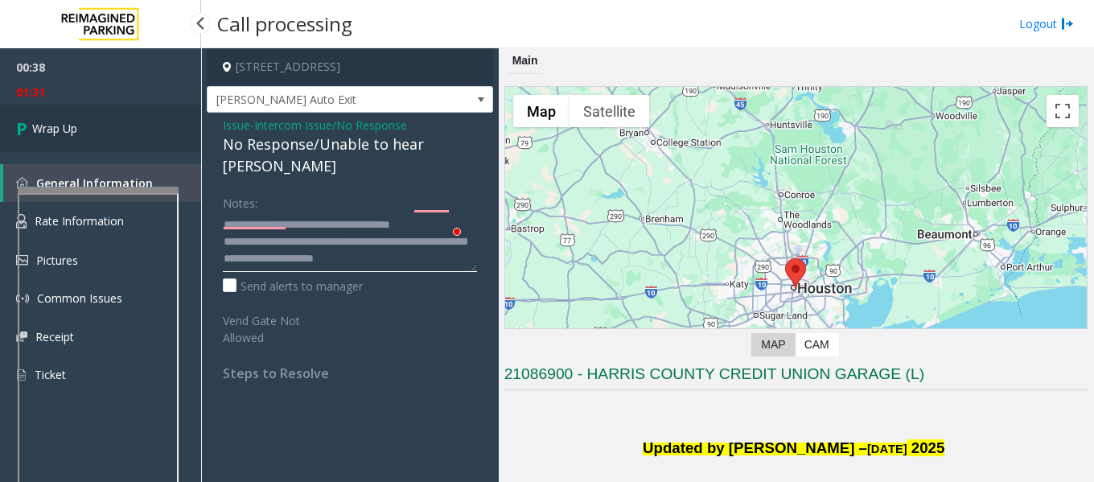
type textarea "**********"
click at [47, 129] on span "Wrap Up" at bounding box center [54, 128] width 45 height 17
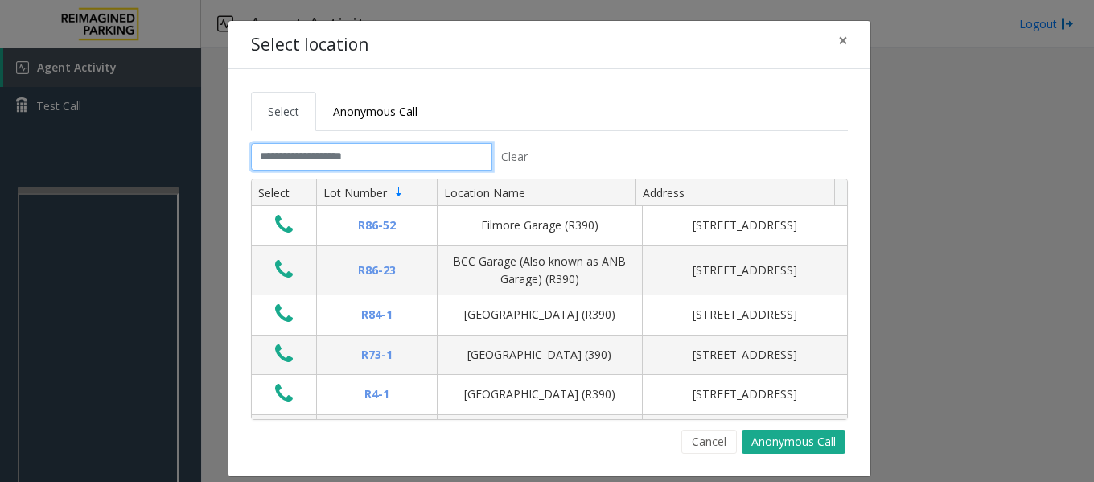
click at [400, 158] on input "text" at bounding box center [371, 156] width 241 height 27
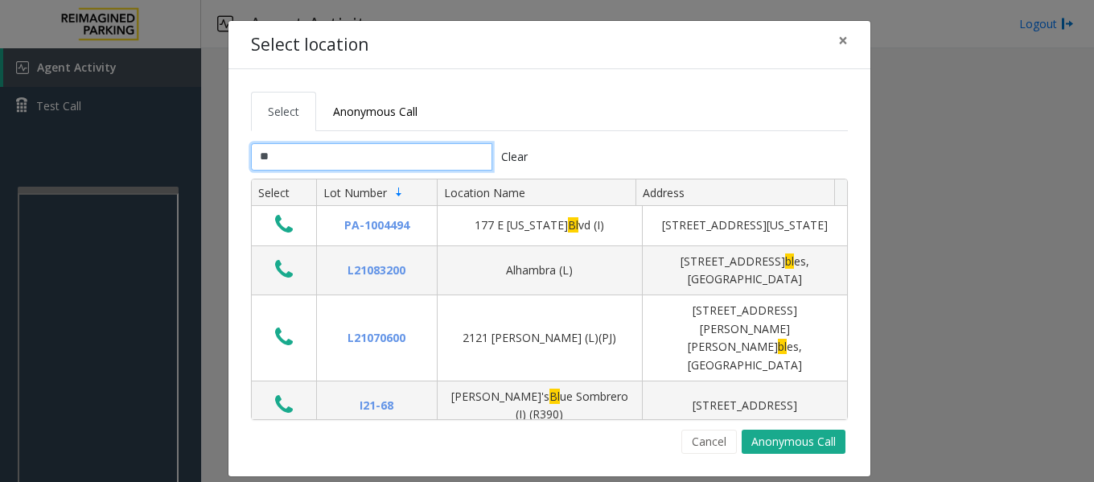
type input "*"
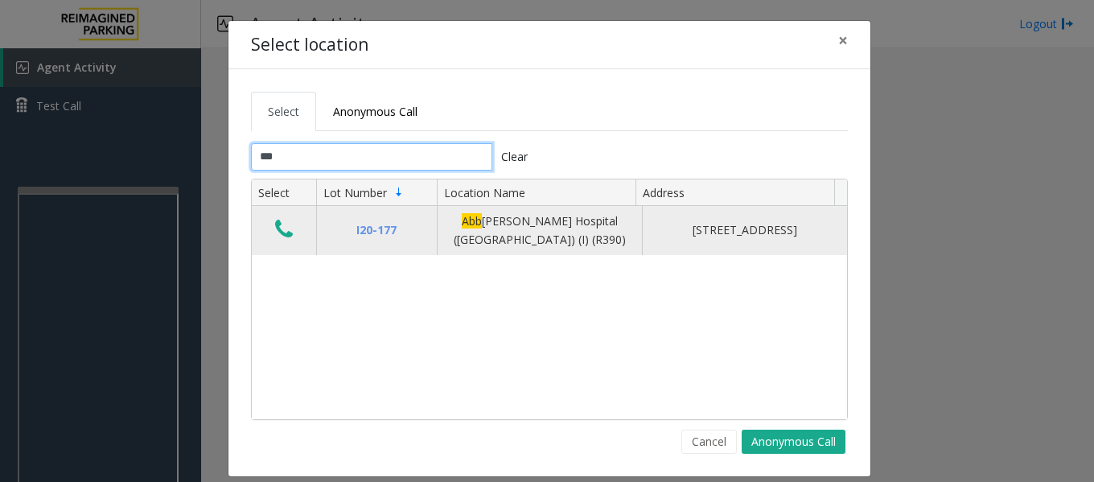
type input "***"
click at [277, 229] on icon "Data table" at bounding box center [284, 229] width 18 height 23
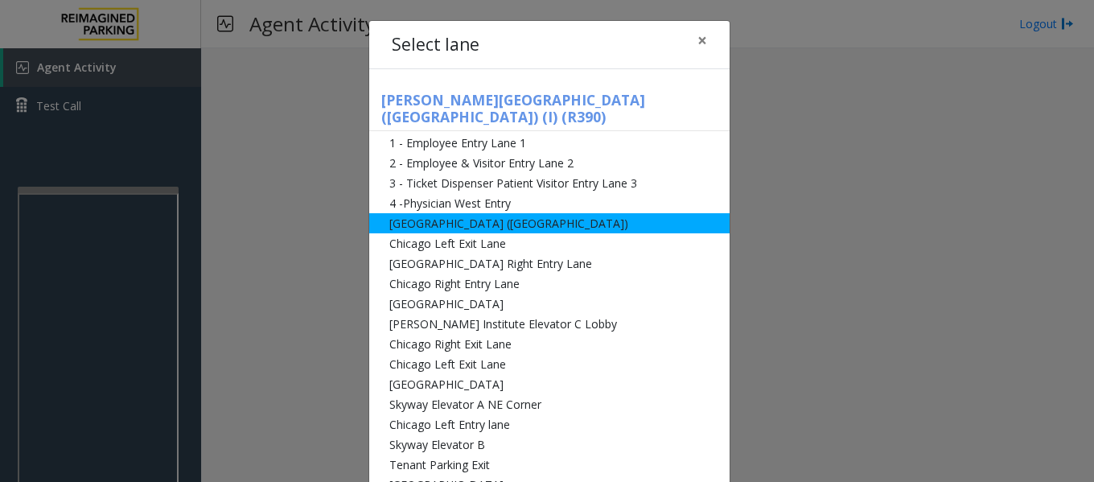
click at [478, 213] on li "Abbot Hospital (Main Hospital)" at bounding box center [549, 223] width 360 height 20
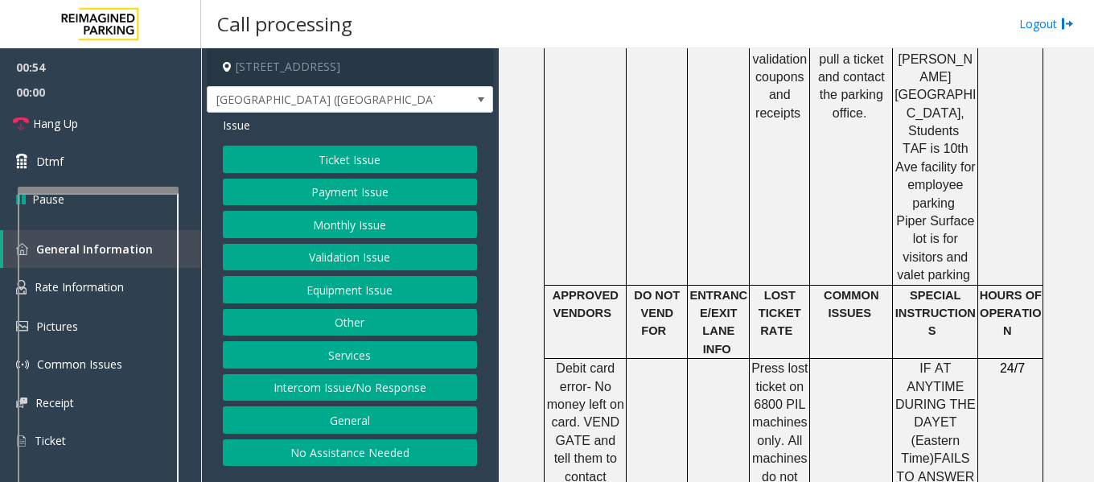
scroll to position [1851, 0]
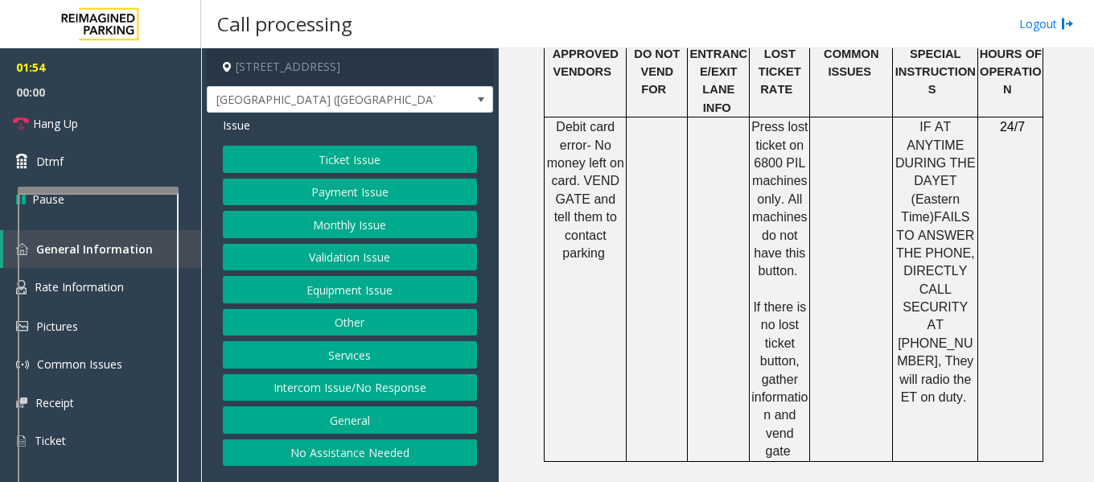
click at [377, 187] on button "Payment Issue" at bounding box center [350, 192] width 254 height 27
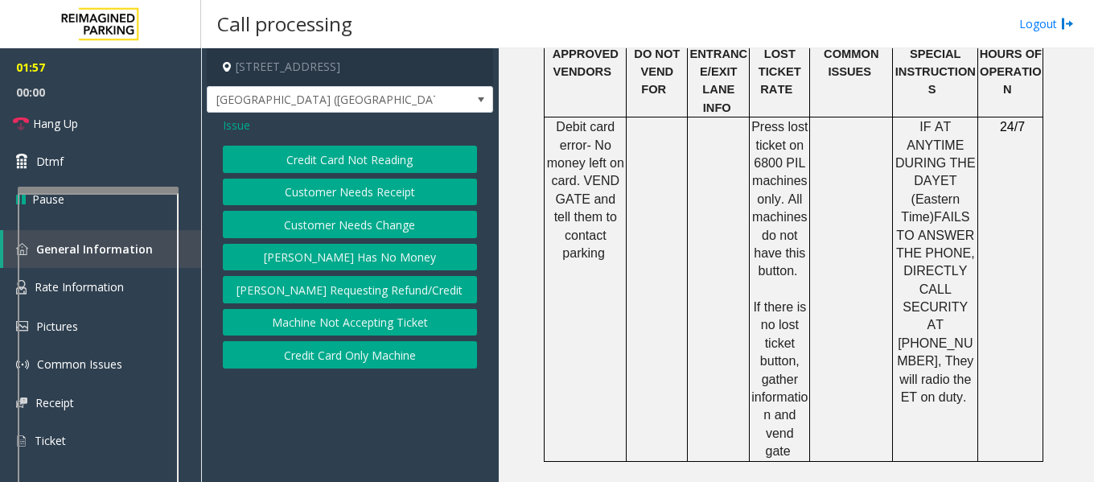
click at [365, 158] on button "Credit Card Not Reading" at bounding box center [350, 159] width 254 height 27
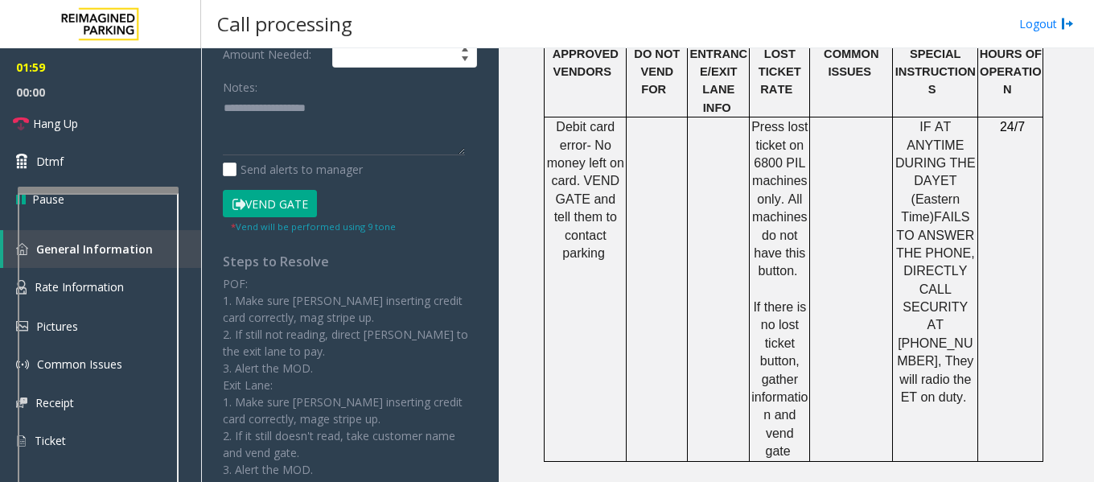
scroll to position [402, 0]
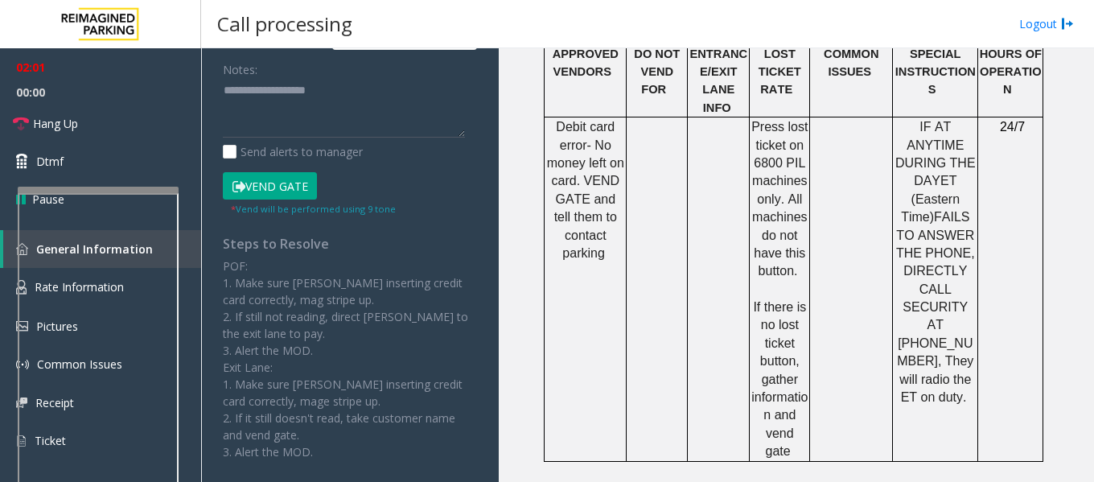
click at [271, 186] on button "Vend Gate" at bounding box center [270, 185] width 94 height 27
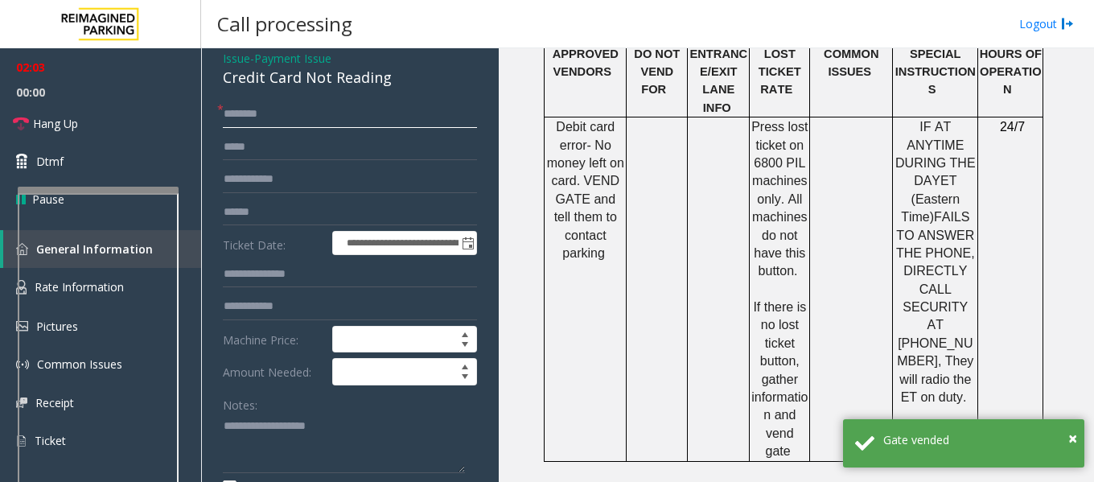
scroll to position [39, 0]
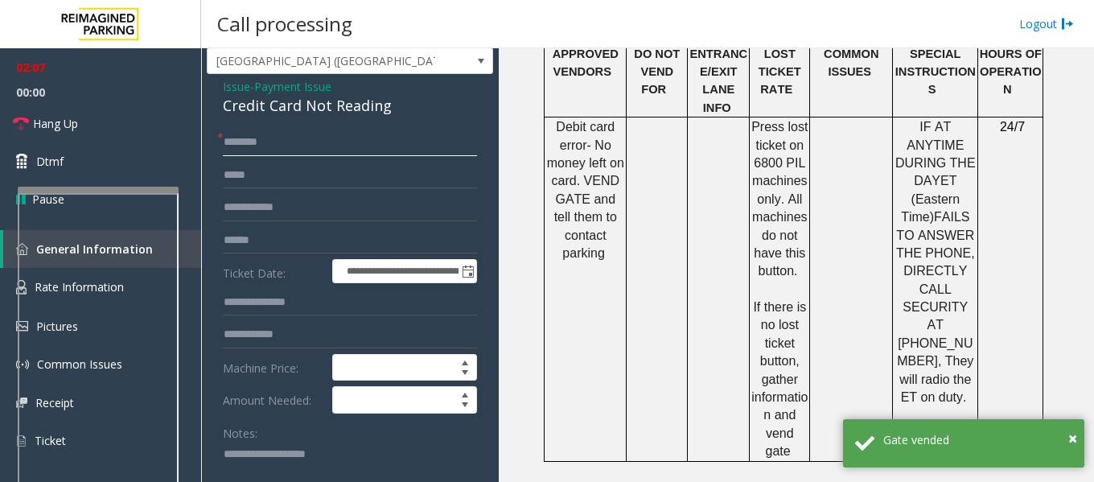
click at [241, 145] on input "text" at bounding box center [350, 142] width 254 height 27
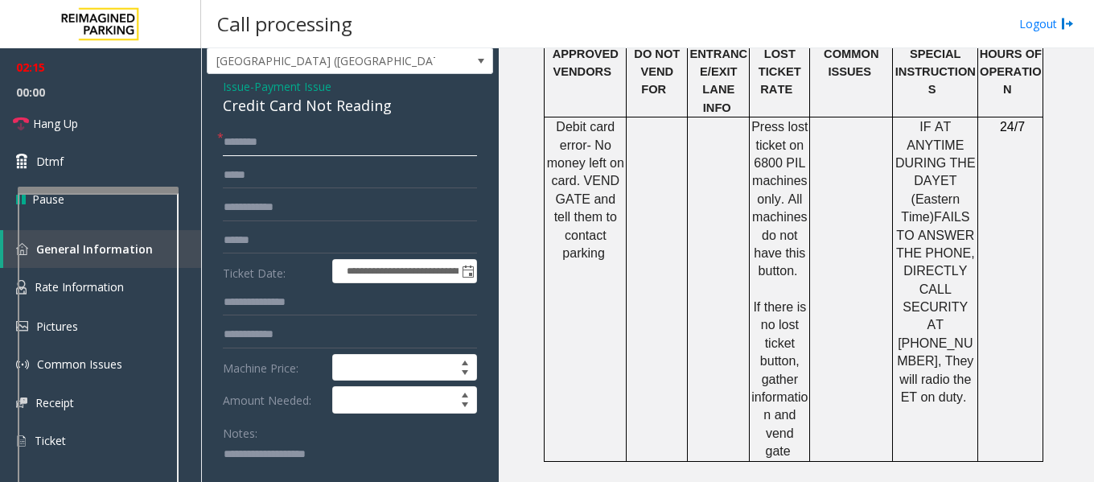
click at [241, 145] on input "text" at bounding box center [350, 142] width 254 height 27
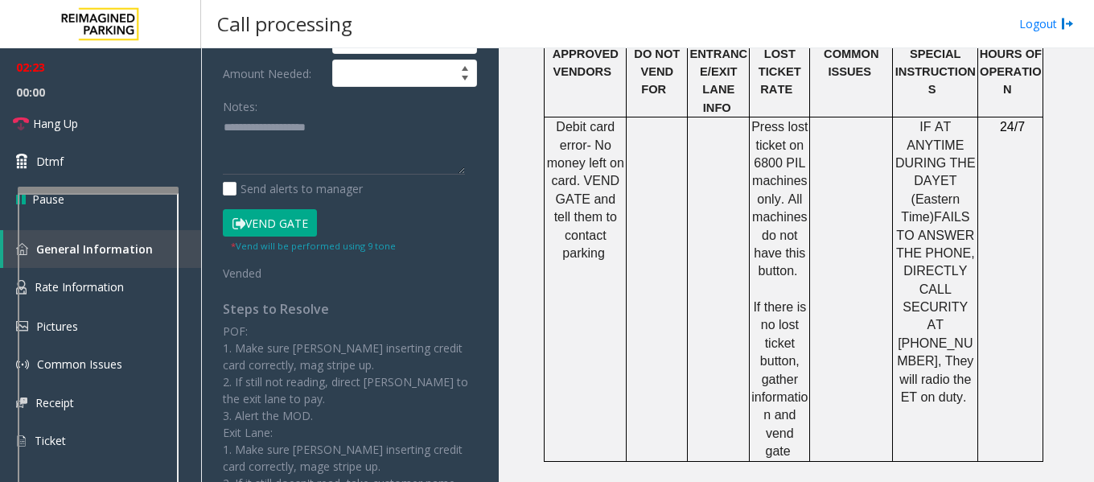
scroll to position [367, 0]
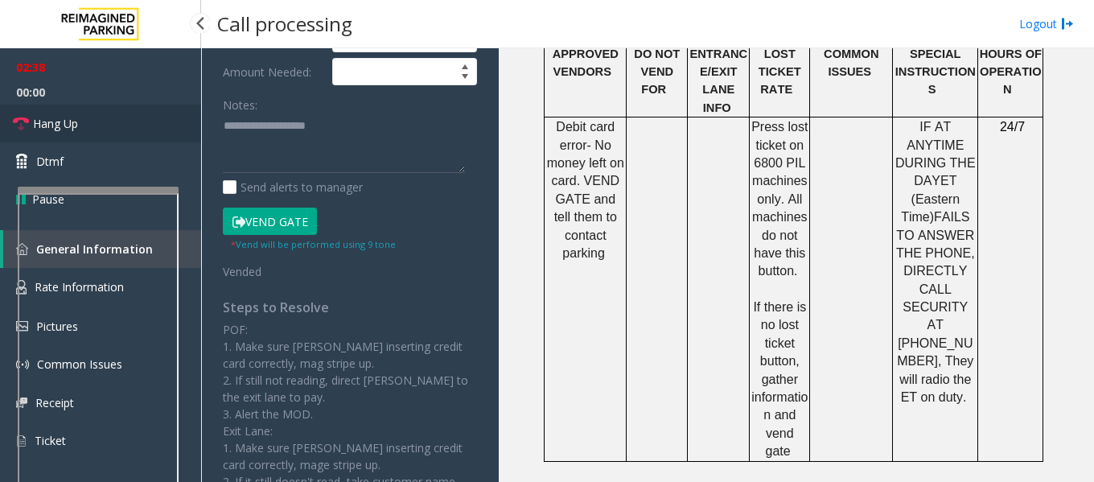
click at [72, 127] on span "Hang Up" at bounding box center [55, 123] width 45 height 17
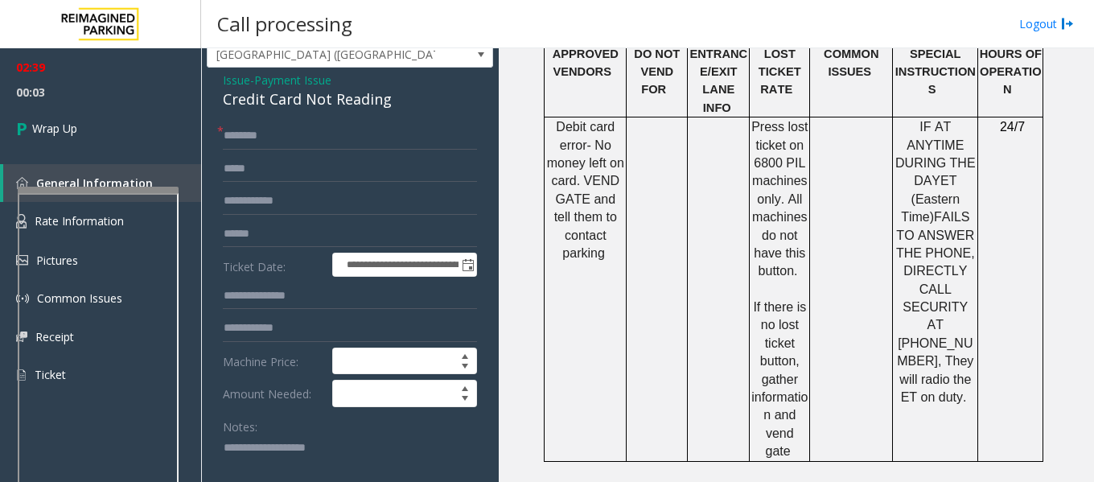
scroll to position [0, 0]
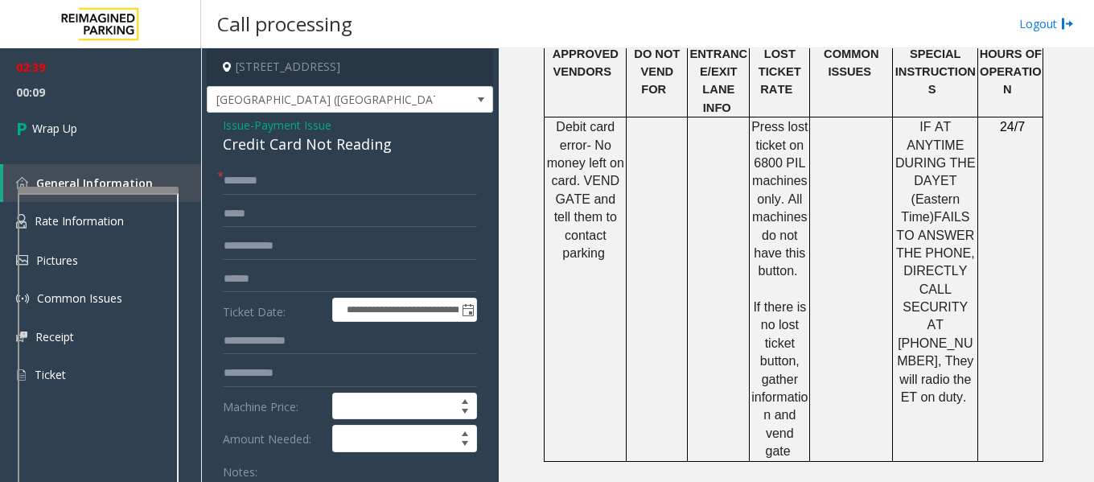
click at [236, 125] on span "Issue" at bounding box center [236, 125] width 27 height 17
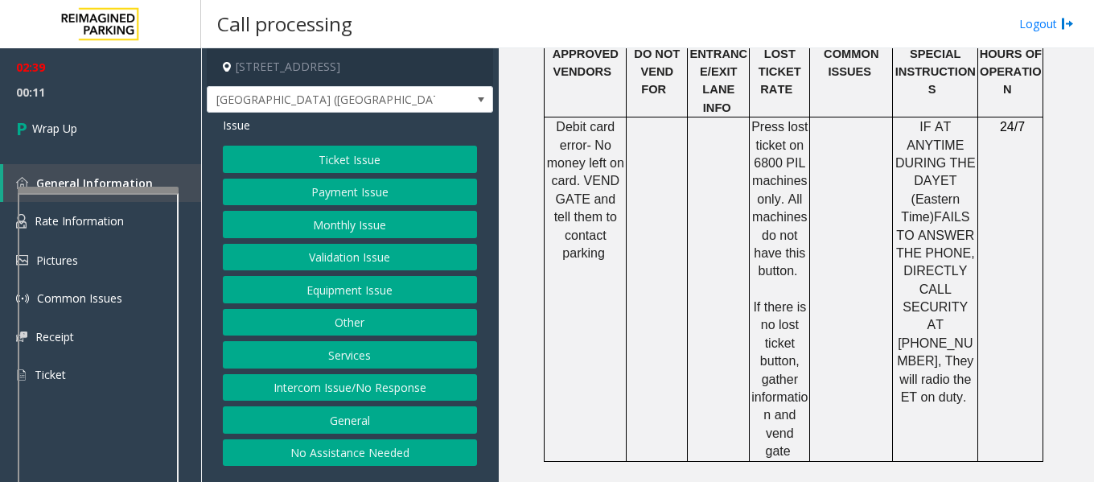
click at [365, 229] on button "Monthly Issue" at bounding box center [350, 224] width 254 height 27
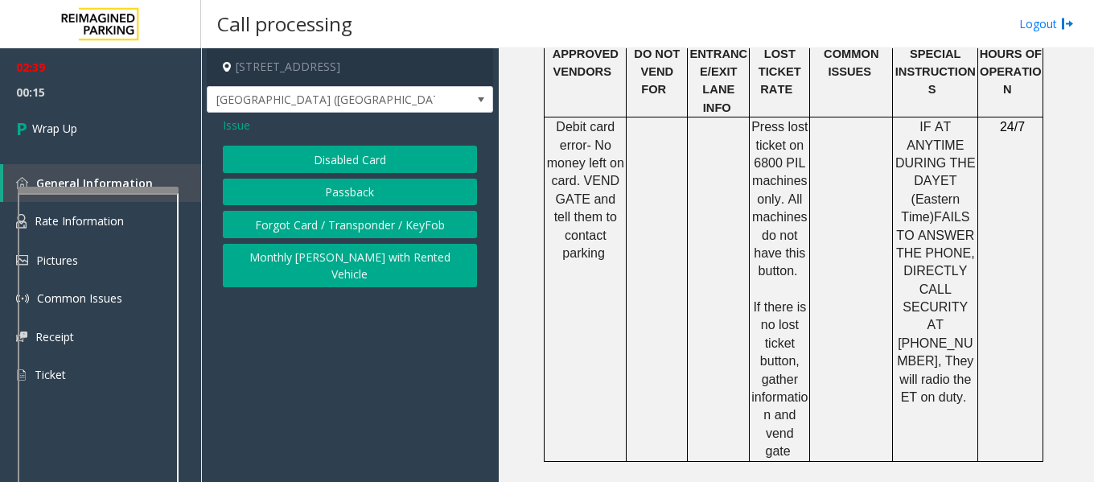
click at [368, 160] on button "Disabled Card" at bounding box center [350, 159] width 254 height 27
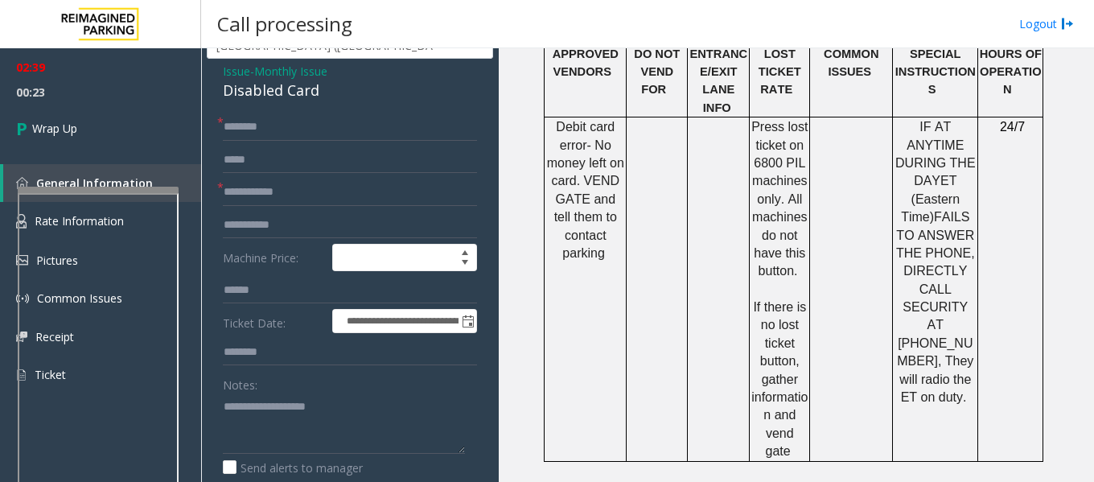
scroll to position [80, 0]
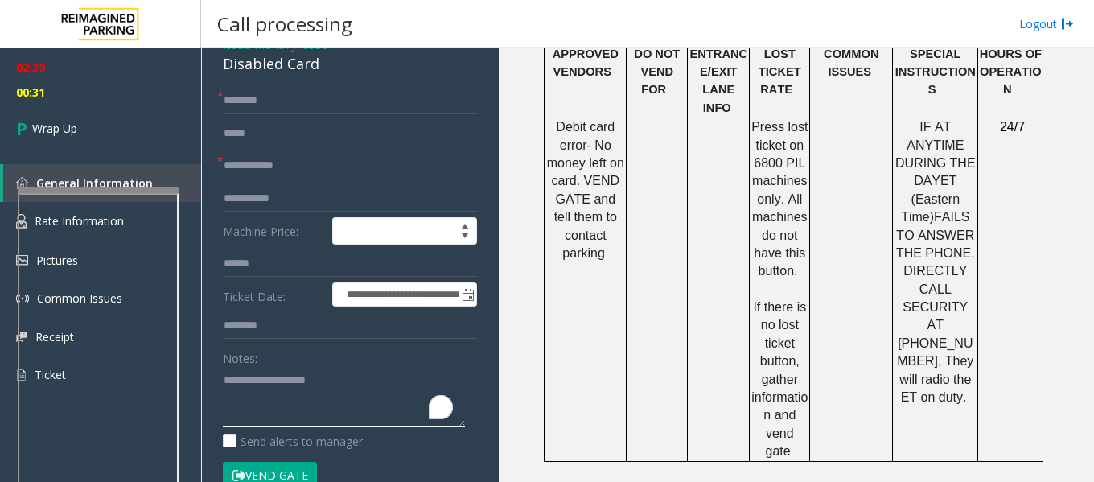
click at [404, 381] on textarea "To enrich screen reader interactions, please activate Accessibility in Grammarl…" at bounding box center [344, 397] width 242 height 60
click at [245, 372] on textarea "To enrich screen reader interactions, please activate Accessibility in Grammarl…" at bounding box center [344, 397] width 242 height 60
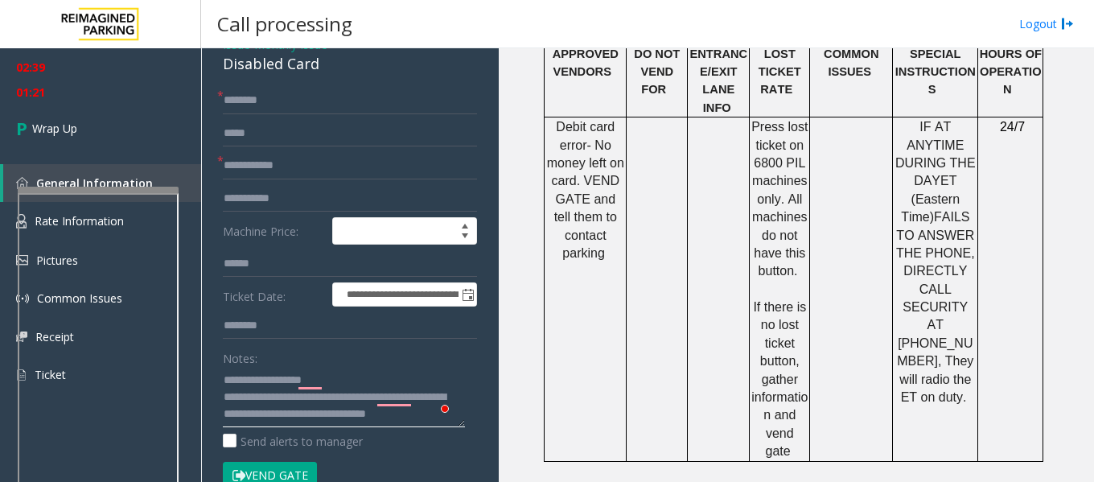
scroll to position [12, 0]
type textarea "**********"
click at [278, 103] on input "text" at bounding box center [350, 100] width 254 height 27
type input "**"
click at [278, 167] on input "text" at bounding box center [350, 165] width 254 height 27
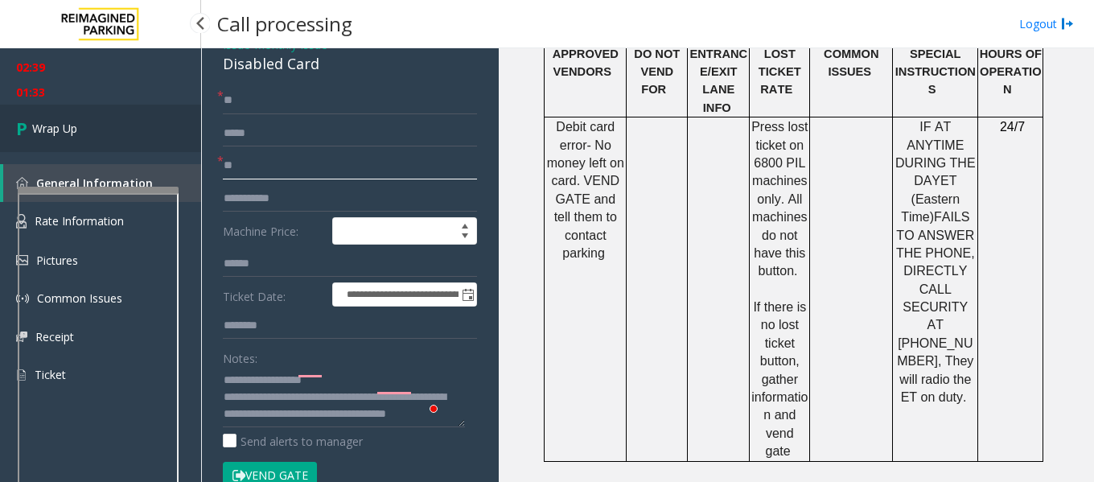
type input "**"
click at [58, 129] on span "Wrap Up" at bounding box center [54, 128] width 45 height 17
